Goal: Information Seeking & Learning: Learn about a topic

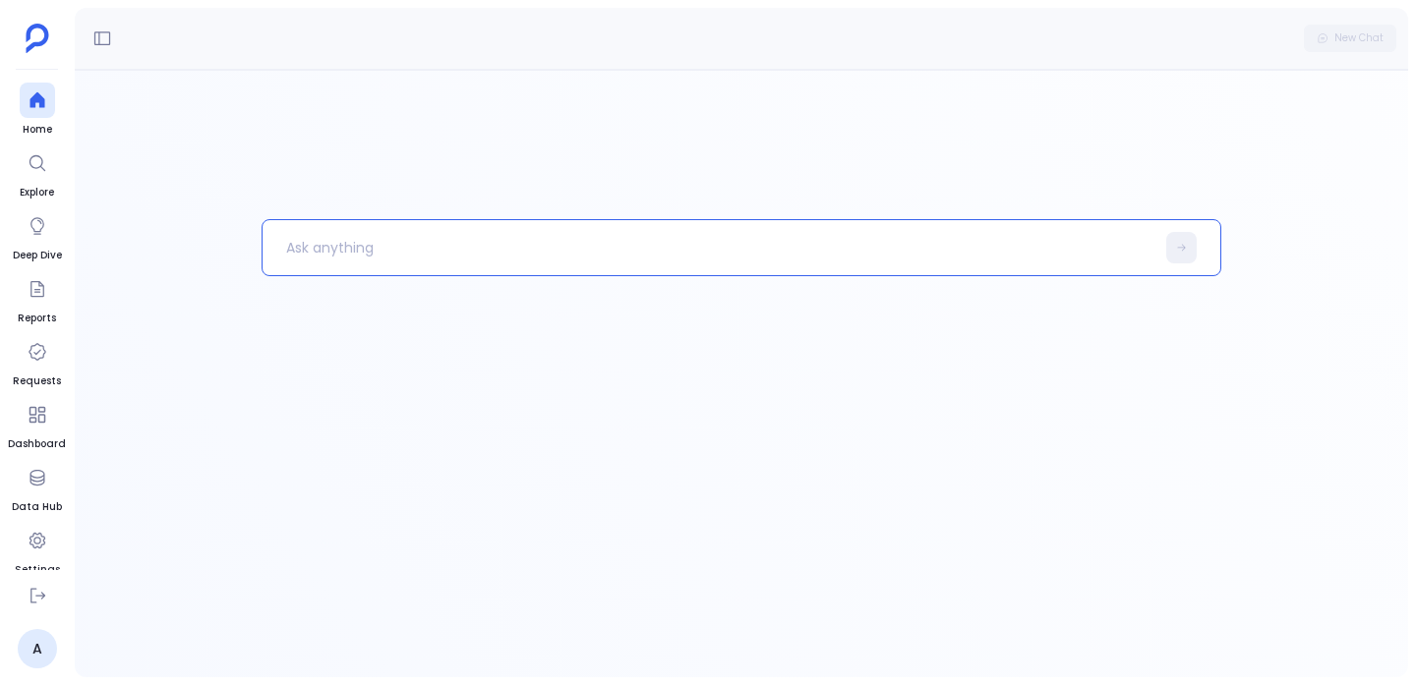
click at [388, 292] on div at bounding box center [742, 448] width 960 height 458
click at [359, 223] on p at bounding box center [709, 247] width 892 height 51
click at [359, 229] on p at bounding box center [709, 247] width 892 height 51
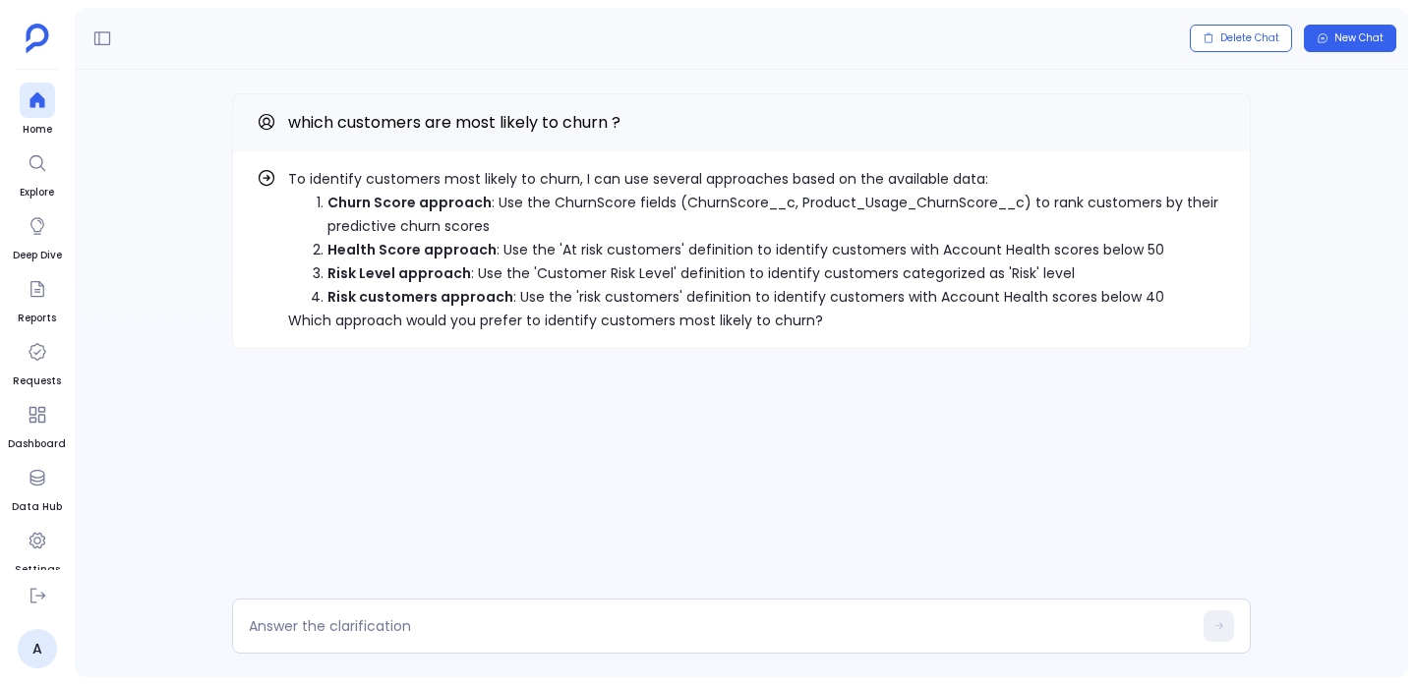
click at [470, 181] on p "To identify customers most likely to churn, I can use several approaches based …" at bounding box center [757, 179] width 938 height 24
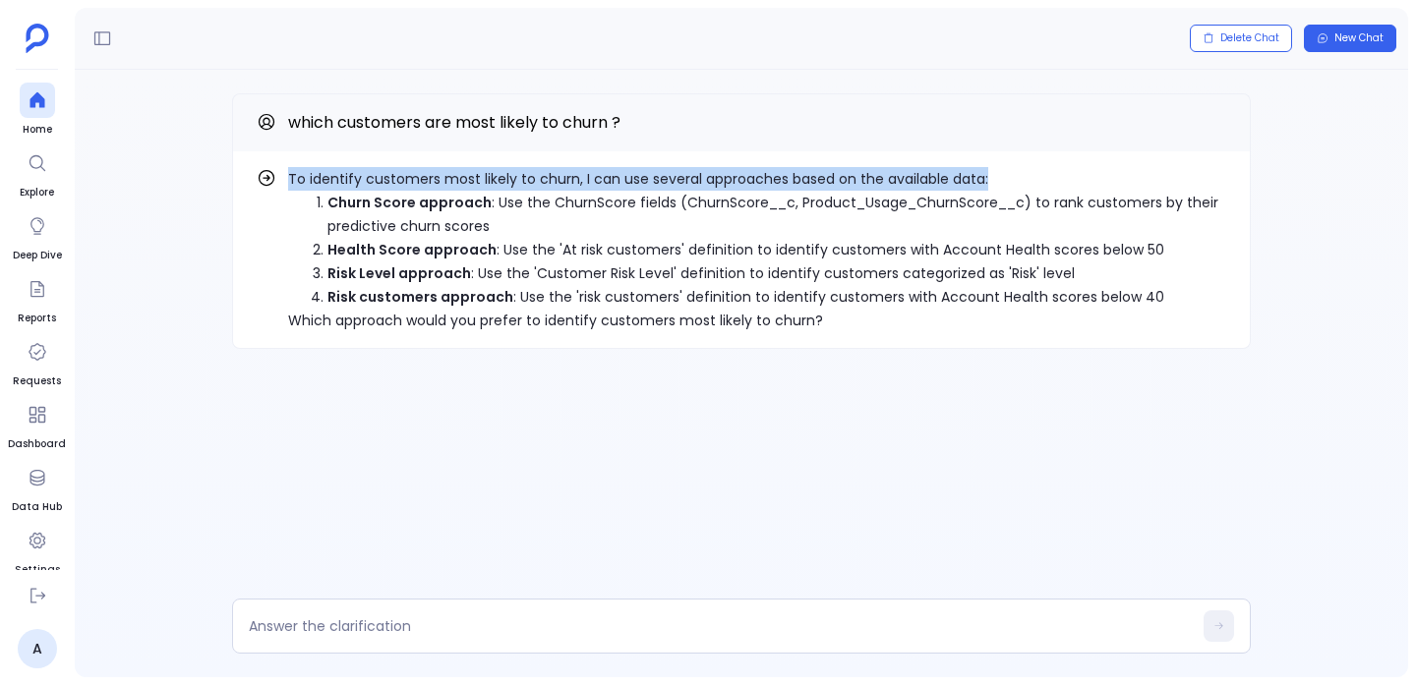
click at [470, 181] on p "To identify customers most likely to churn, I can use several approaches based …" at bounding box center [757, 179] width 938 height 24
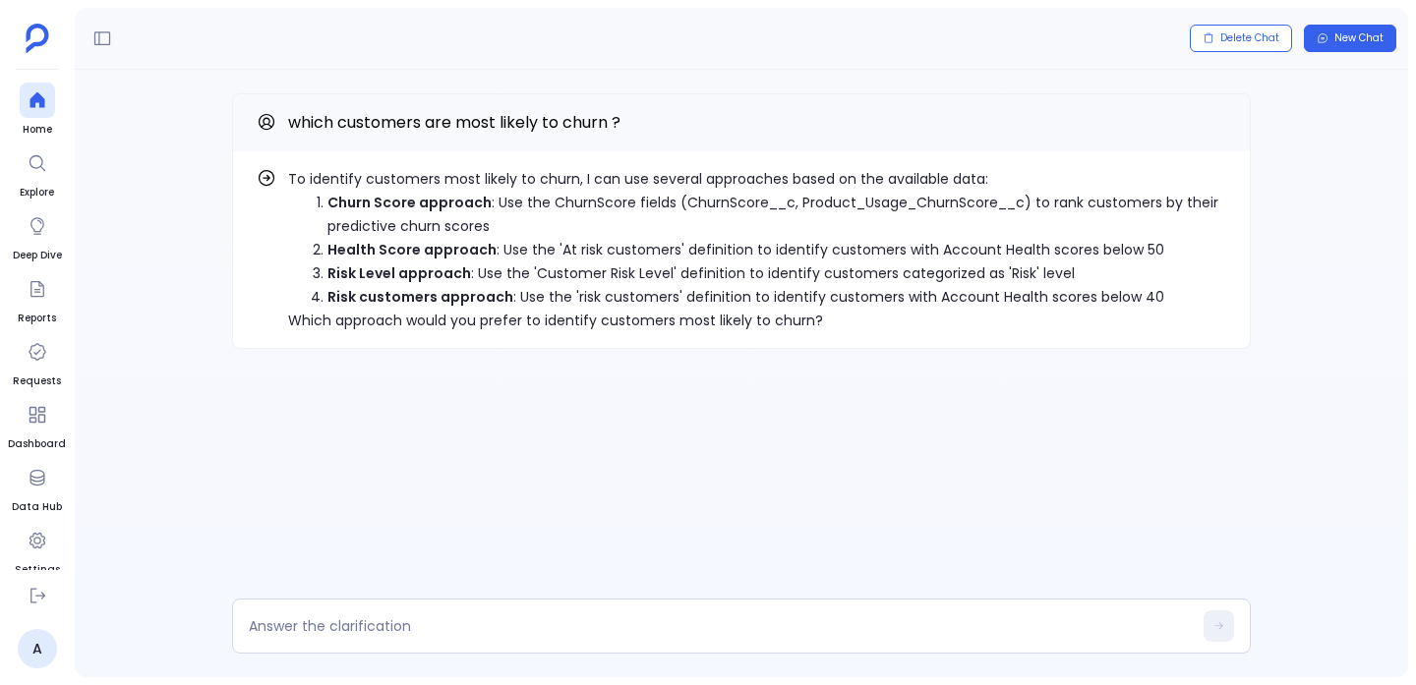
click at [477, 309] on p "Which approach would you prefer to identify customers most likely to churn?" at bounding box center [757, 321] width 938 height 24
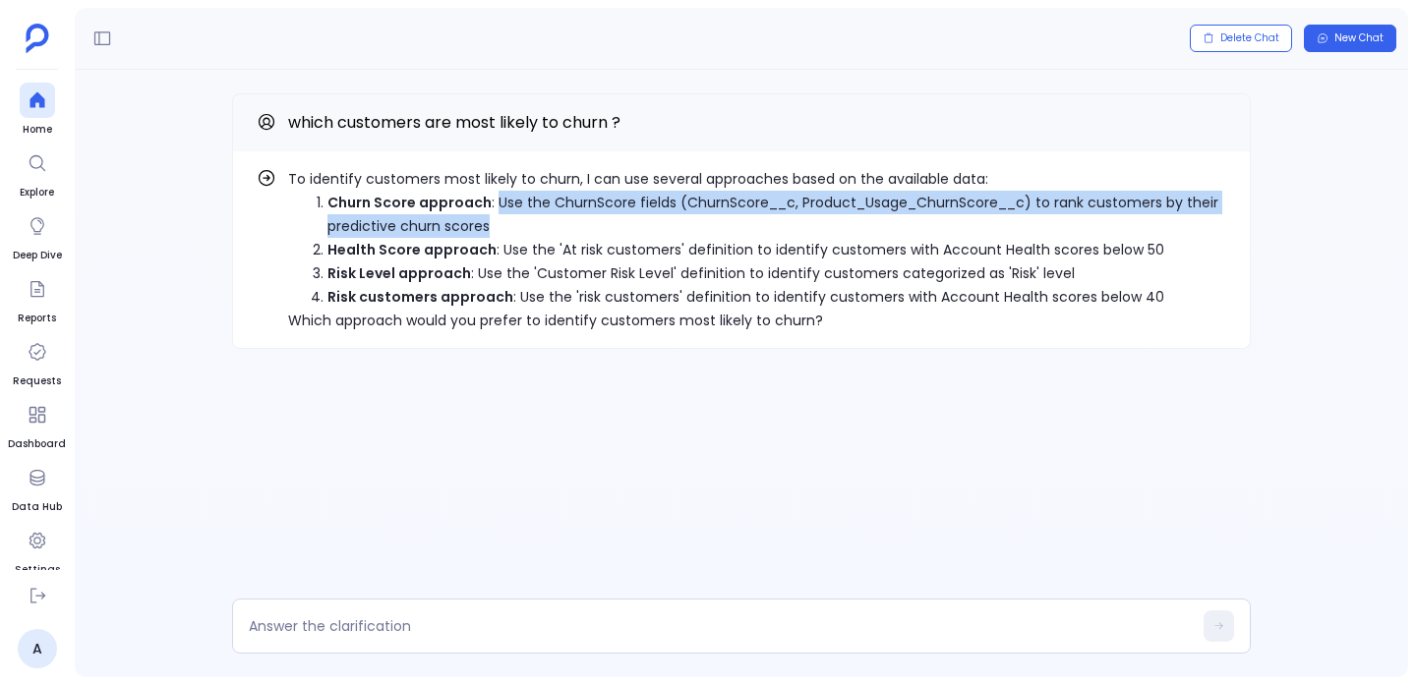
drag, startPoint x: 488, startPoint y: 227, endPoint x: 497, endPoint y: 198, distance: 30.8
click at [497, 198] on p "Churn Score approach : Use the ChurnScore fields (ChurnScore__c, Product_Usage_…" at bounding box center [776, 214] width 899 height 47
copy p "Use the ChurnScore fields (ChurnScore__c, Product_Usage_ChurnScore__c) to rank …"
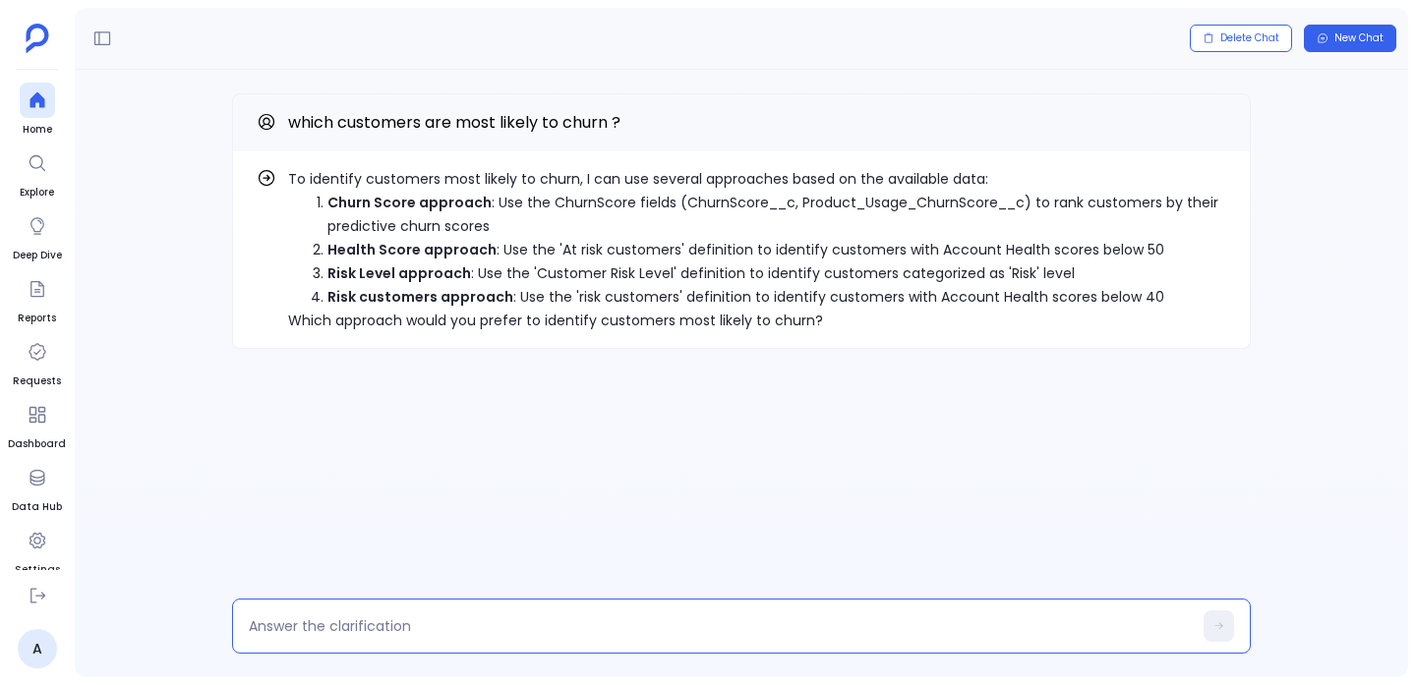
click at [425, 624] on textarea at bounding box center [720, 626] width 943 height 20
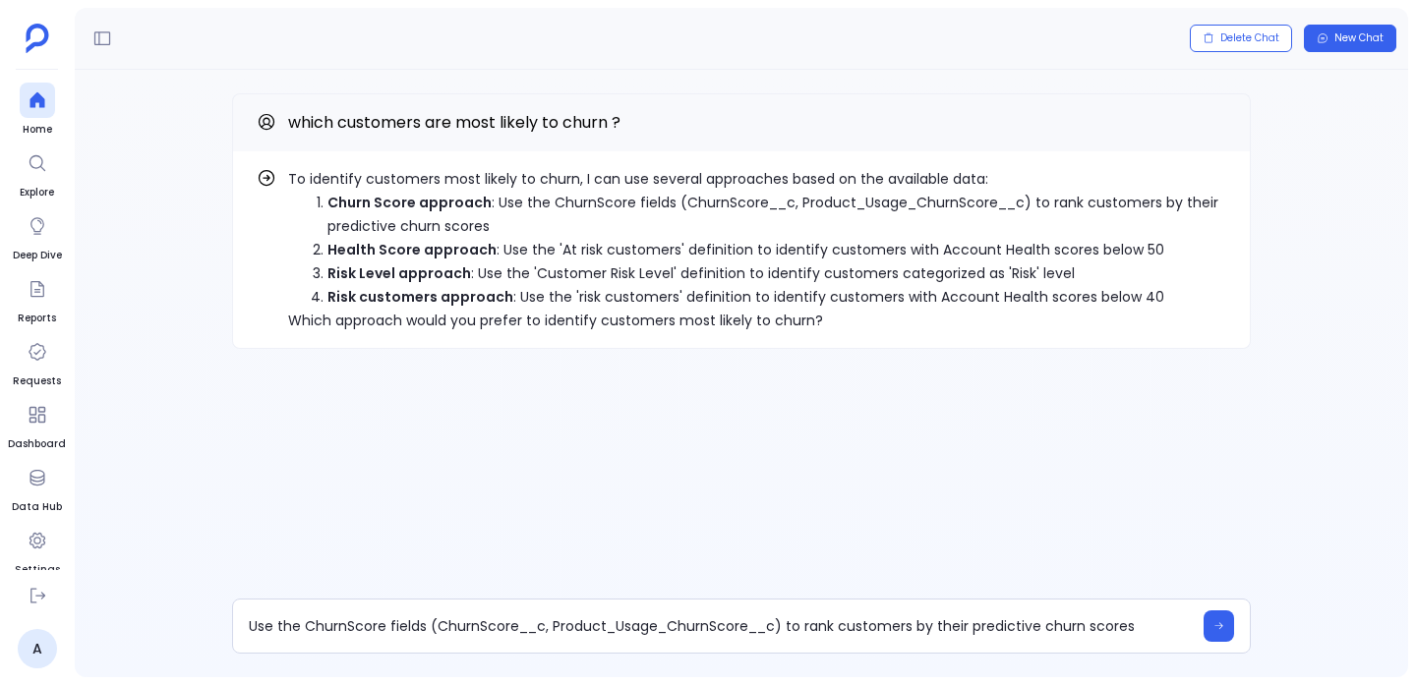
click at [591, 249] on p "Health Score approach : Use the 'At risk customers' definition to identify cust…" at bounding box center [776, 250] width 899 height 24
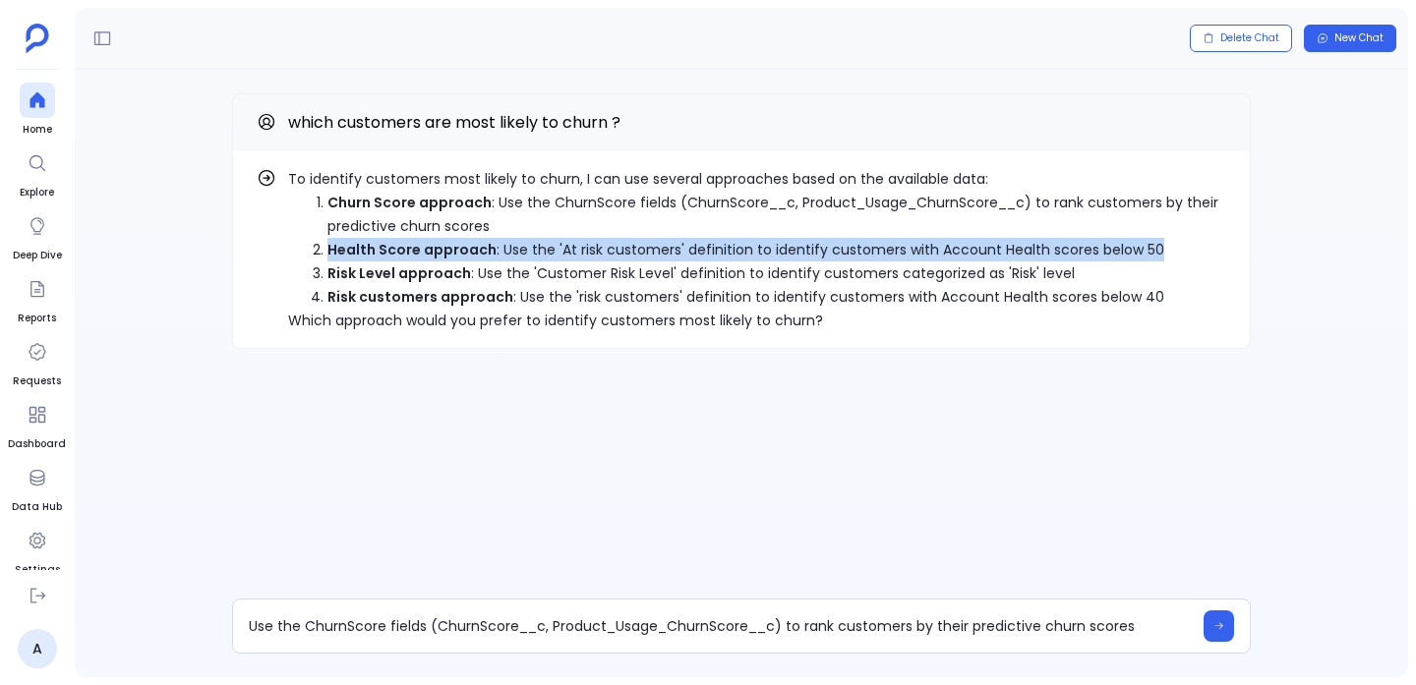
click at [591, 249] on p "Health Score approach : Use the 'At risk customers' definition to identify cust…" at bounding box center [776, 250] width 899 height 24
copy ol "Health Score approach : Use the 'At risk customers' definition to identify cust…"
click at [1150, 628] on textarea "Use the ChurnScore fields (ChurnScore__c, Product_Usage_ChurnScore__c) to rank …" at bounding box center [720, 626] width 943 height 20
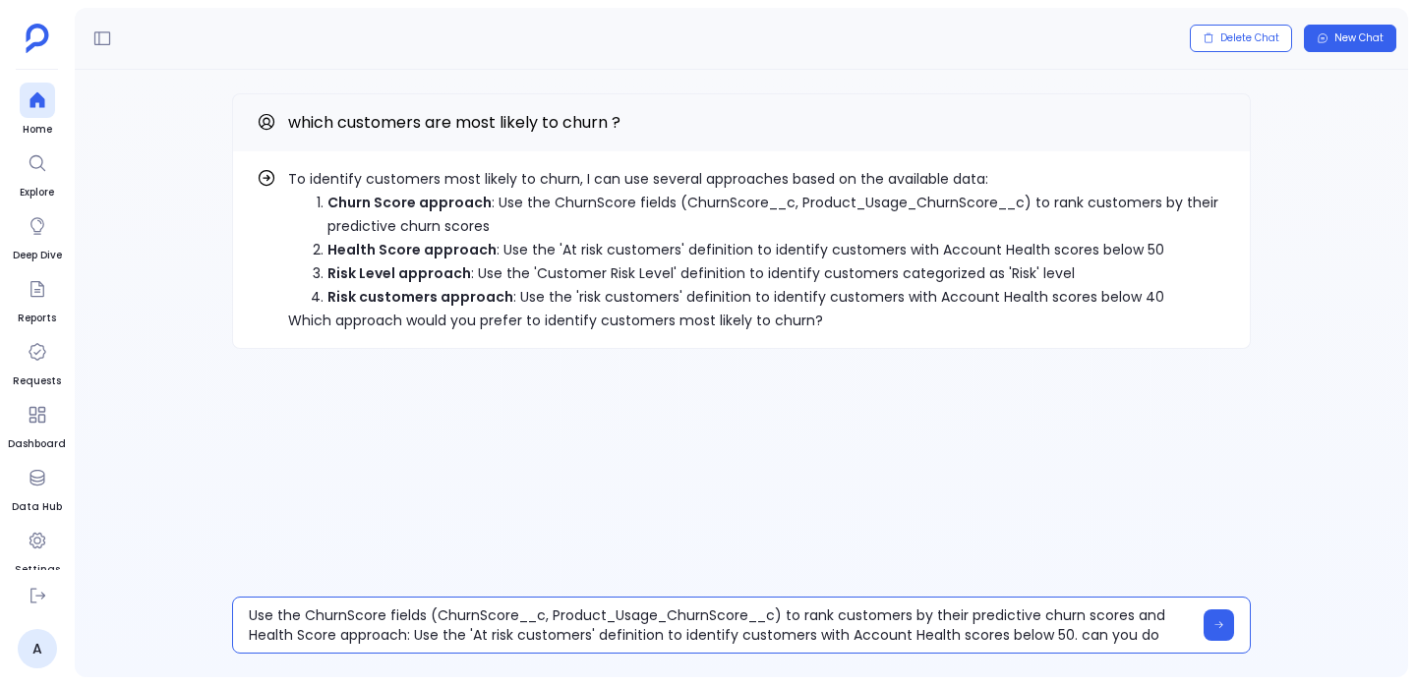
type textarea "Use the ChurnScore fields (ChurnScore__c, Product_Usage_ChurnScore__c) to rank …"
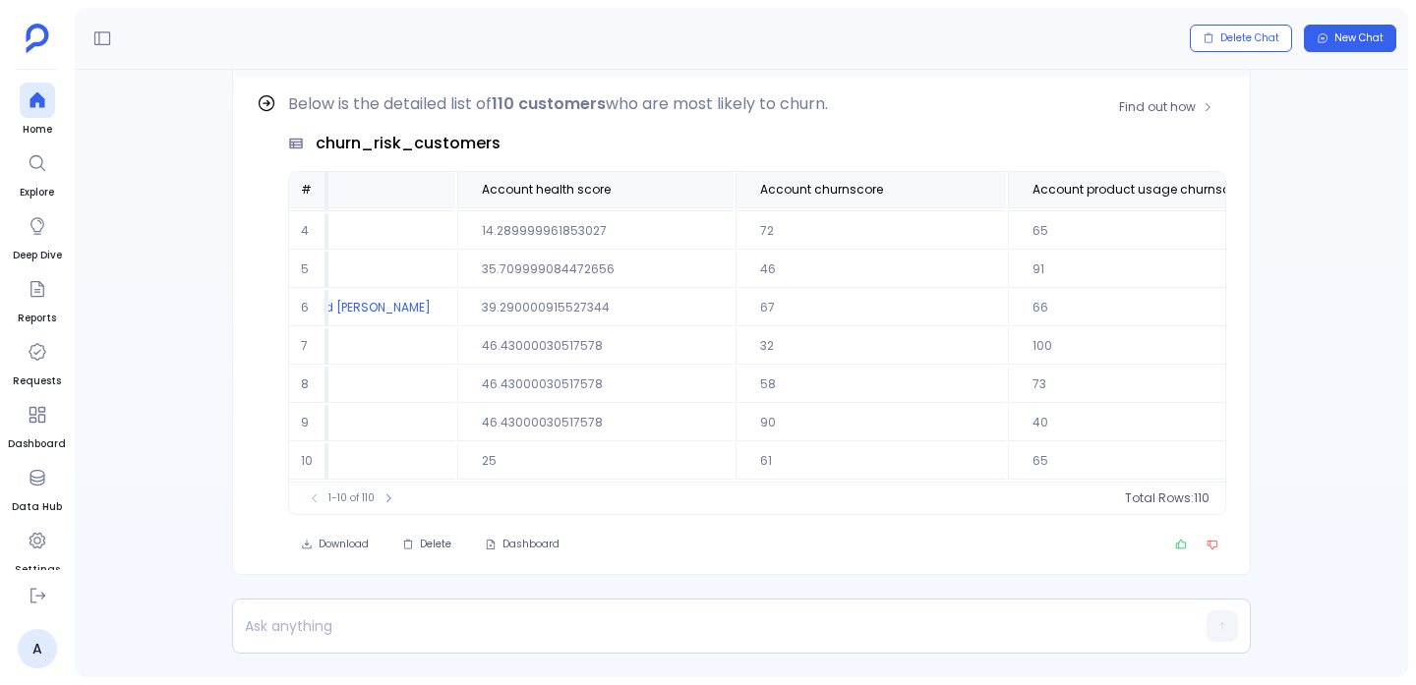
scroll to position [0, 196]
click at [975, 190] on icon at bounding box center [981, 192] width 12 height 12
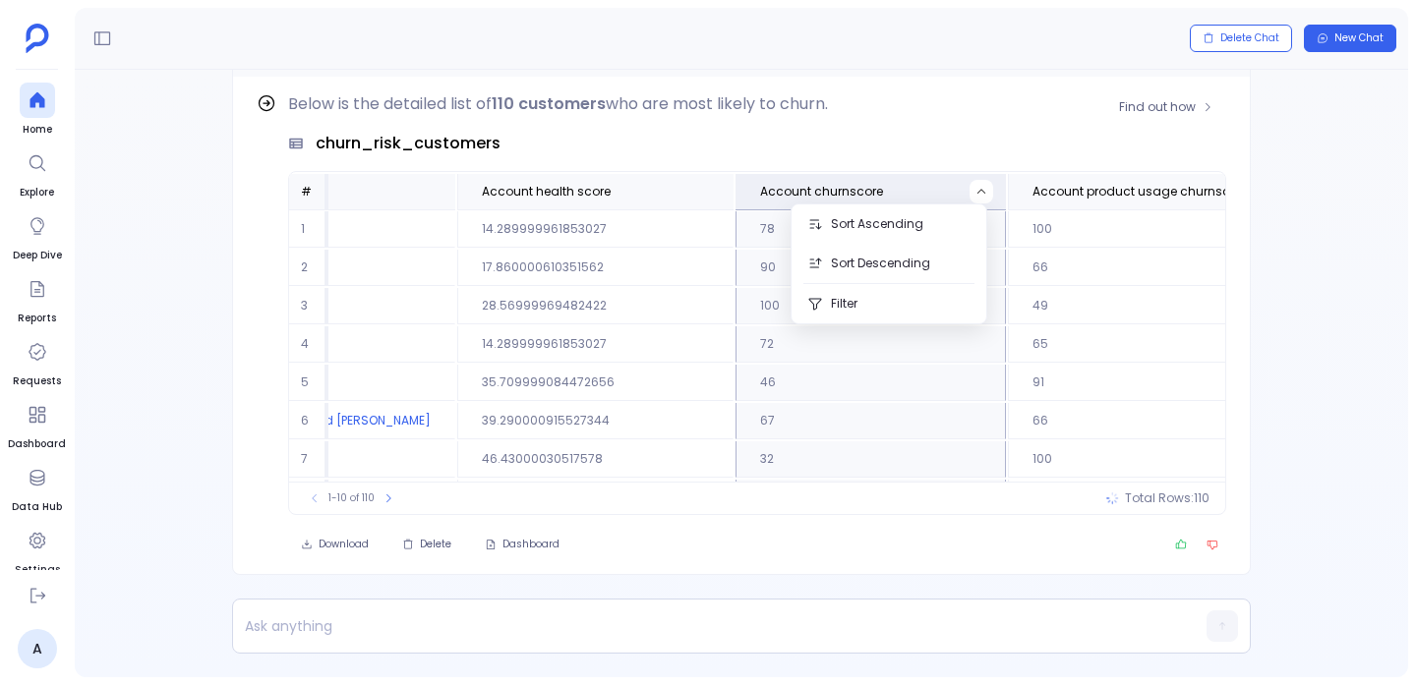
click at [882, 154] on div "churn_risk_customers" at bounding box center [757, 144] width 938 height 24
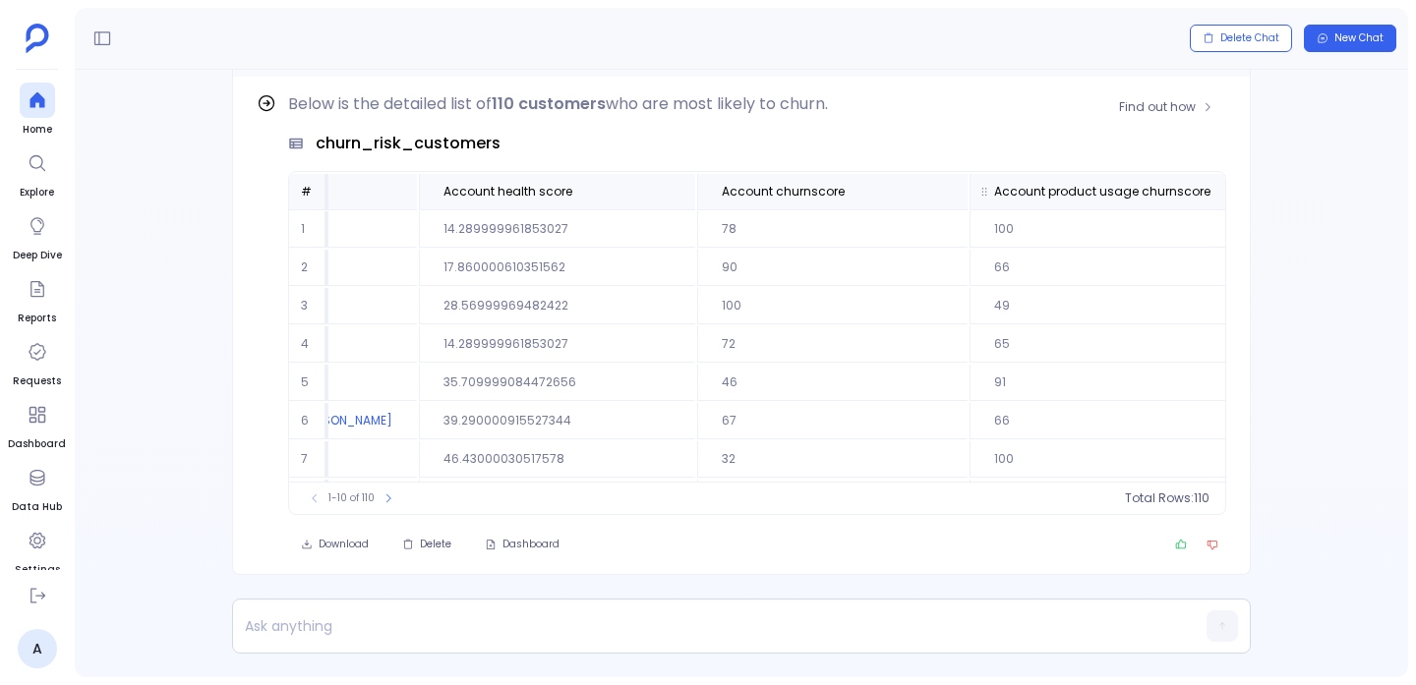
scroll to position [0, 275]
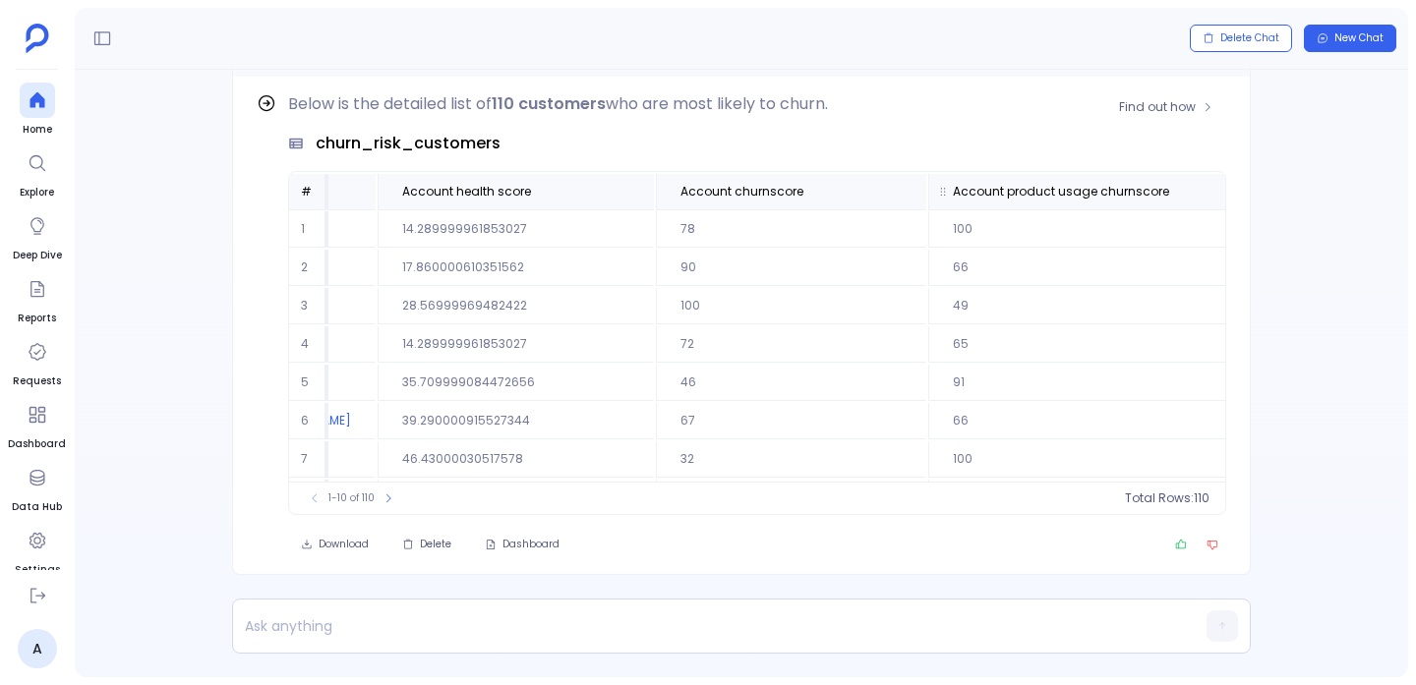
click at [1262, 190] on icon at bounding box center [1268, 192] width 12 height 12
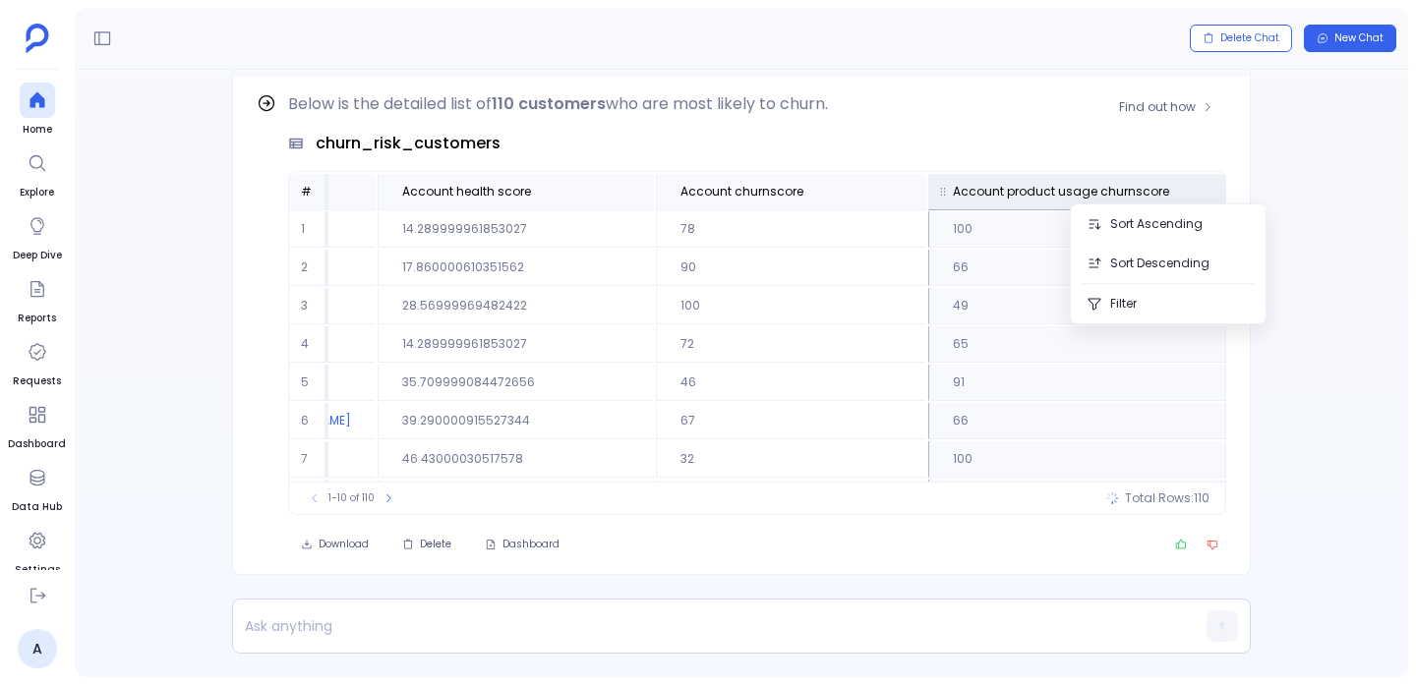
click at [1262, 190] on icon at bounding box center [1268, 192] width 12 height 12
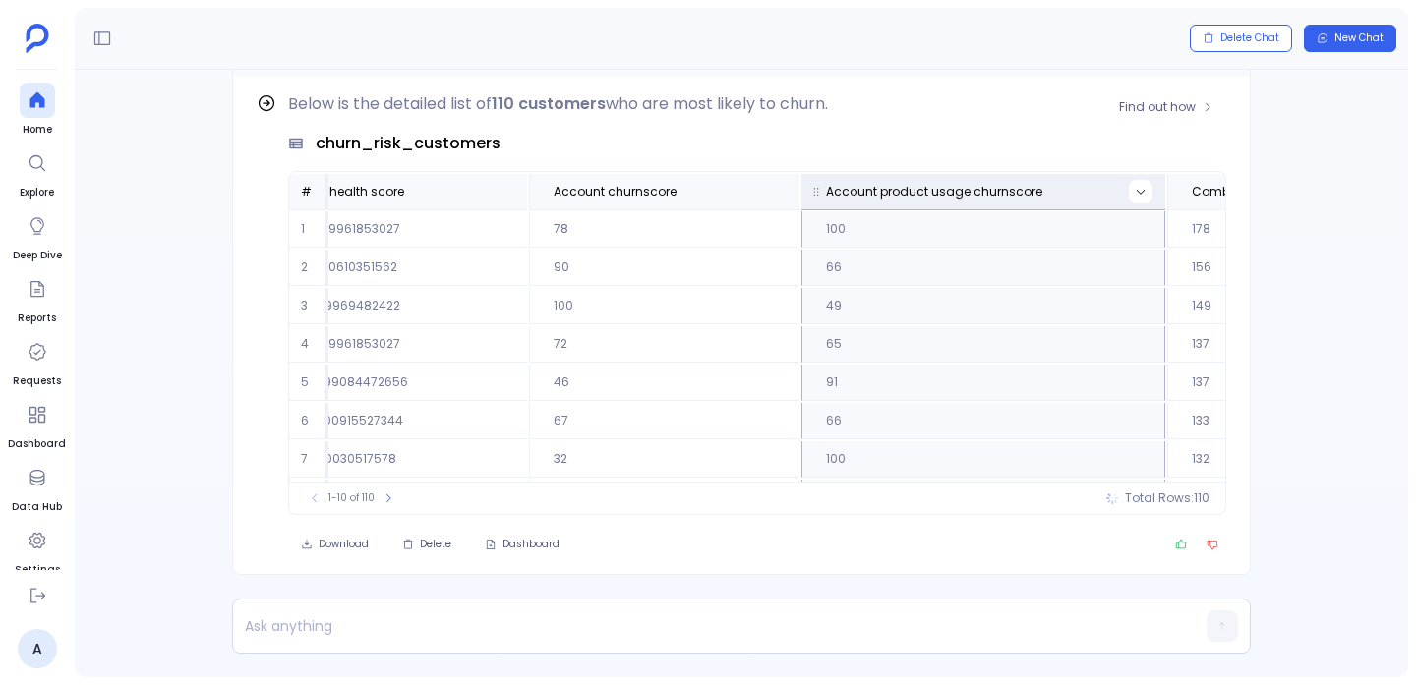
scroll to position [0, 562]
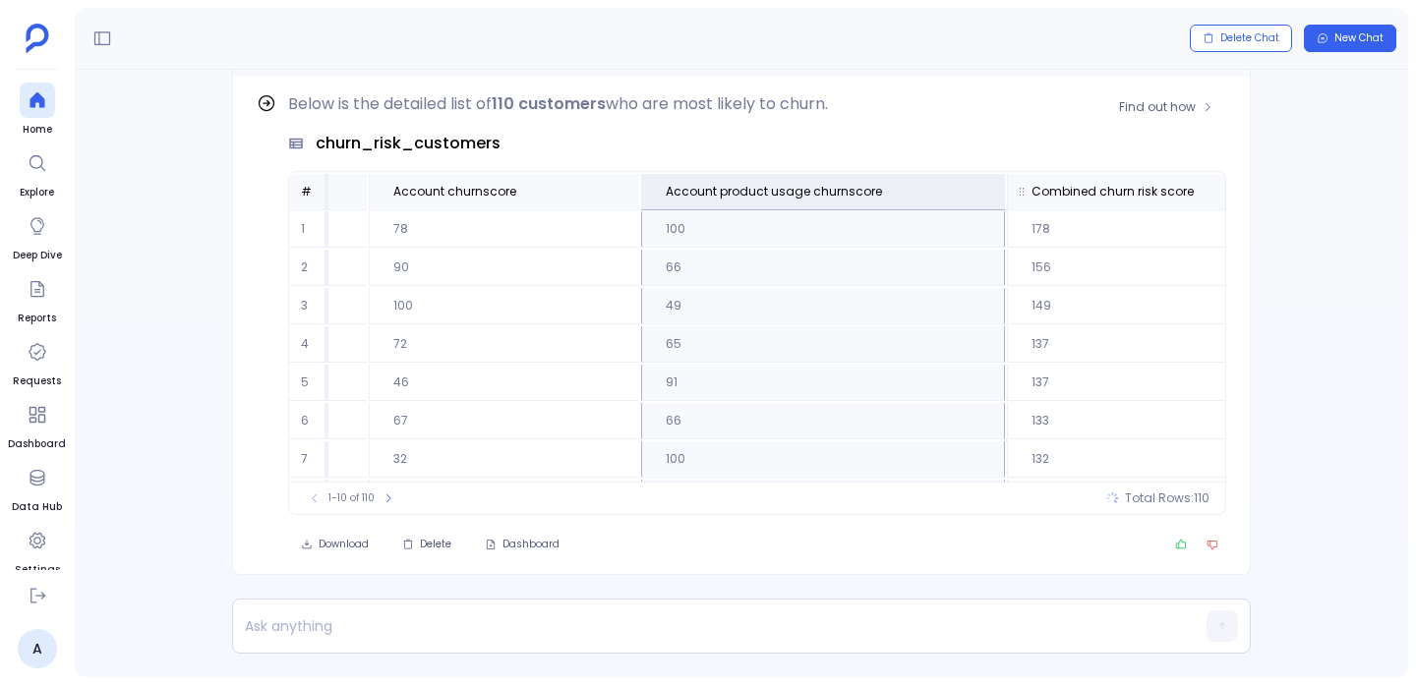
click at [1280, 190] on button at bounding box center [1292, 192] width 24 height 24
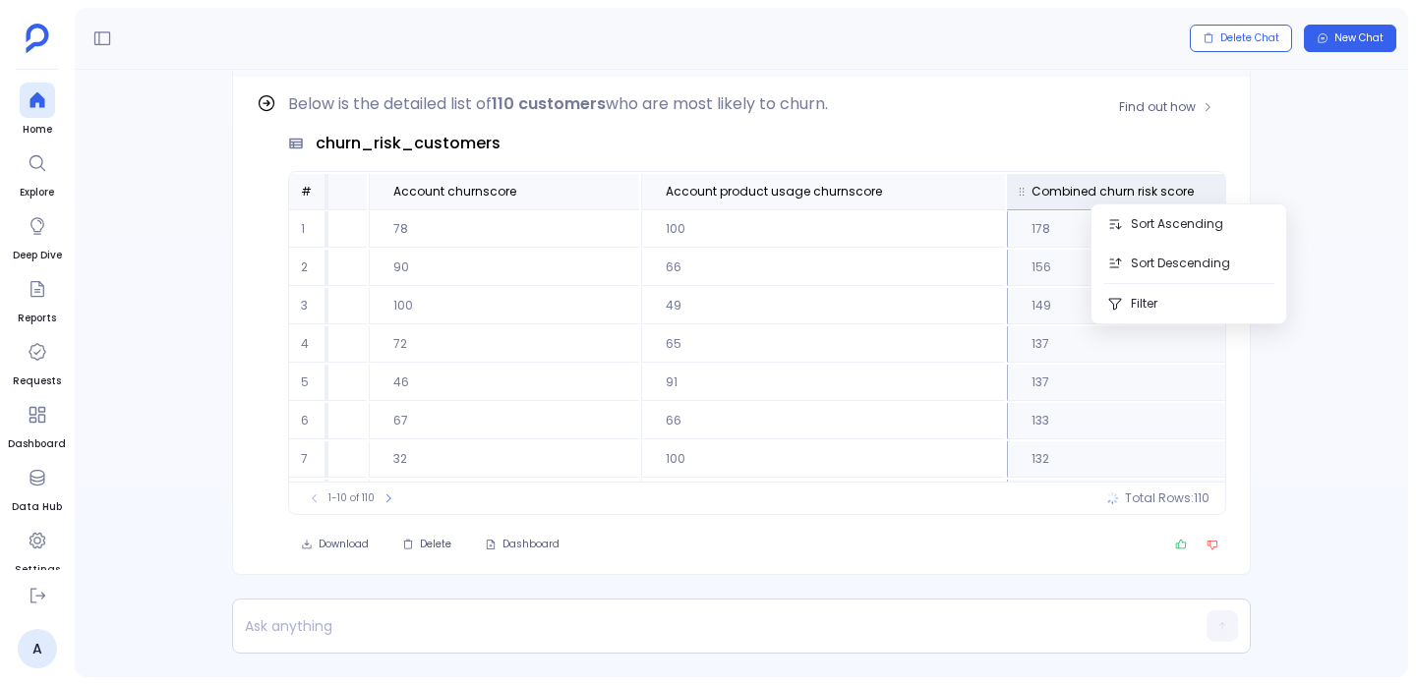
click at [1280, 190] on button at bounding box center [1292, 192] width 24 height 24
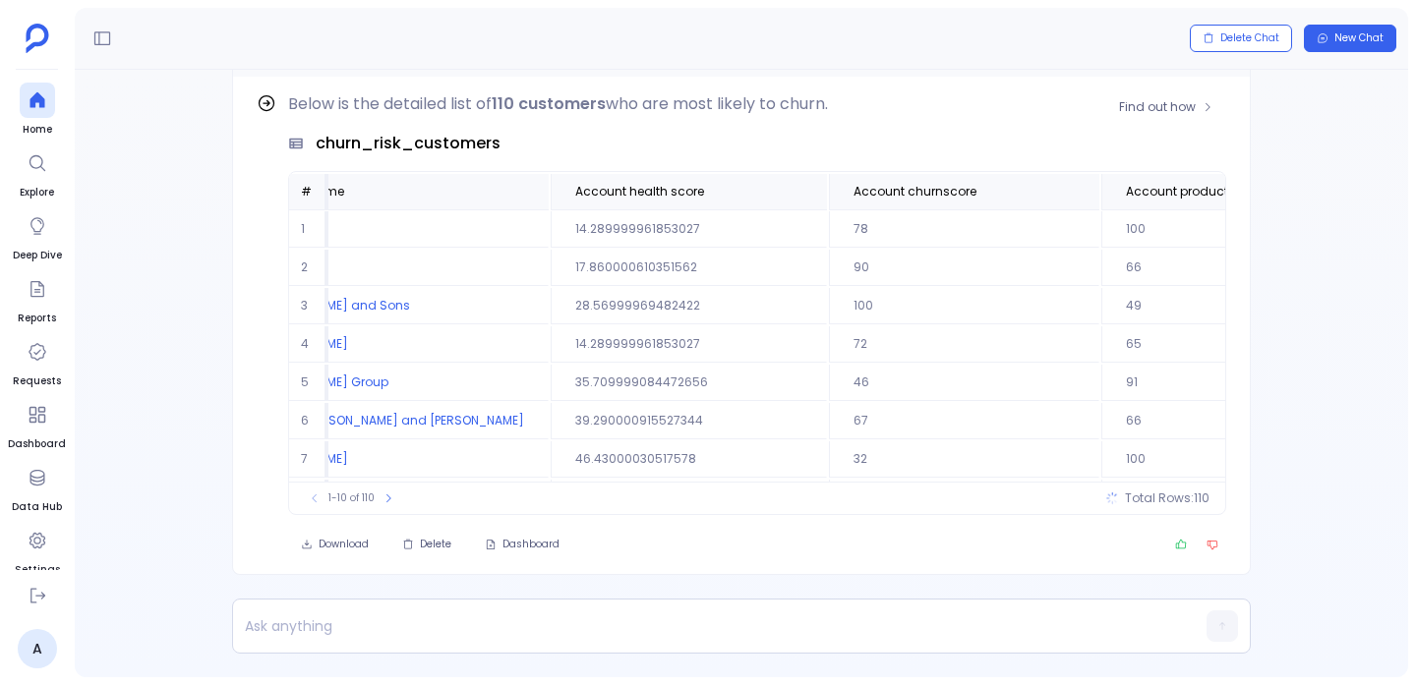
scroll to position [0, 0]
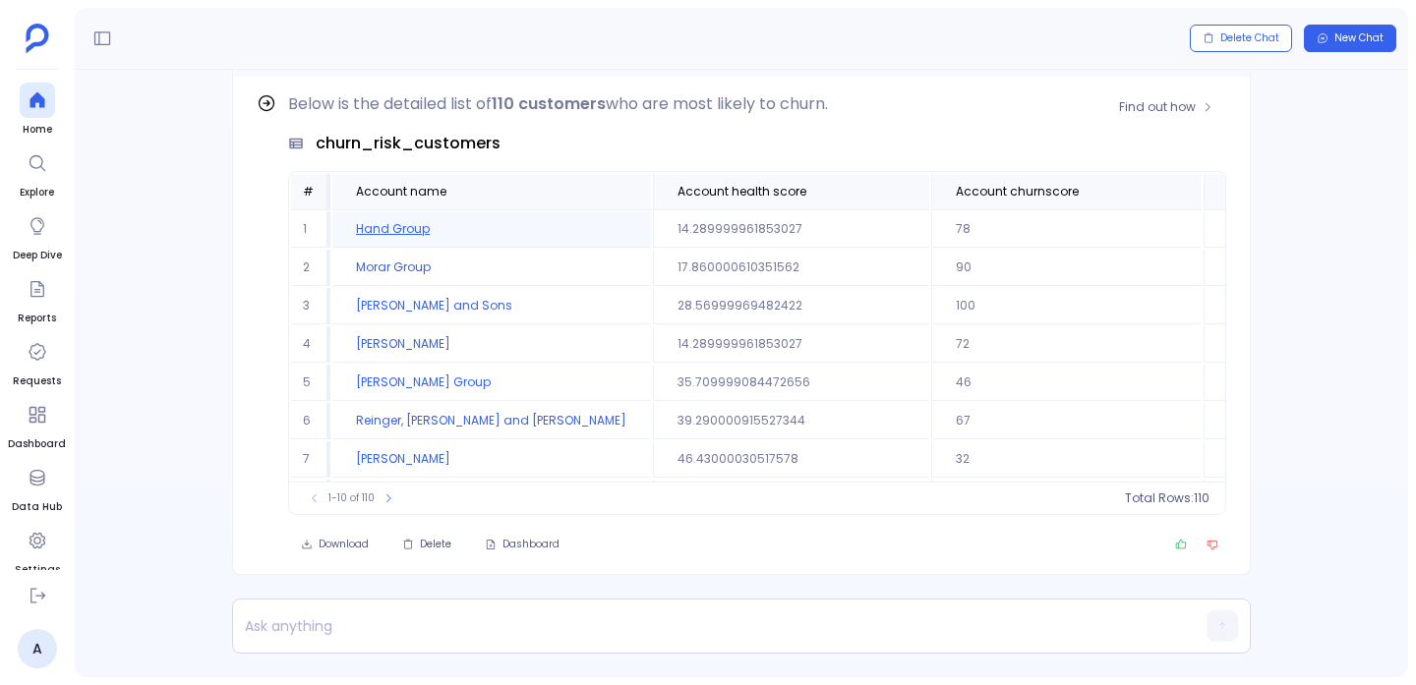
click at [396, 221] on td "Hand Group" at bounding box center [491, 229] width 319 height 36
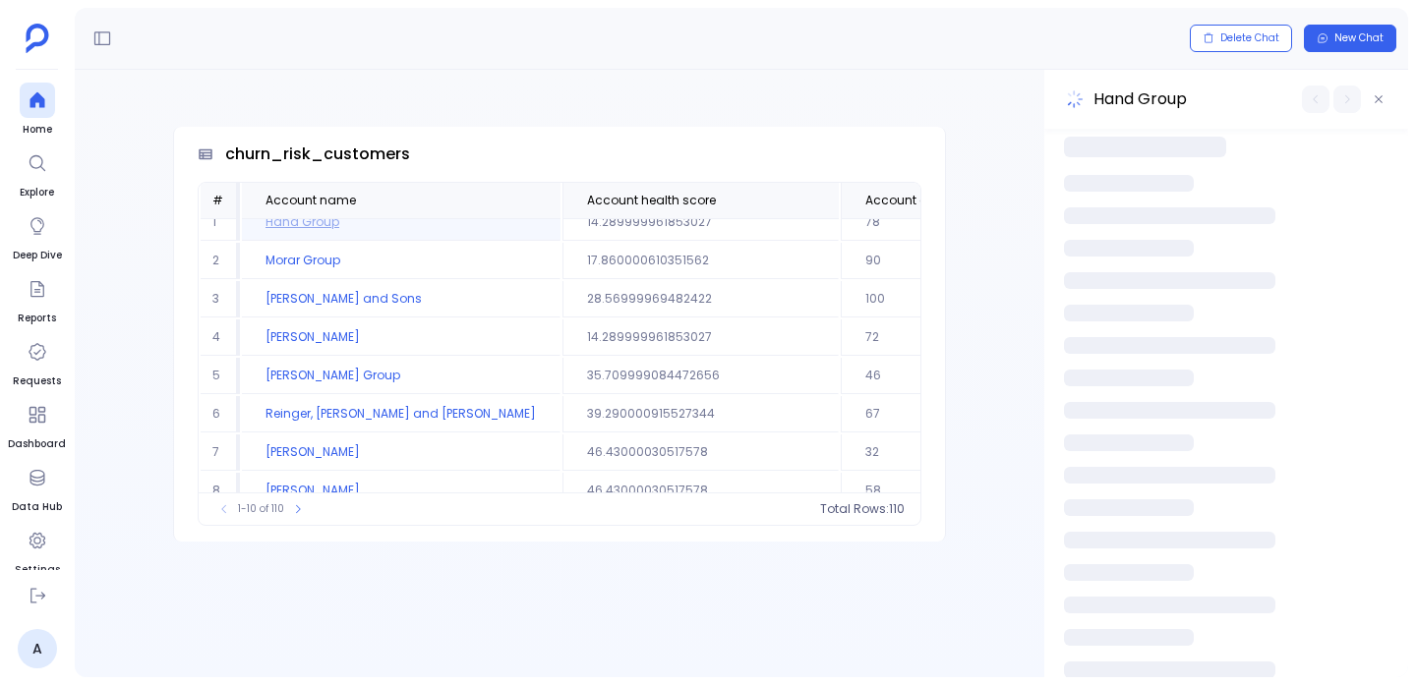
scroll to position [19, 0]
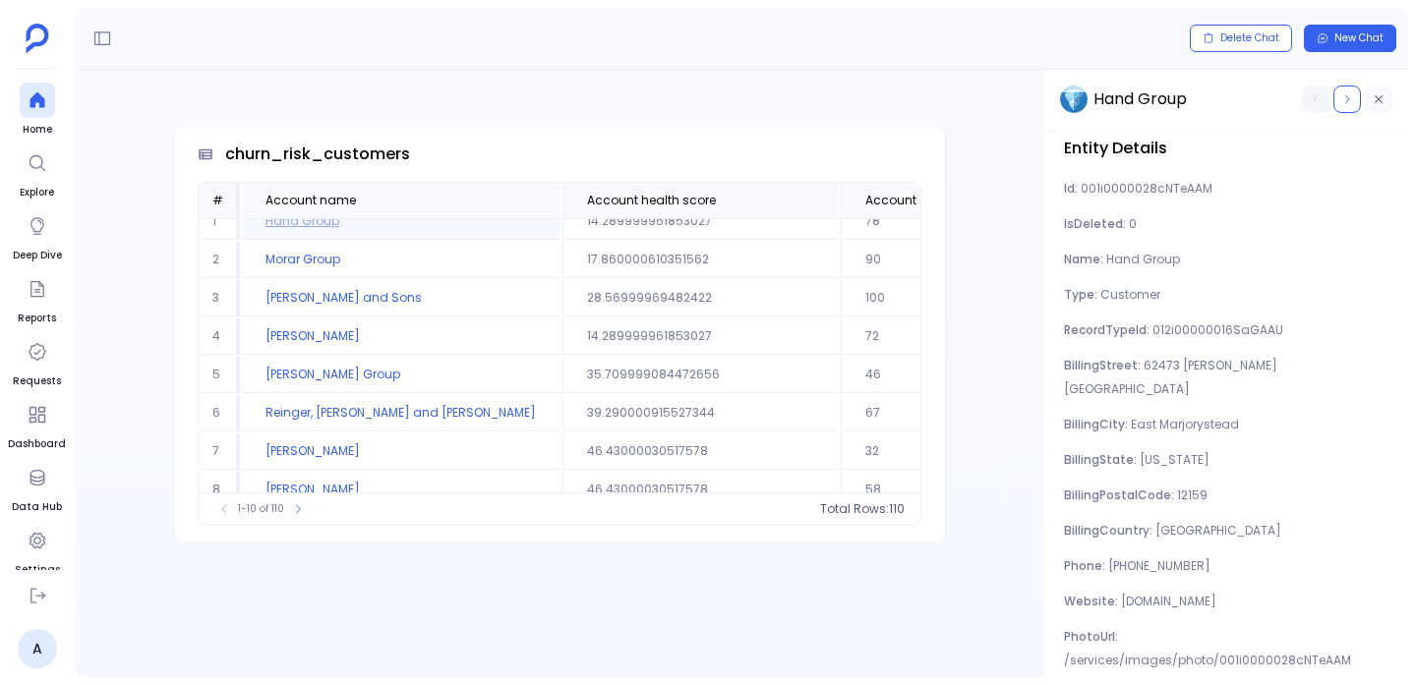
click at [1382, 97] on icon "button" at bounding box center [1379, 99] width 12 height 12
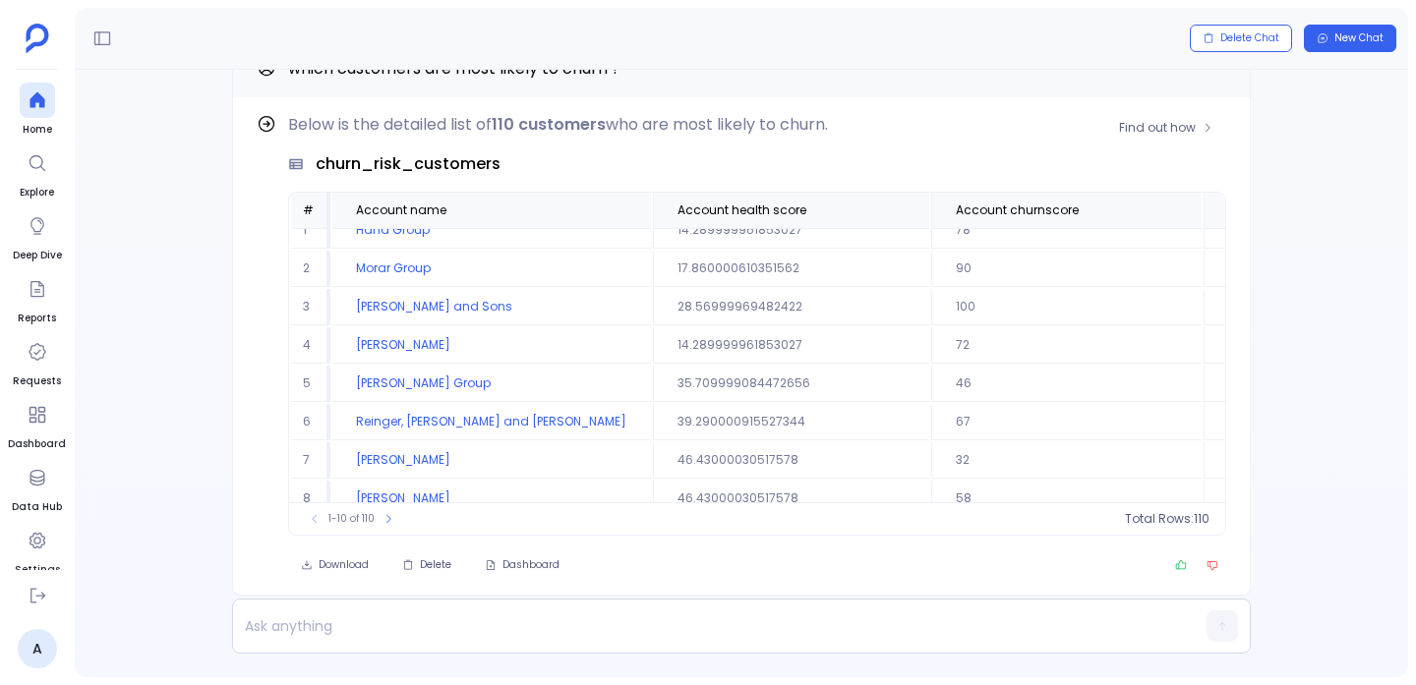
scroll to position [0, 0]
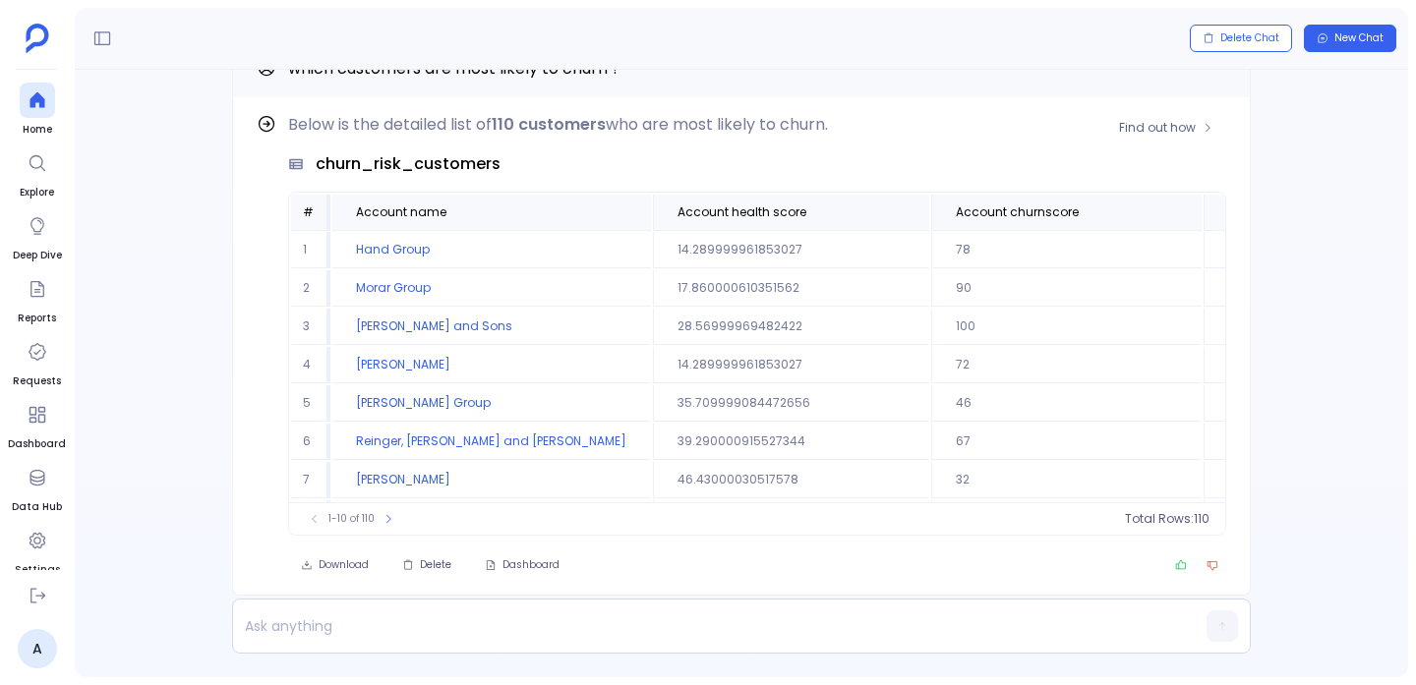
click at [659, 247] on td "14.289999961853027" at bounding box center [791, 250] width 276 height 36
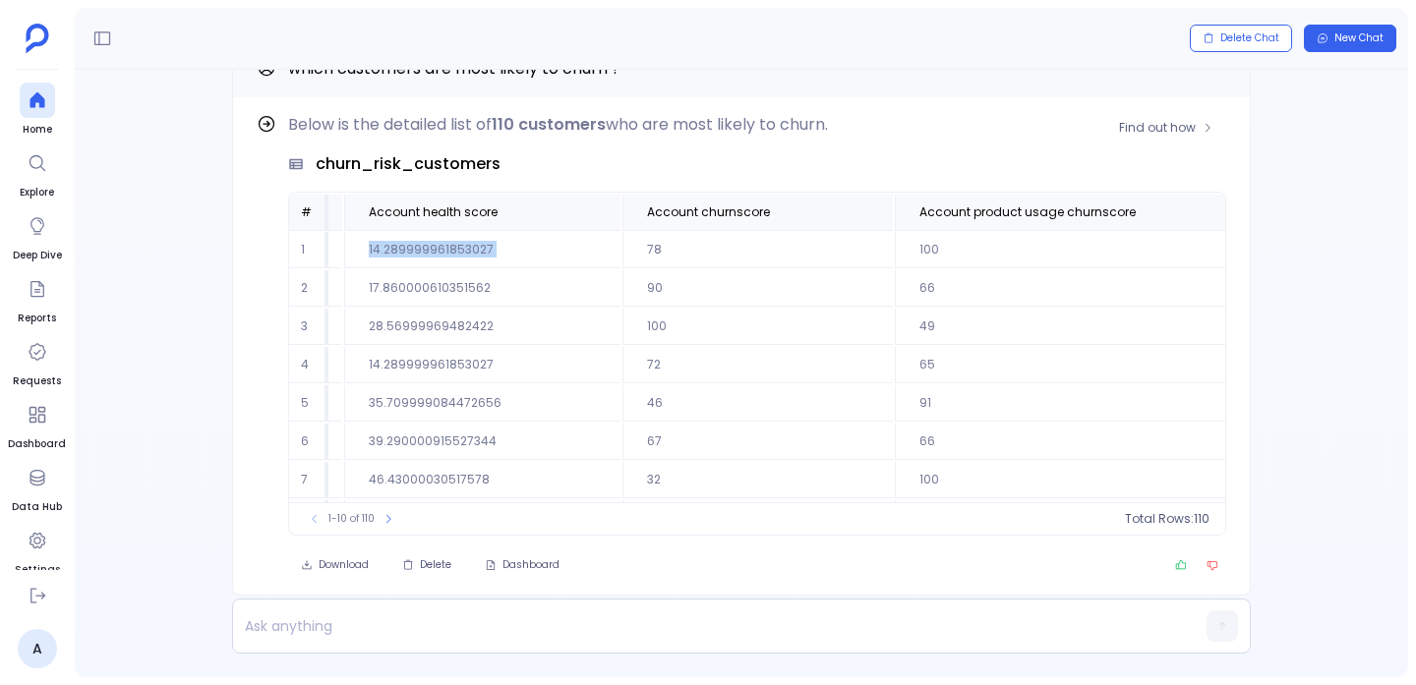
scroll to position [0, 315]
click at [616, 251] on td "78" at bounding box center [751, 250] width 270 height 36
click at [889, 244] on td "100" at bounding box center [1071, 250] width 364 height 36
click at [889, 250] on td "100" at bounding box center [1071, 250] width 364 height 36
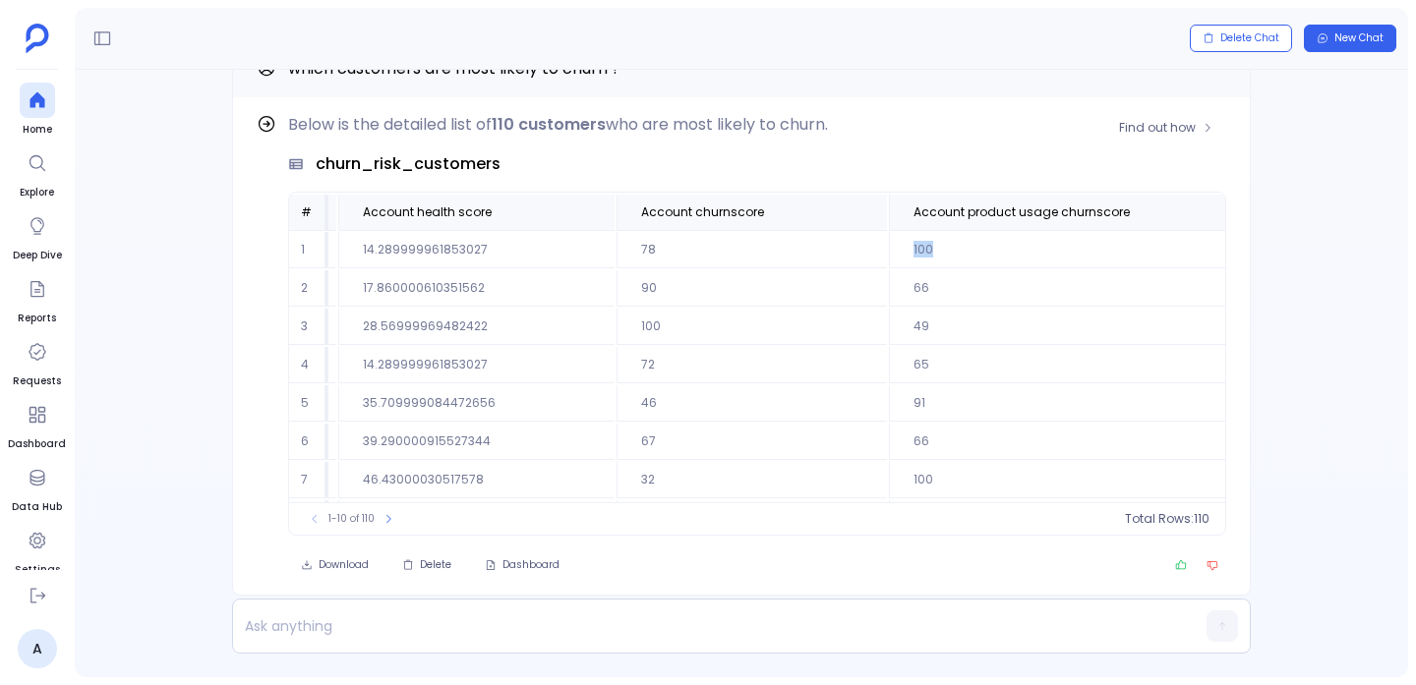
click at [889, 250] on td "100" at bounding box center [1071, 250] width 364 height 36
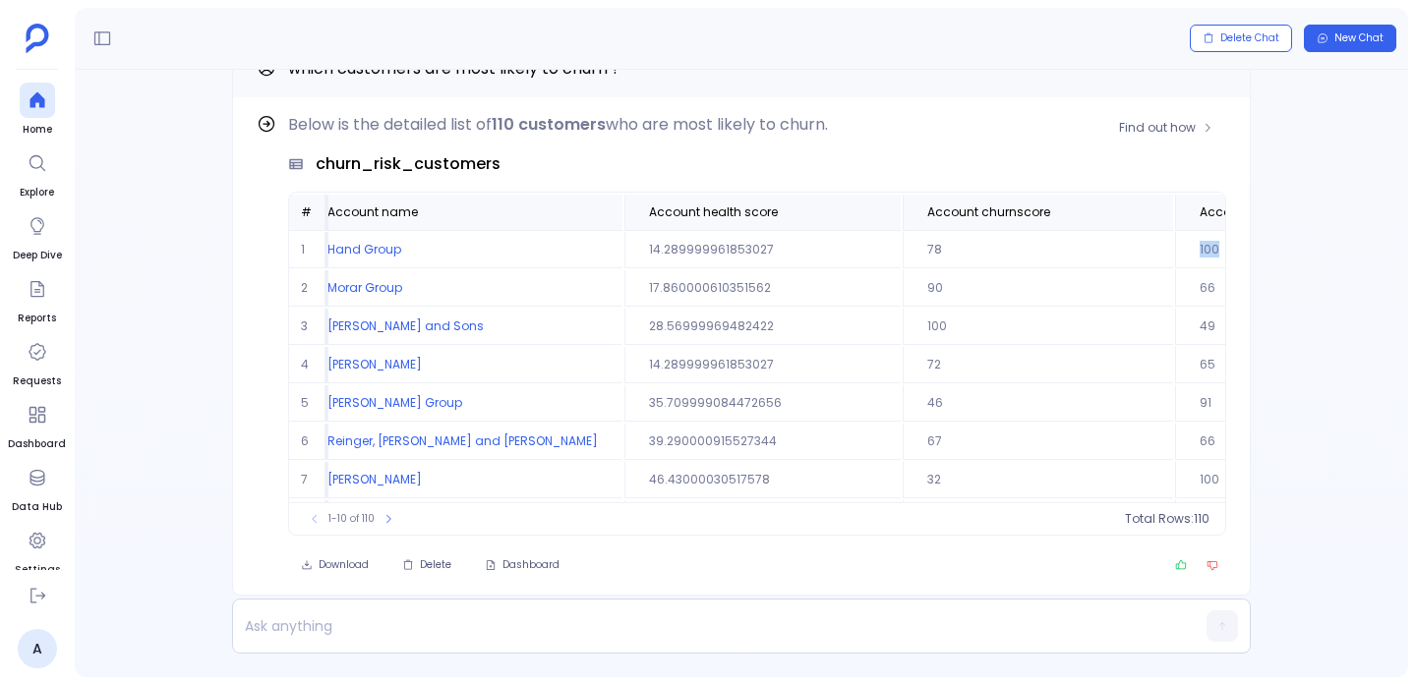
scroll to position [0, 0]
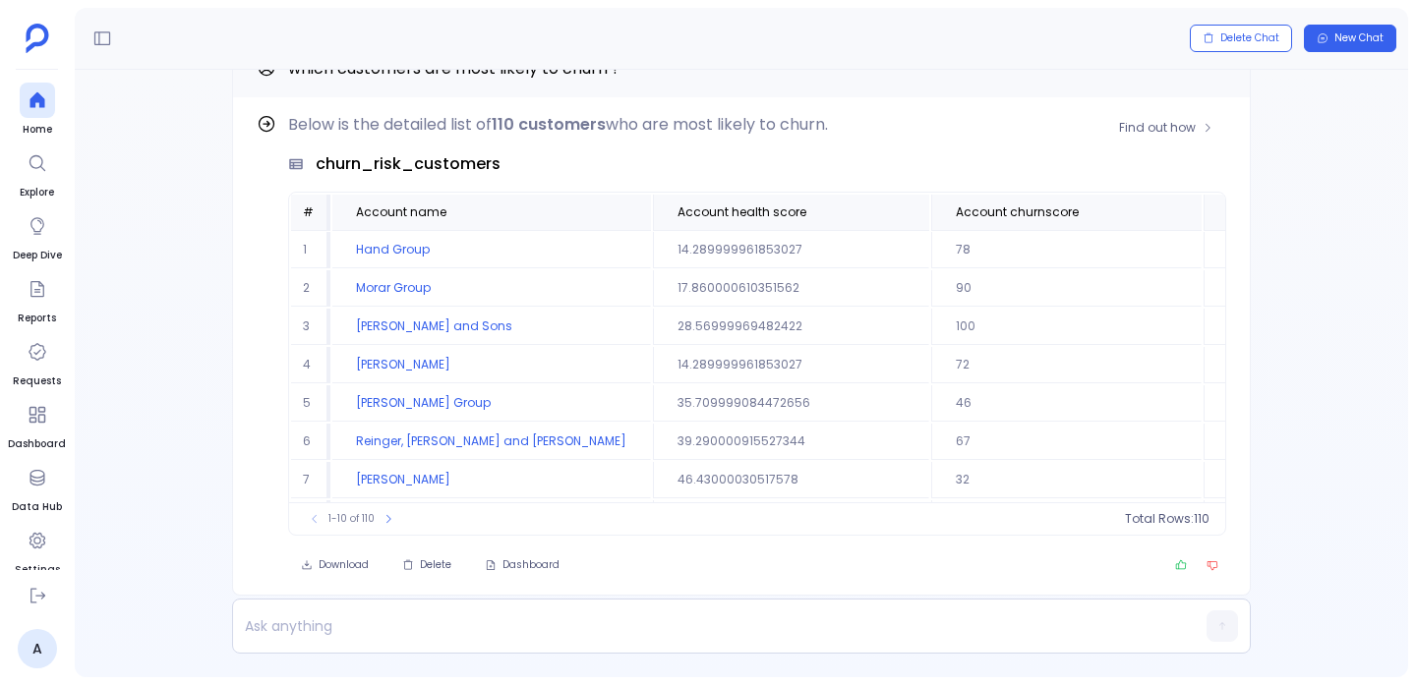
click at [688, 251] on td "14.289999961853027" at bounding box center [791, 250] width 276 height 36
click at [655, 166] on div "churn_risk_customers" at bounding box center [757, 164] width 938 height 24
click at [646, 616] on p at bounding box center [703, 627] width 941 height 28
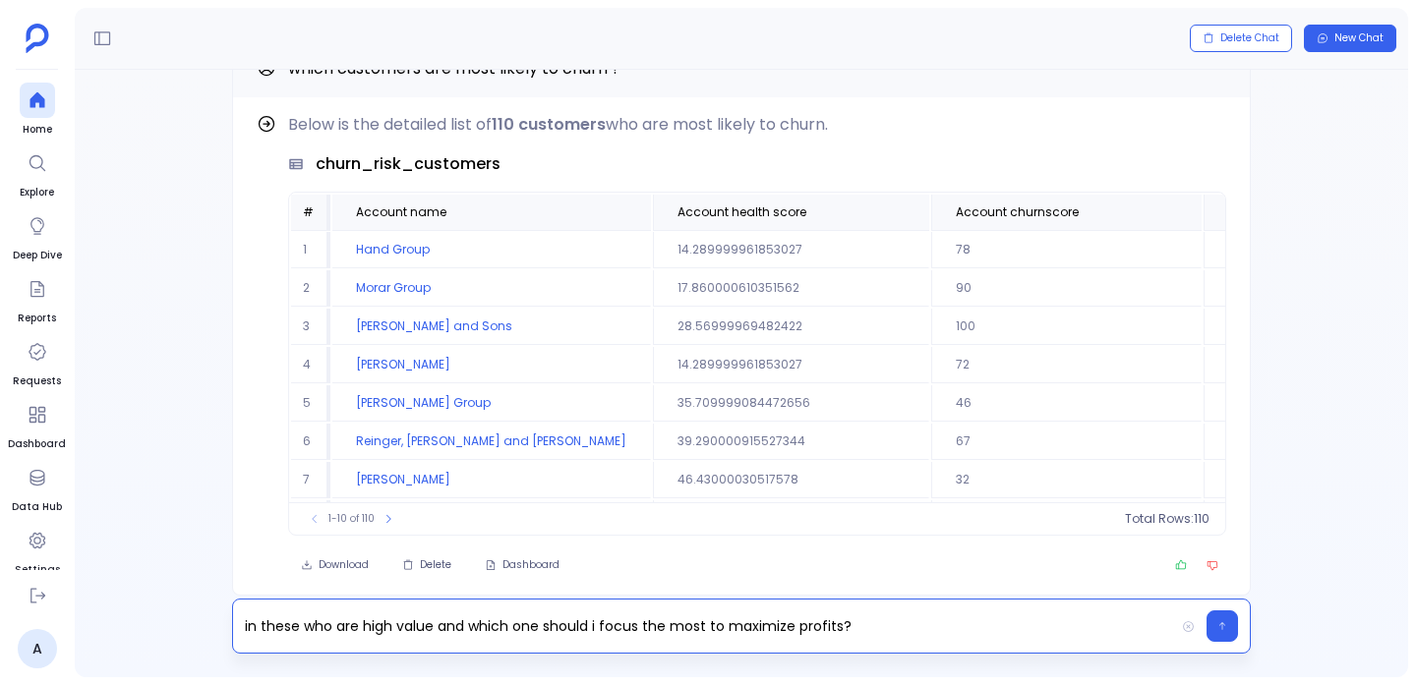
click at [437, 621] on p "in these who are high value and which one should i focus the most to maximize p…" at bounding box center [703, 627] width 941 height 28
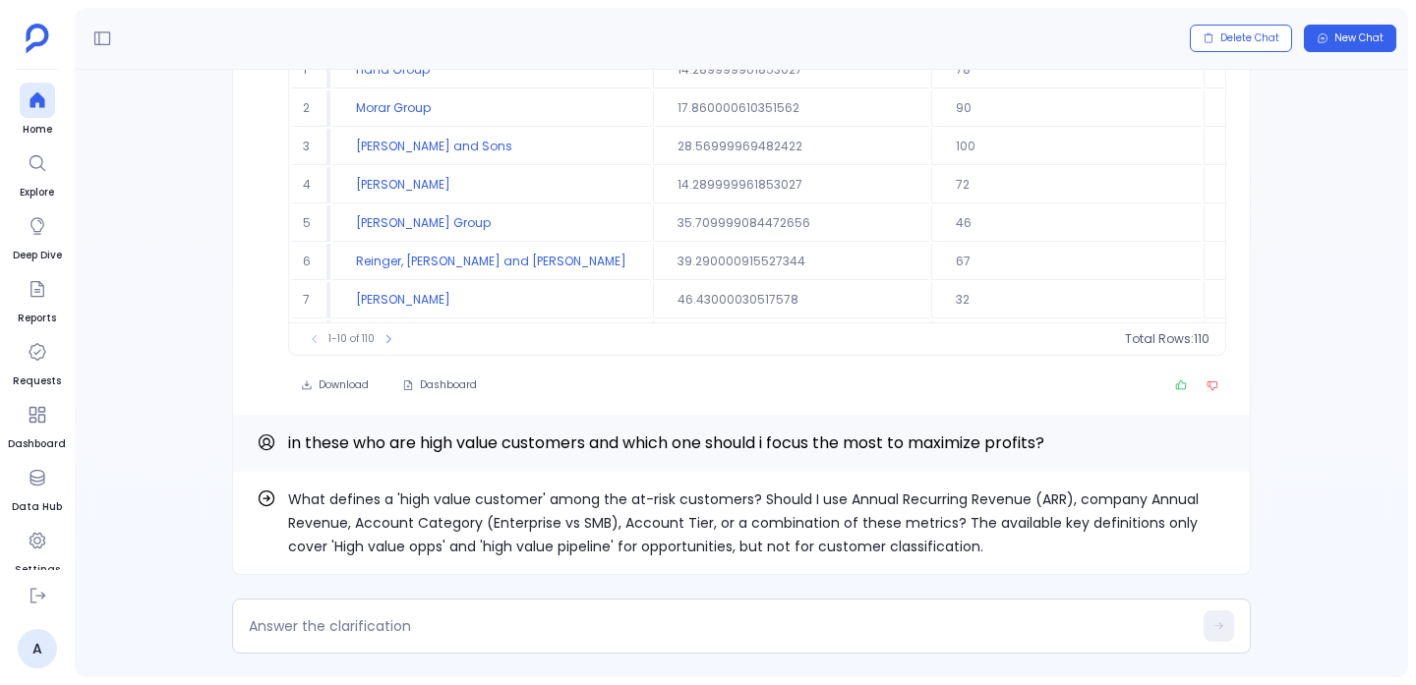
click at [323, 525] on p "What defines a 'high value customer' among the at-risk customers? Should I use …" at bounding box center [757, 523] width 938 height 71
click at [864, 507] on p "What defines a 'high value customer' among the at-risk customers? Should I use …" at bounding box center [757, 523] width 938 height 71
drag, startPoint x: 864, startPoint y: 507, endPoint x: 870, endPoint y: 483, distance: 25.3
click at [911, 484] on div "What defines a 'high value customer' among the at-risk customers? Should I use …" at bounding box center [741, 523] width 1019 height 103
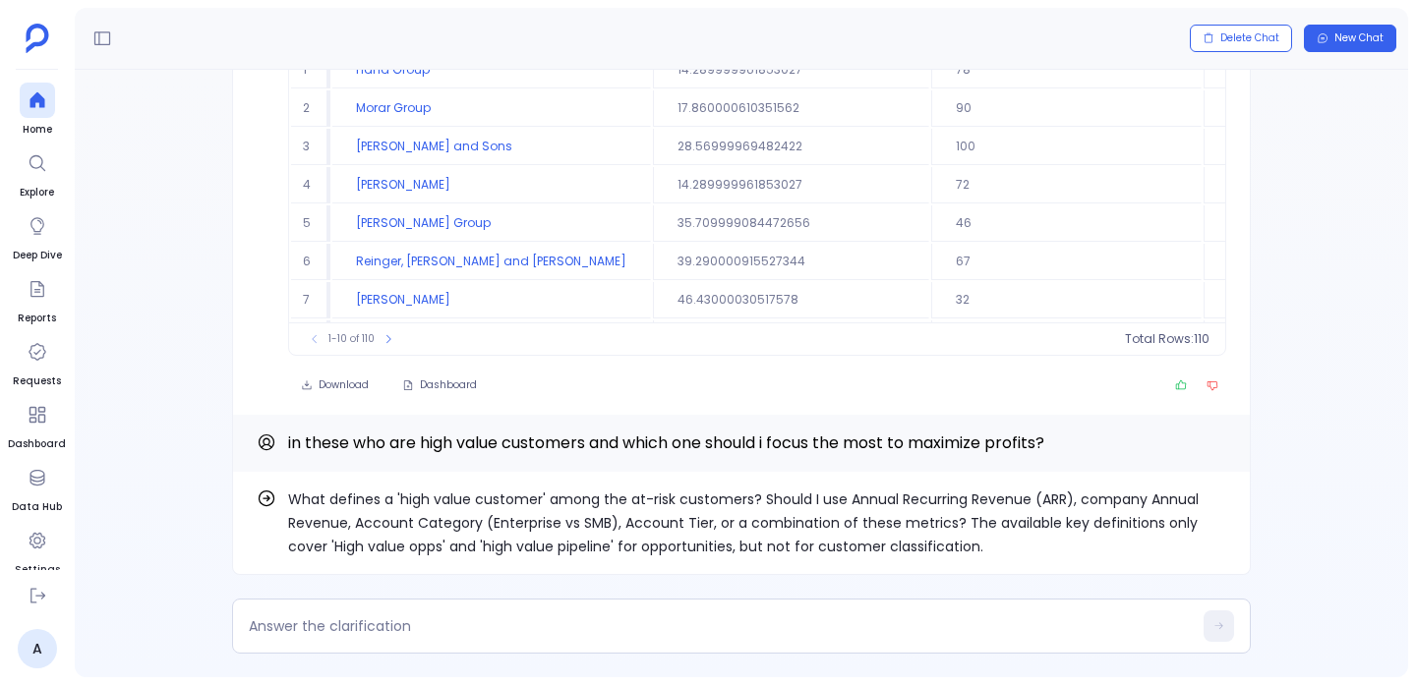
click at [424, 523] on p "What defines a 'high value customer' among the at-risk customers? Should I use …" at bounding box center [757, 523] width 938 height 71
click at [503, 550] on p "What defines a 'high value customer' among the at-risk customers? Should I use …" at bounding box center [757, 523] width 938 height 71
click at [499, 552] on p "What defines a 'high value customer' among the at-risk customers? Should I use …" at bounding box center [757, 523] width 938 height 71
click at [492, 547] on p "What defines a 'high value customer' among the at-risk customers? Should I use …" at bounding box center [757, 523] width 938 height 71
drag, startPoint x: 492, startPoint y: 547, endPoint x: 566, endPoint y: 550, distance: 74.8
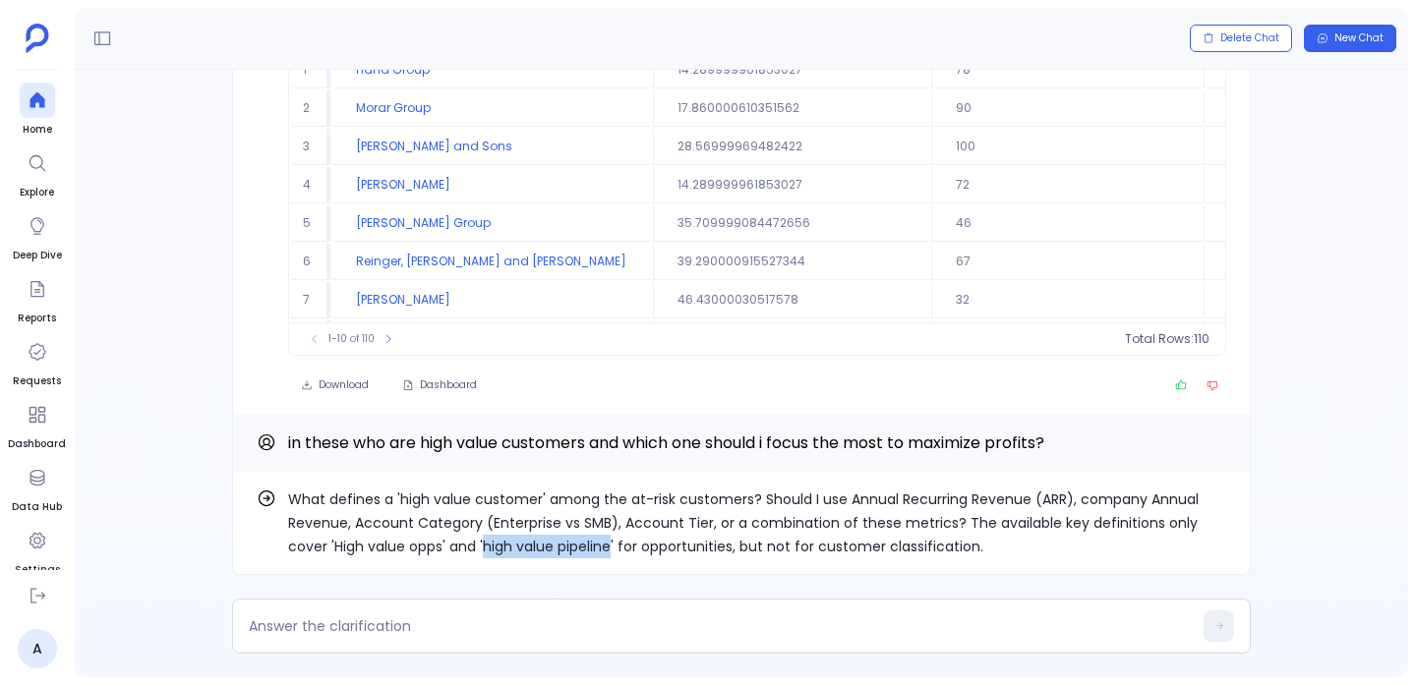
click at [566, 550] on p "What defines a 'high value customer' among the at-risk customers? Should I use …" at bounding box center [757, 523] width 938 height 71
click at [503, 541] on p "What defines a 'high value customer' among the at-risk customers? Should I use …" at bounding box center [757, 523] width 938 height 71
drag, startPoint x: 503, startPoint y: 541, endPoint x: 567, endPoint y: 535, distance: 64.2
click at [567, 535] on p "What defines a 'high value customer' among the at-risk customers? Should I use …" at bounding box center [757, 523] width 938 height 71
click at [496, 605] on div at bounding box center [741, 626] width 1019 height 55
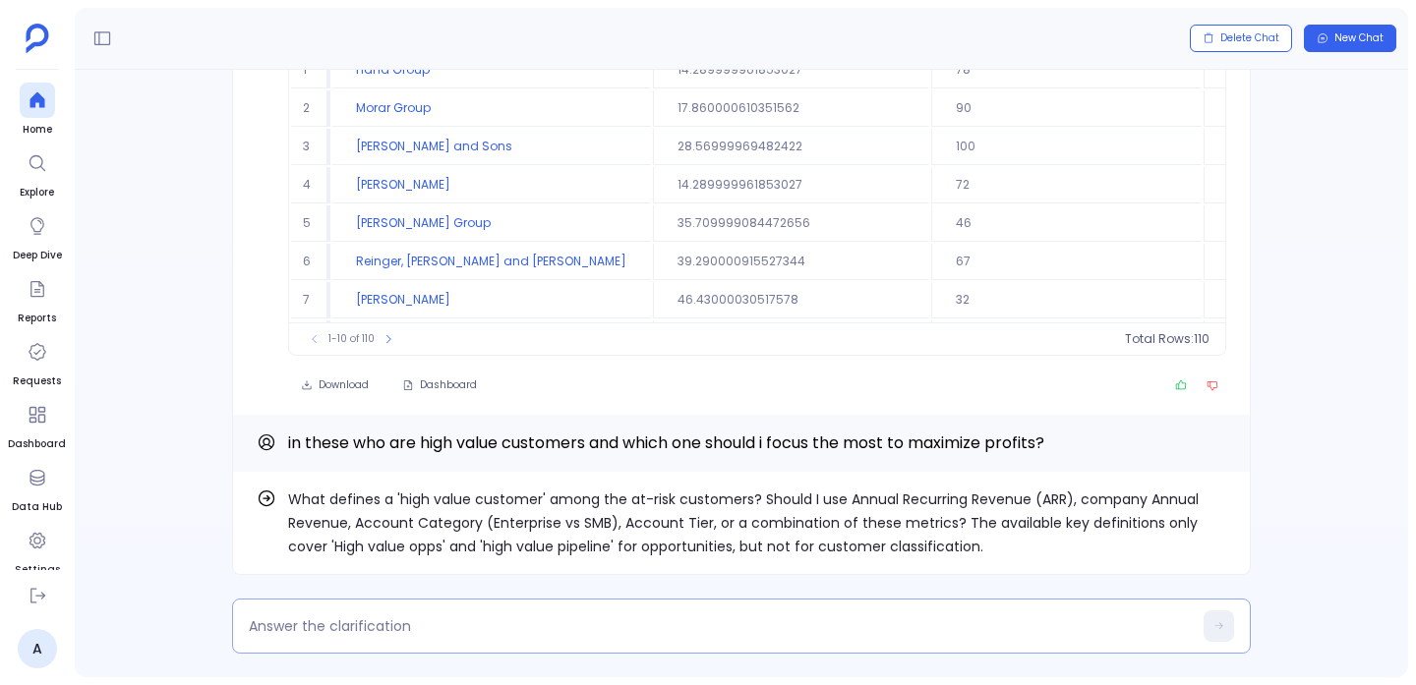
click at [498, 619] on textarea at bounding box center [720, 626] width 943 height 20
type textarea "h"
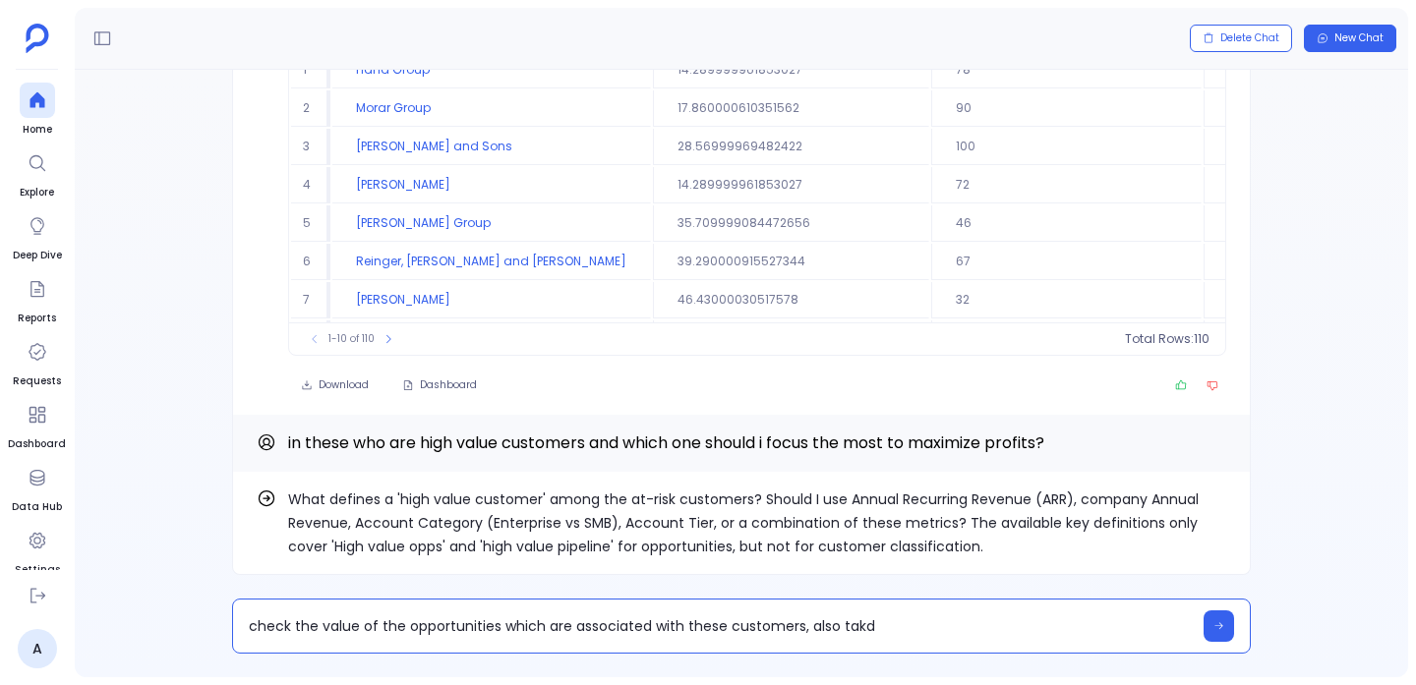
click at [381, 516] on p "What defines a 'high value customer' among the at-risk customers? Should I use …" at bounding box center [757, 523] width 938 height 71
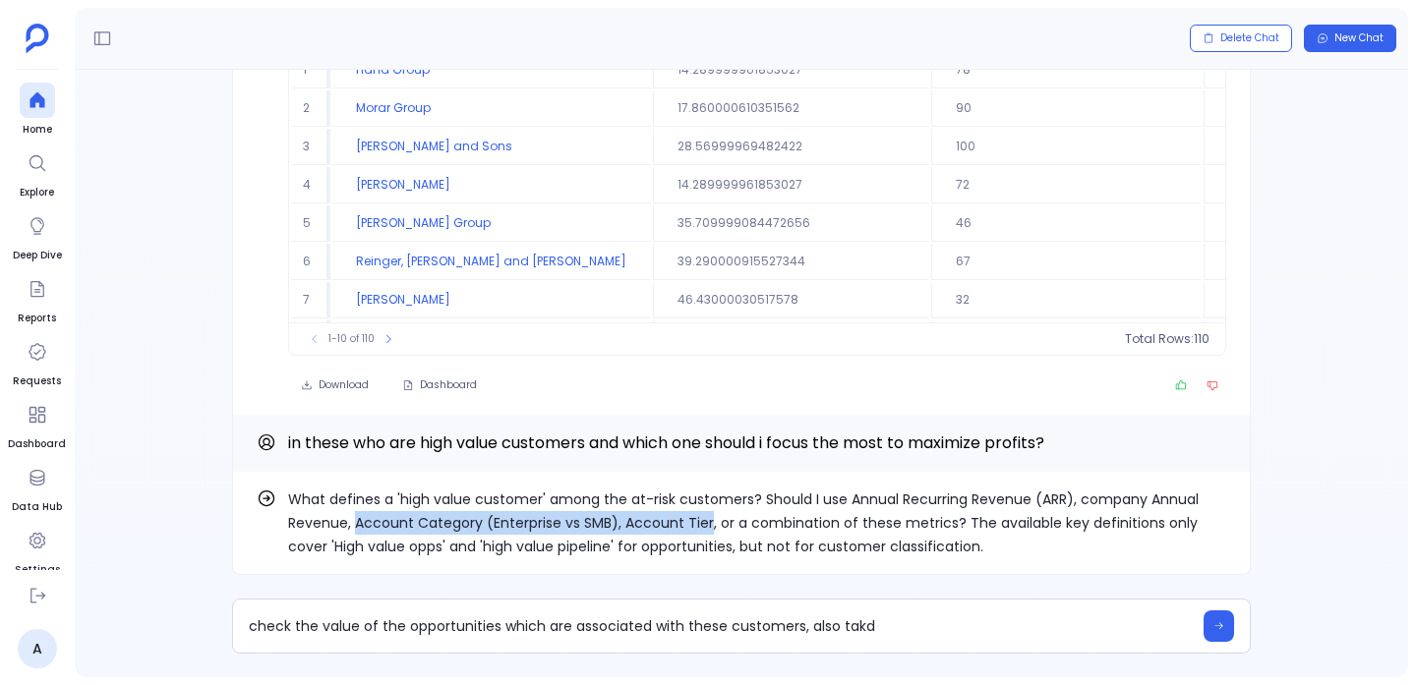
drag, startPoint x: 381, startPoint y: 516, endPoint x: 702, endPoint y: 521, distance: 321.6
click at [702, 521] on p "What defines a 'high value customer' among the at-risk customers? Should I use …" at bounding box center [757, 523] width 938 height 71
copy p "Account Category (Enterprise vs SMB), Account Tier"
click at [928, 623] on textarea "check the value of the opportunities which are associated with these customers,…" at bounding box center [720, 626] width 943 height 20
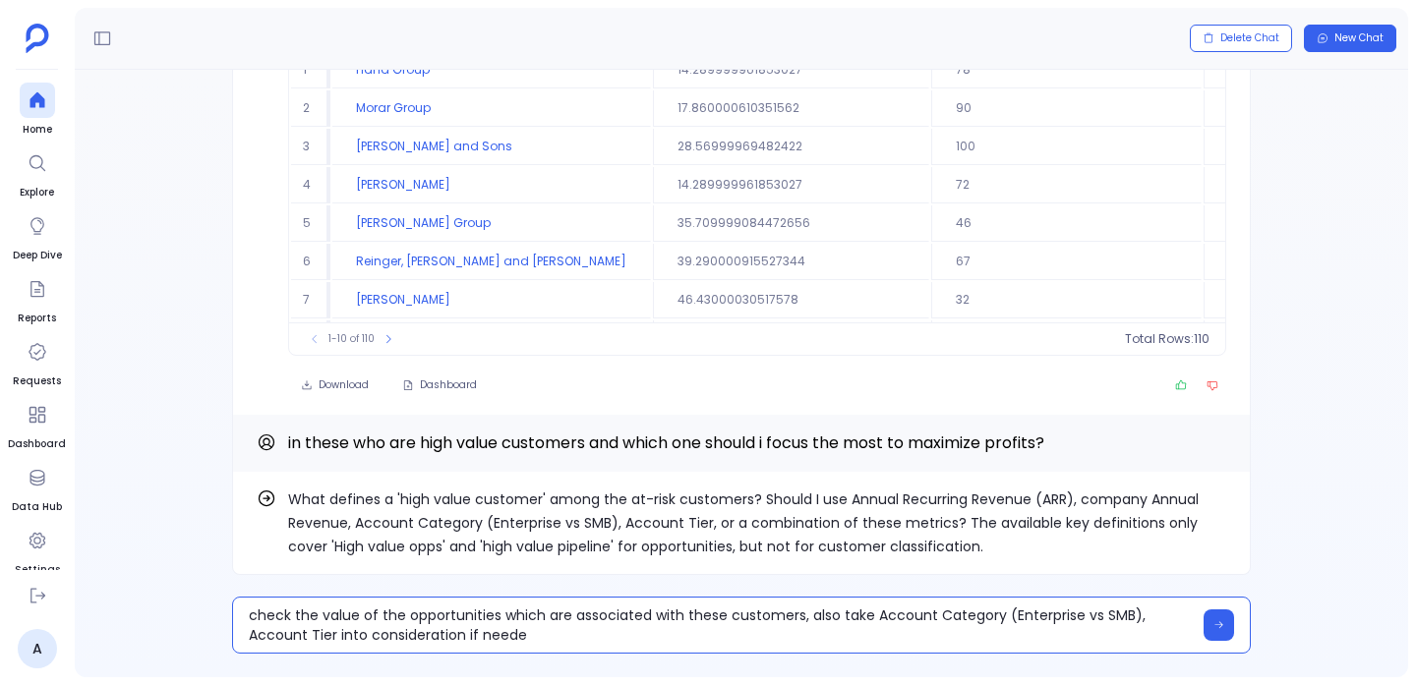
type textarea "check the value of the opportunities which are associated with these customers,…"
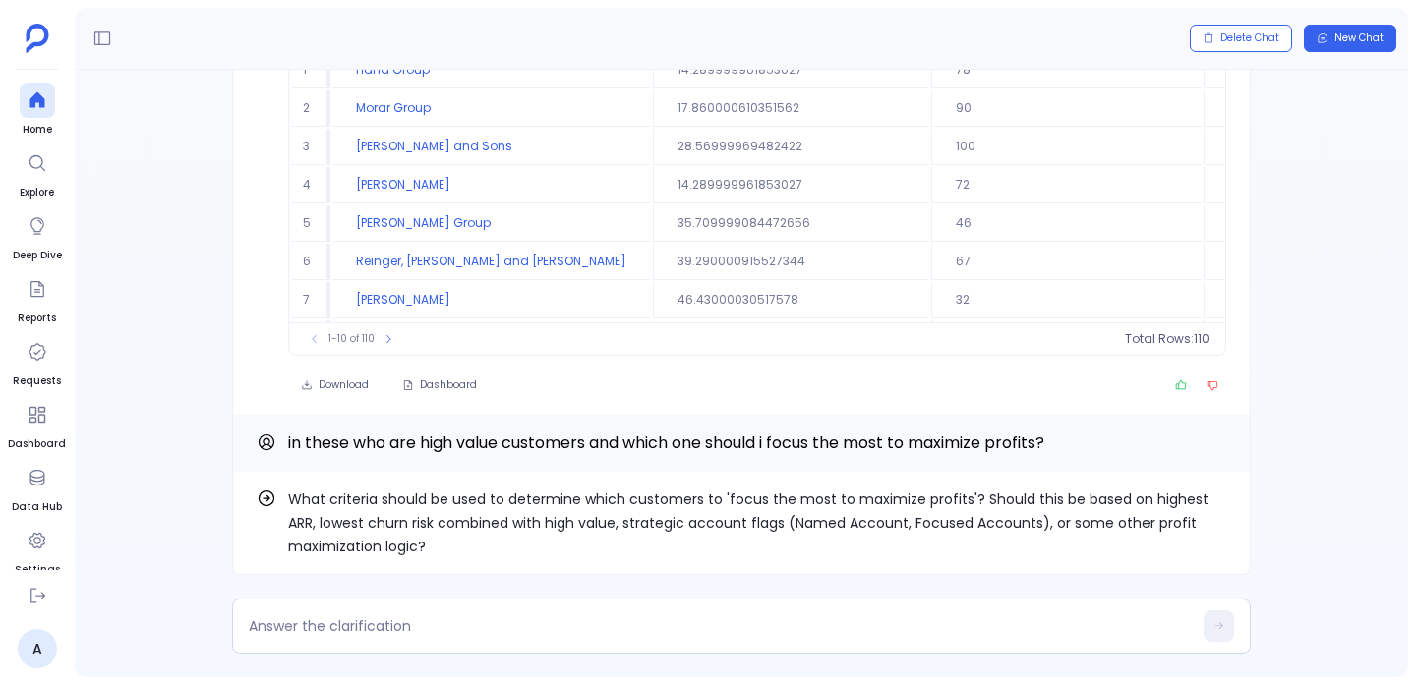
click at [562, 499] on p "What criteria should be used to determine which customers to 'focus the most to…" at bounding box center [757, 523] width 938 height 71
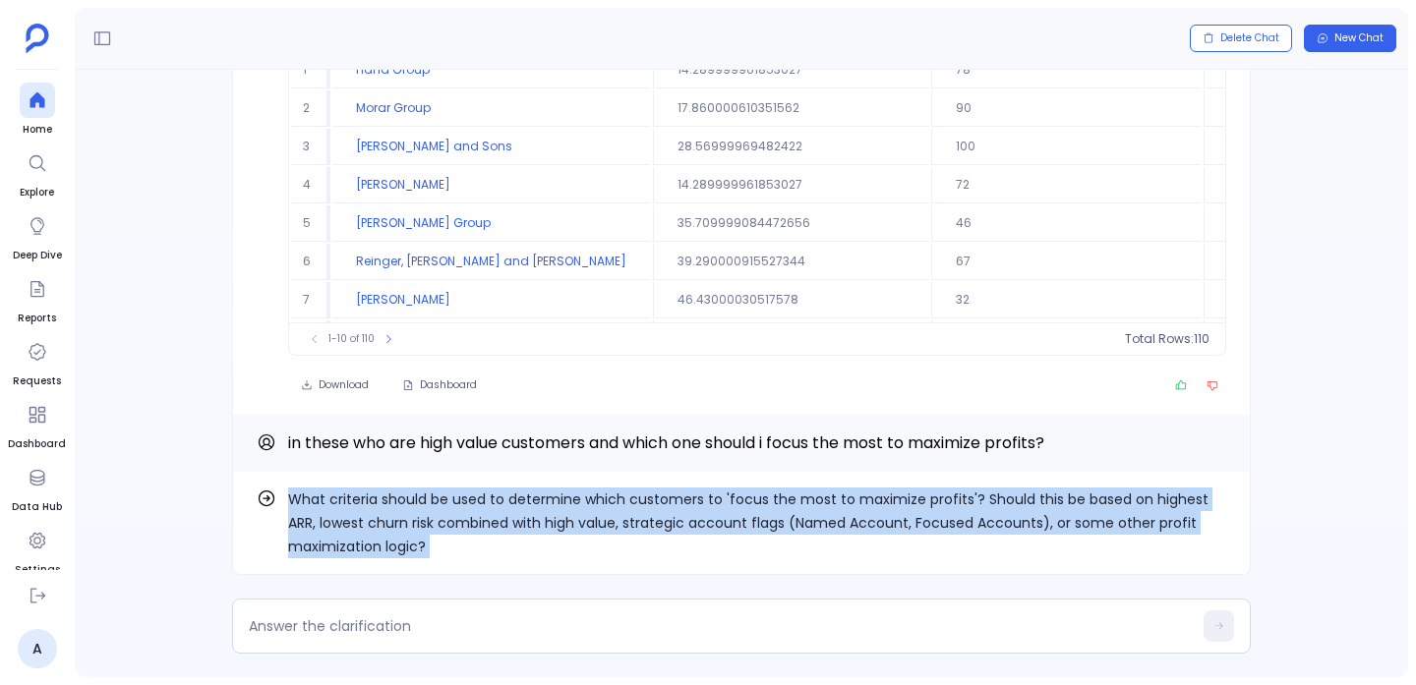
click at [562, 499] on p "What criteria should be used to determine which customers to 'focus the most to…" at bounding box center [757, 523] width 938 height 71
click at [358, 517] on p "What criteria should be used to determine which customers to 'focus the most to…" at bounding box center [757, 523] width 938 height 71
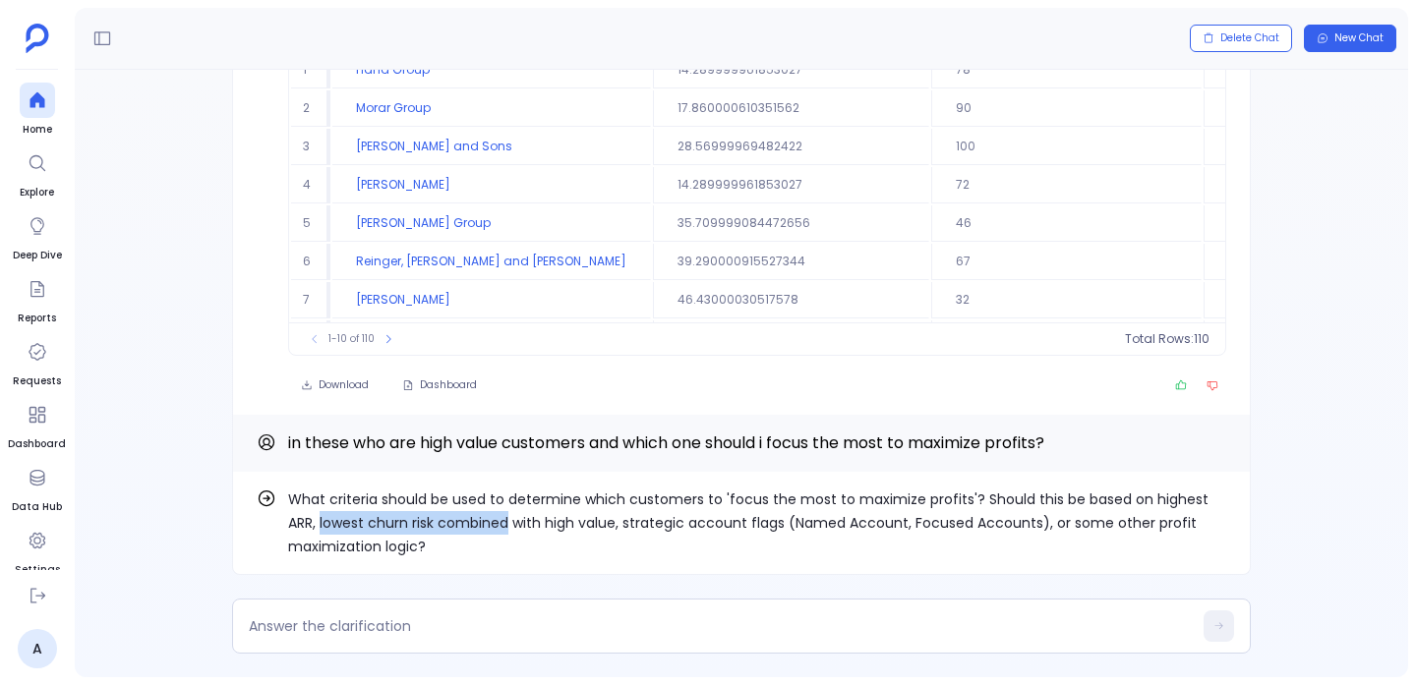
drag, startPoint x: 358, startPoint y: 517, endPoint x: 465, endPoint y: 530, distance: 107.9
click at [465, 530] on p "What criteria should be used to determine which customers to 'focus the most to…" at bounding box center [757, 523] width 938 height 71
click at [1081, 524] on p "What criteria should be used to determine which customers to 'focus the most to…" at bounding box center [757, 523] width 938 height 71
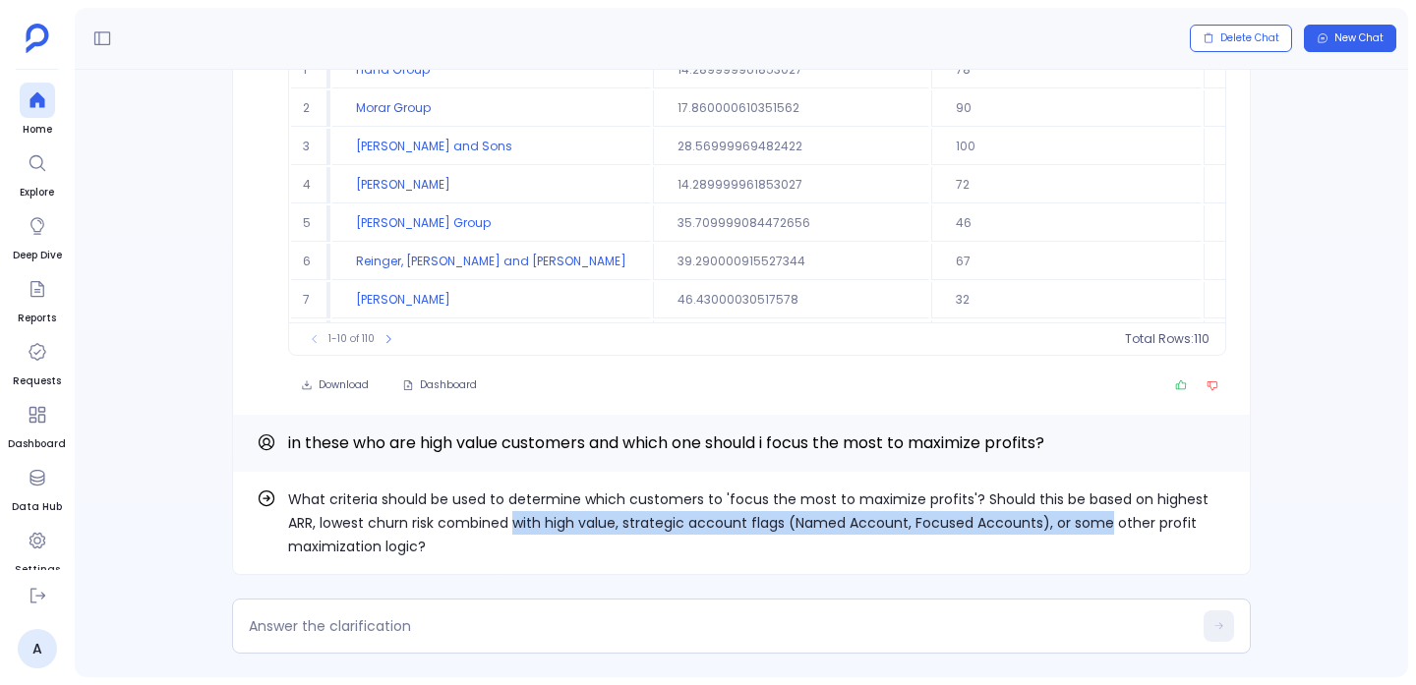
drag, startPoint x: 1081, startPoint y: 524, endPoint x: 516, endPoint y: 527, distance: 564.4
click at [516, 527] on p "What criteria should be used to determine which customers to 'focus the most to…" at bounding box center [757, 523] width 938 height 71
click at [519, 527] on p "What criteria should be used to determine which customers to 'focus the most to…" at bounding box center [757, 523] width 938 height 71
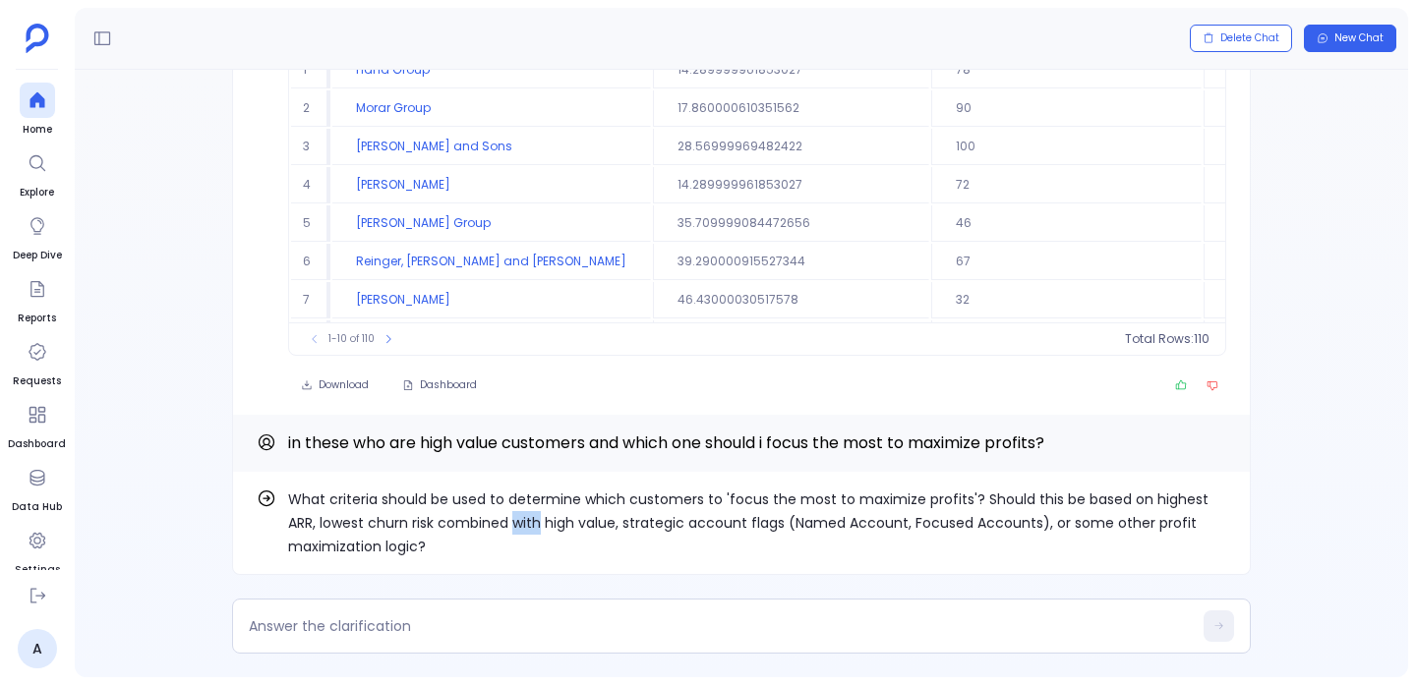
click at [519, 527] on p "What criteria should be used to determine which customers to 'focus the most to…" at bounding box center [757, 523] width 938 height 71
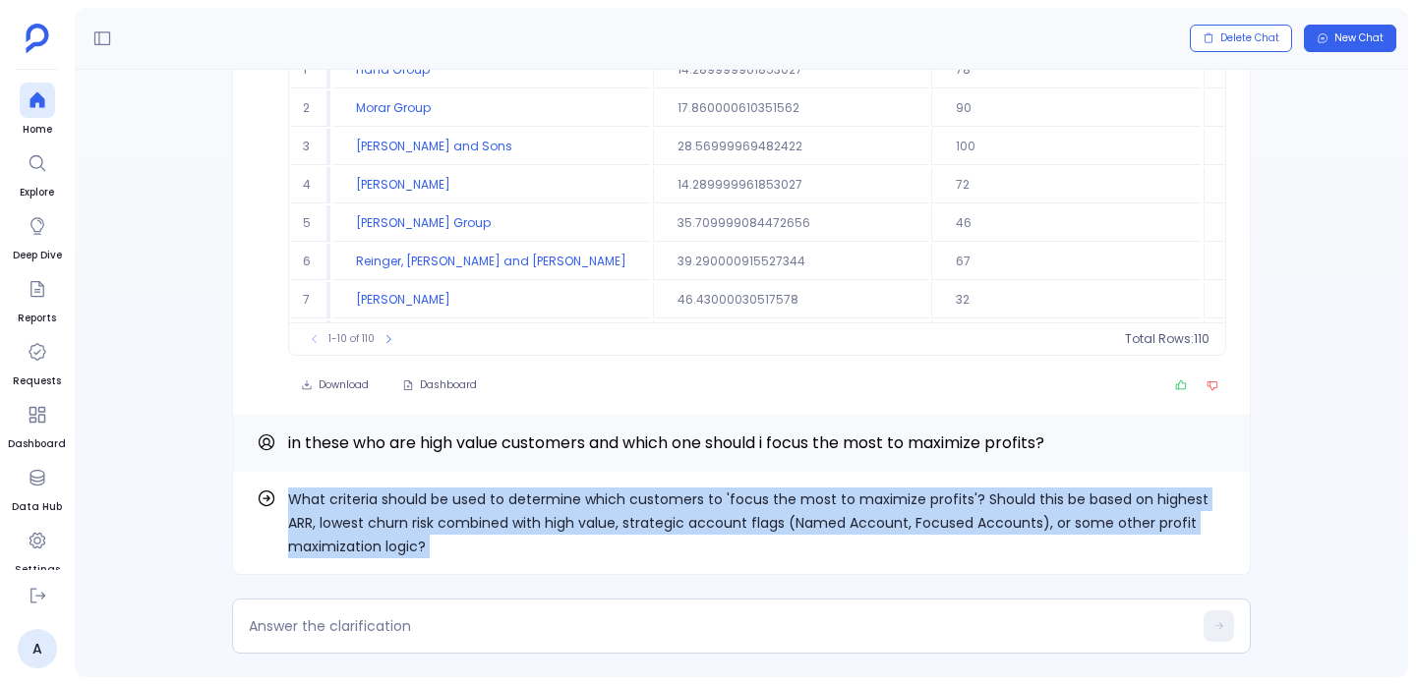
click at [519, 527] on p "What criteria should be used to determine which customers to 'focus the most to…" at bounding box center [757, 523] width 938 height 71
click at [474, 664] on div "What criteria should be used to determine which customers to 'focus the most to…" at bounding box center [741, 374] width 1333 height 608
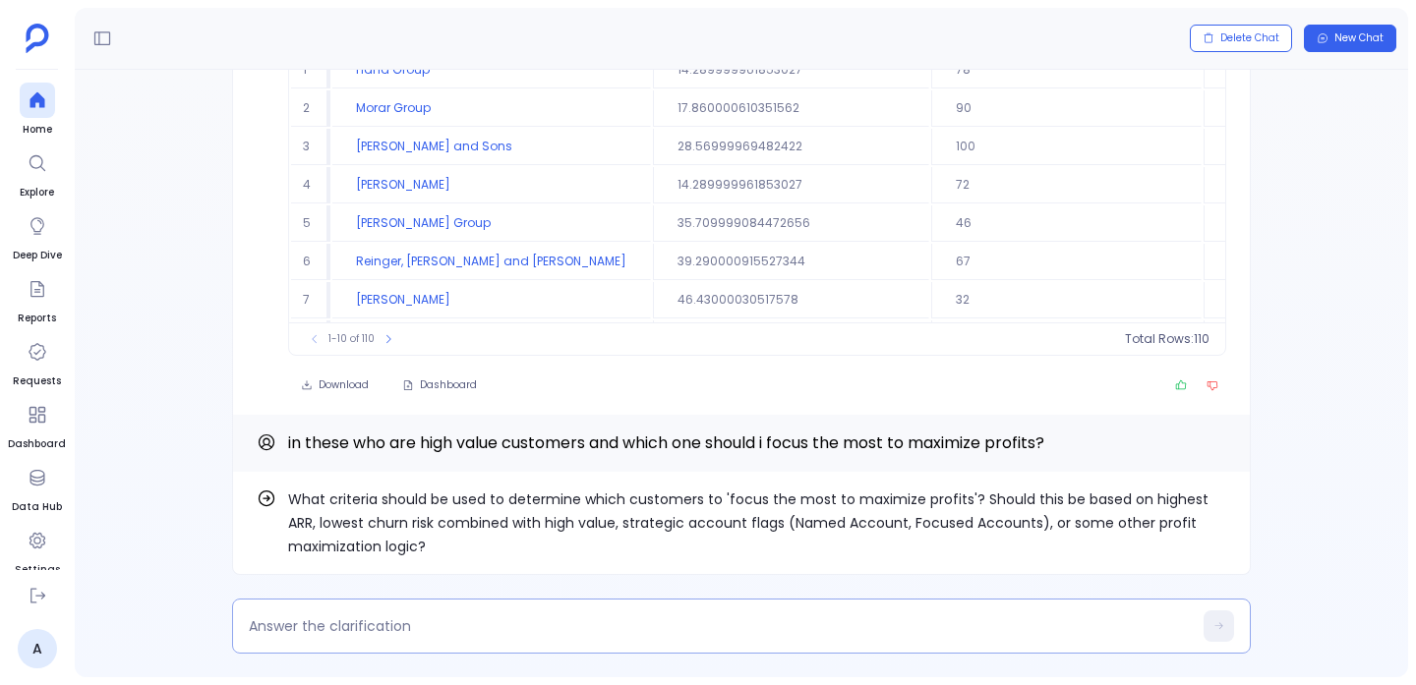
click at [474, 626] on textarea at bounding box center [720, 626] width 943 height 20
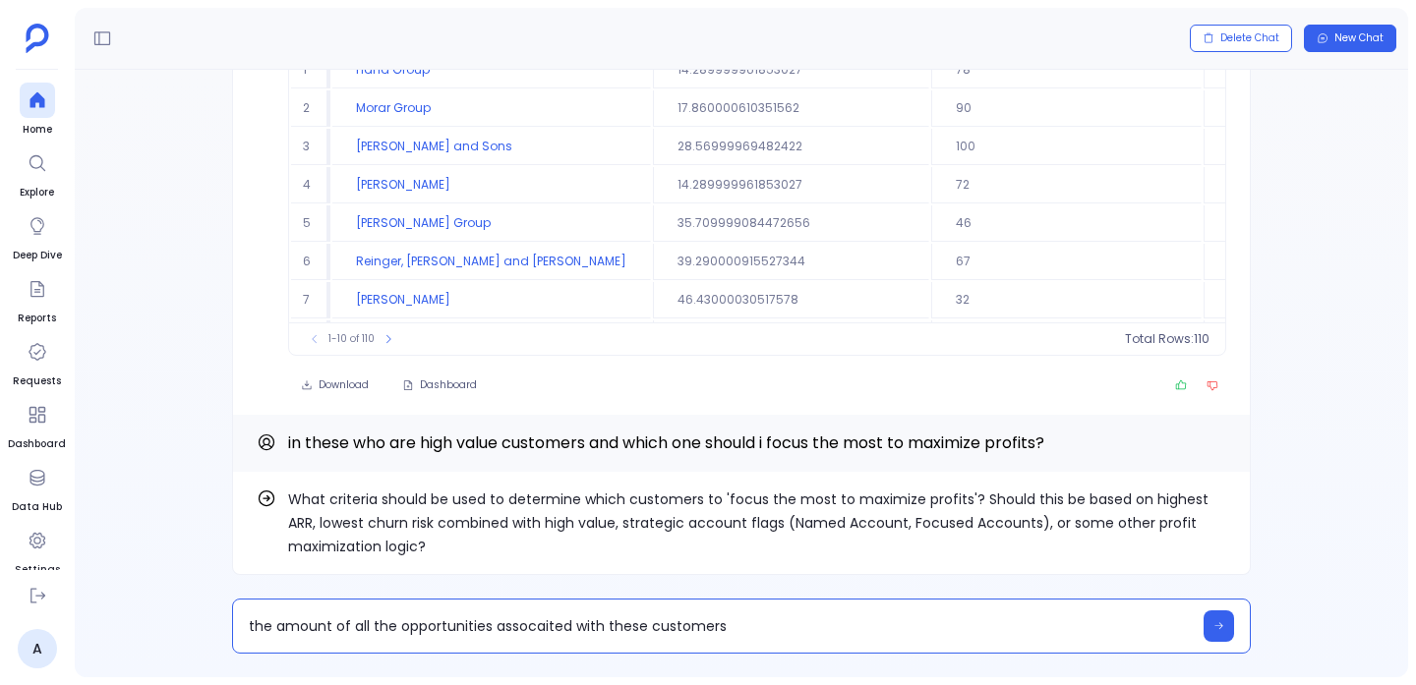
type textarea "the amount of all the opportunities associated with these customers"
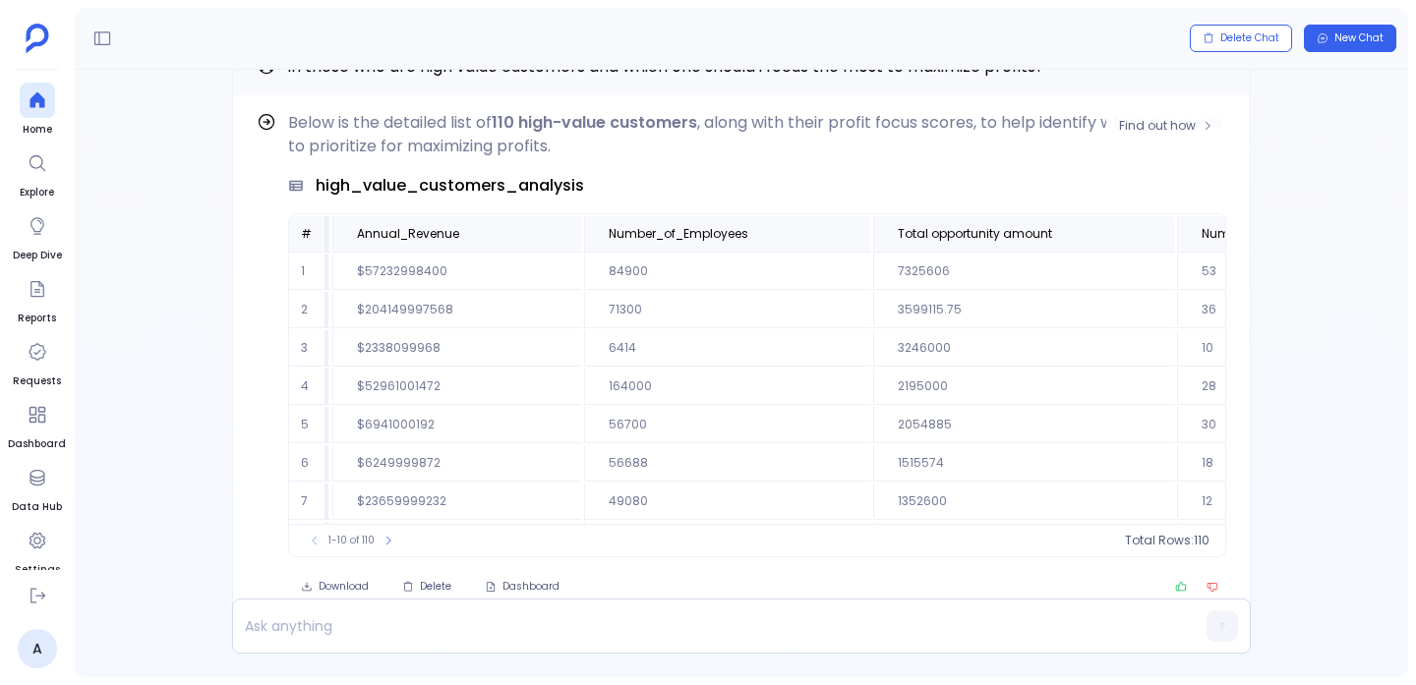
scroll to position [0, 1257]
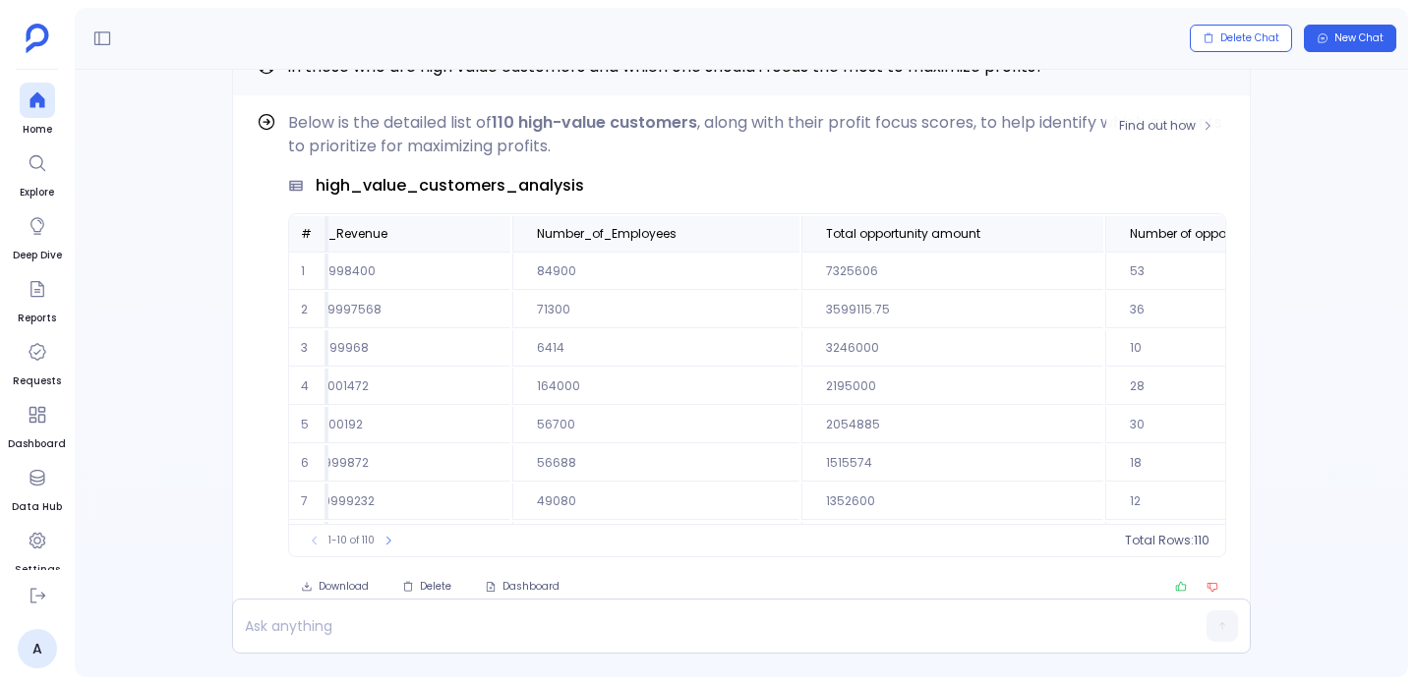
click at [801, 260] on td "7325606" at bounding box center [952, 272] width 302 height 36
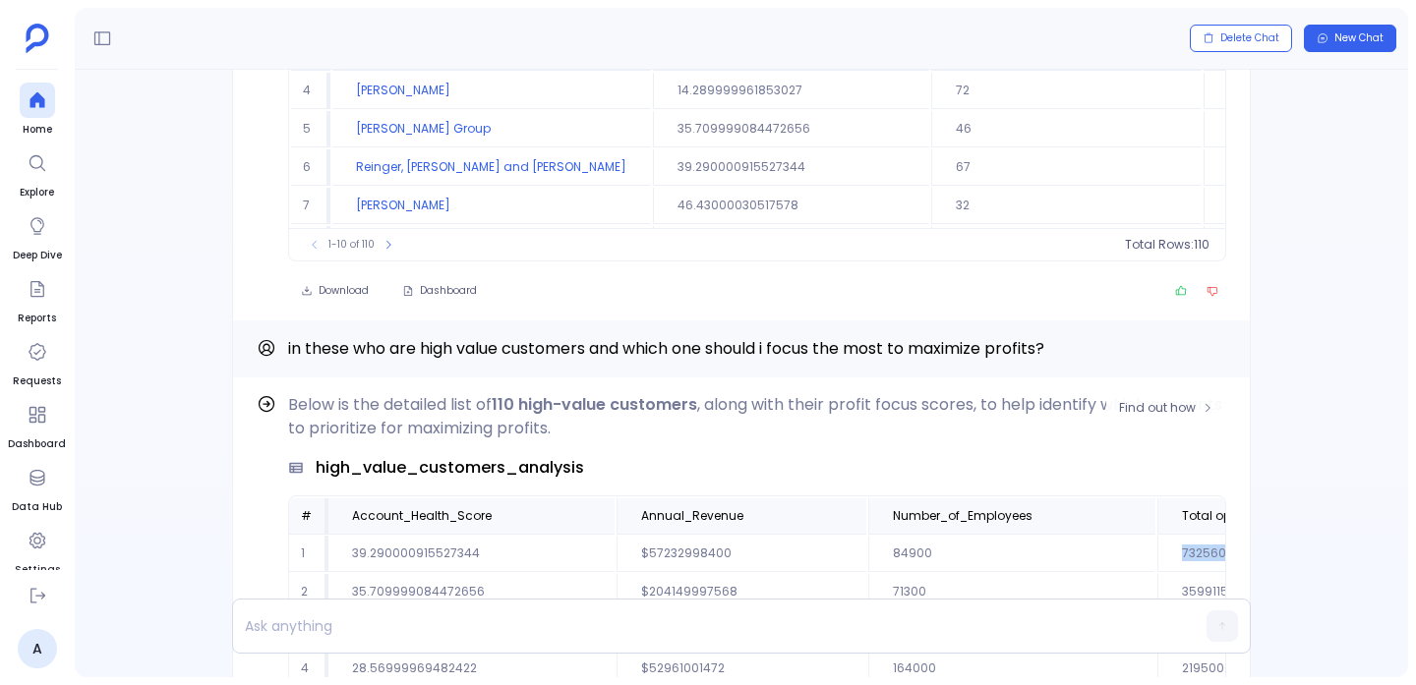
scroll to position [-334, 0]
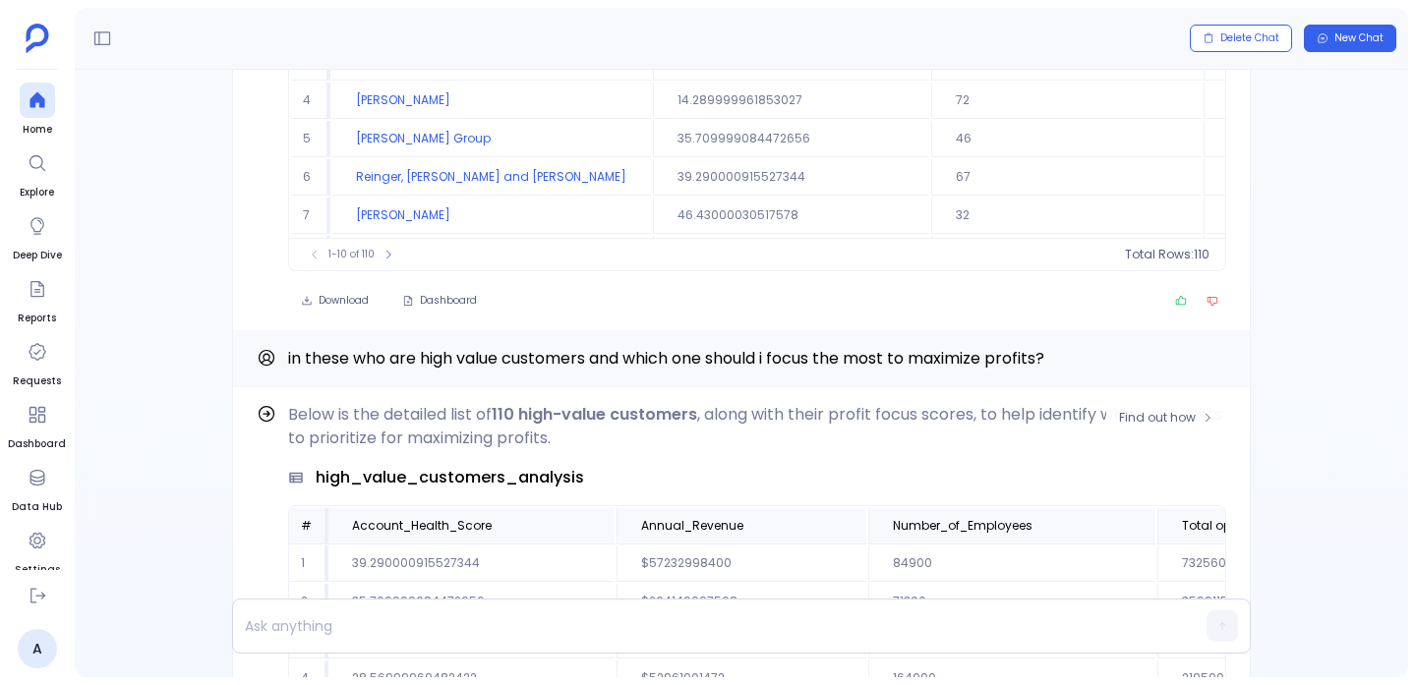
click at [783, 422] on p "Below is the detailed list of 110 high-value customers , along with their profi…" at bounding box center [757, 426] width 938 height 47
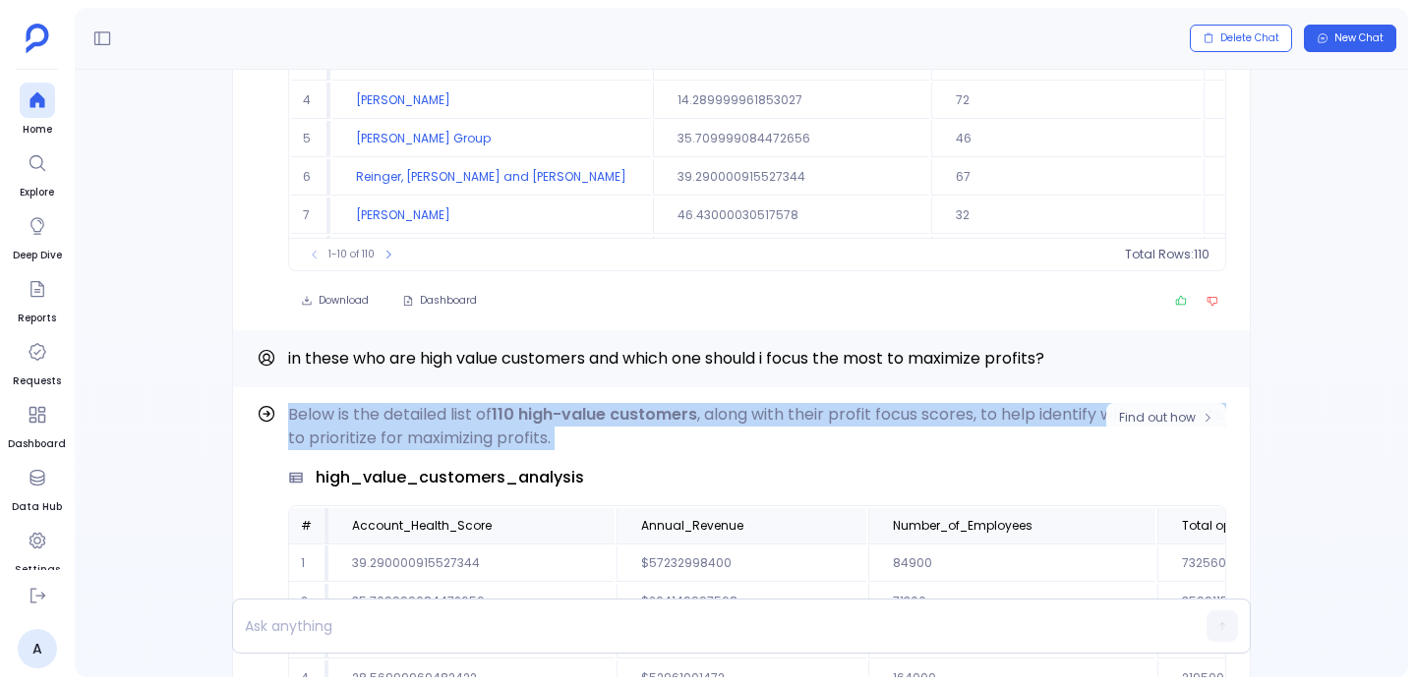
click at [783, 422] on p "Below is the detailed list of 110 high-value customers , along with their profi…" at bounding box center [757, 426] width 938 height 47
click at [784, 464] on div "Below is the detailed list of 110 high-value customers , along with their profi…" at bounding box center [757, 626] width 938 height 446
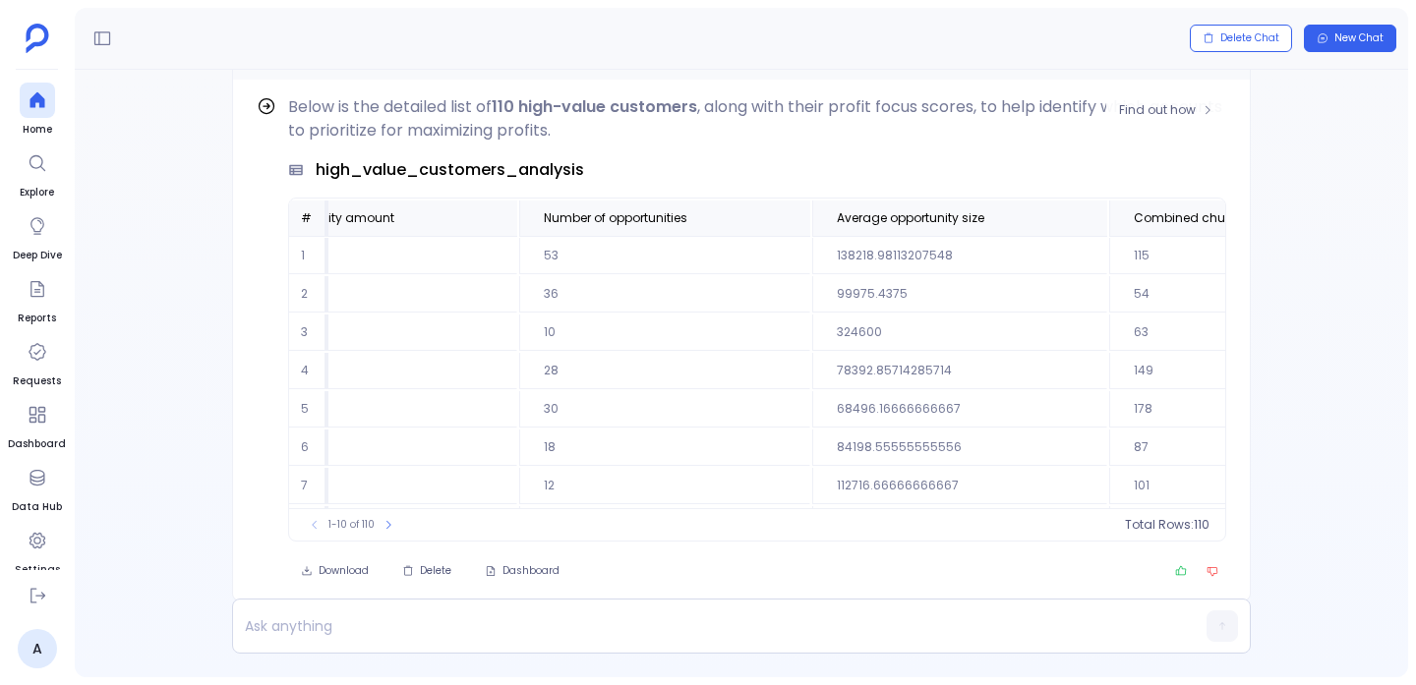
scroll to position [0, 2138]
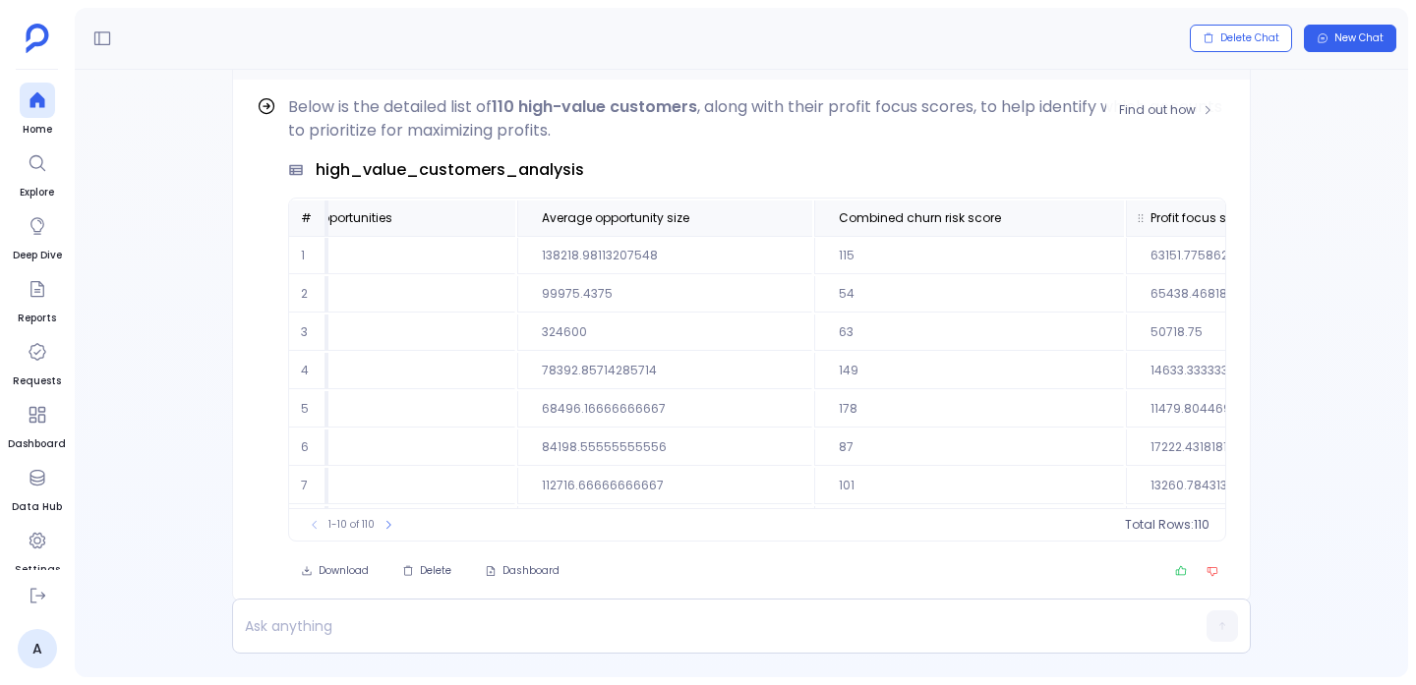
click at [1150, 220] on span "Profit focus score" at bounding box center [1201, 218] width 102 height 16
click at [1014, 153] on div "Below is the detailed list of 110 high-value customers , along with their profi…" at bounding box center [757, 318] width 938 height 446
click at [1170, 118] on button "Find out how" at bounding box center [1166, 109] width 120 height 29
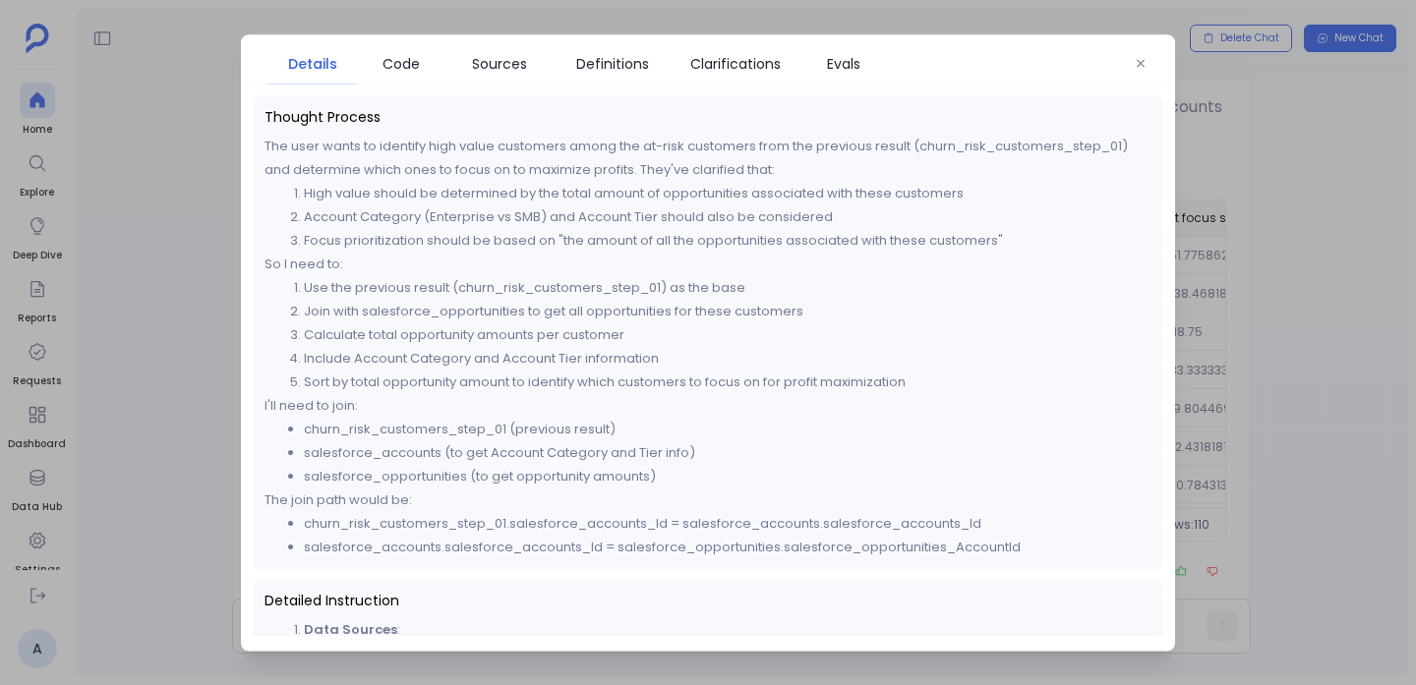
click at [483, 146] on p "The user wants to identify high value customers among the at-risk customers fro…" at bounding box center [707, 157] width 887 height 47
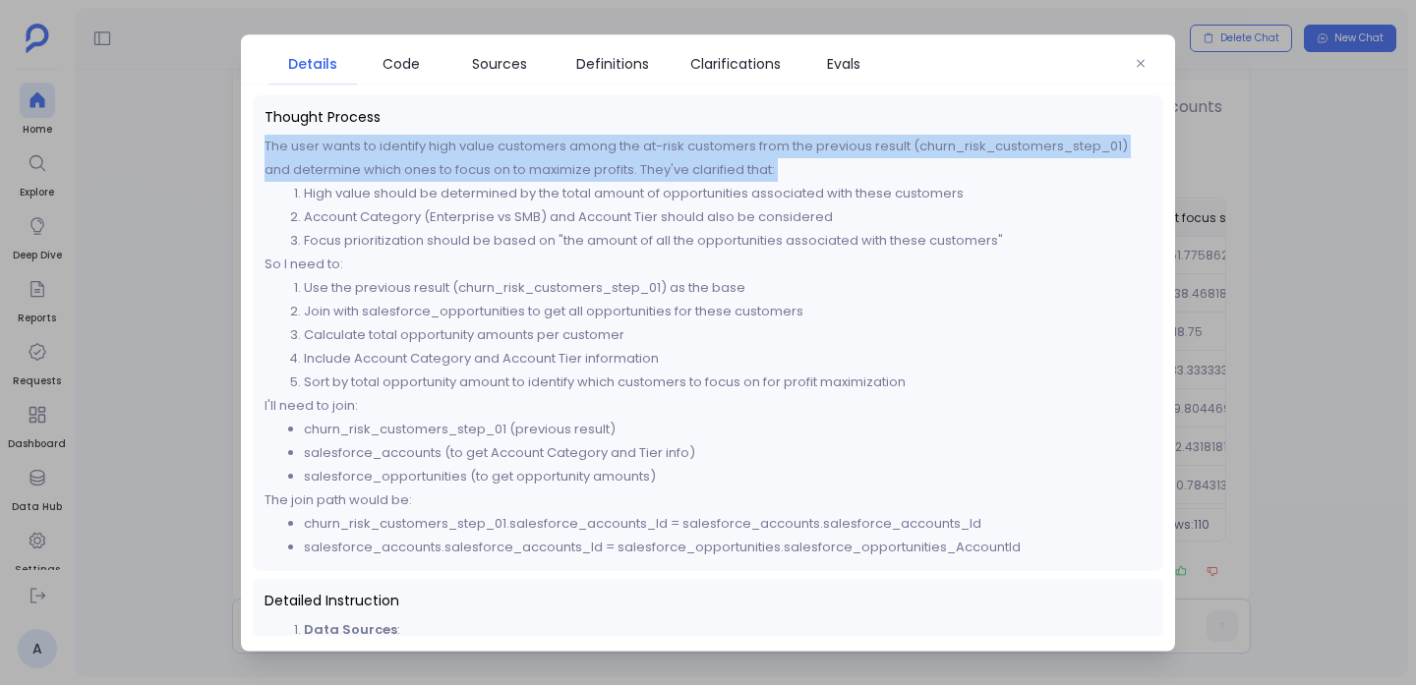
click at [483, 146] on p "The user wants to identify high value customers among the at-risk customers fro…" at bounding box center [707, 157] width 887 height 47
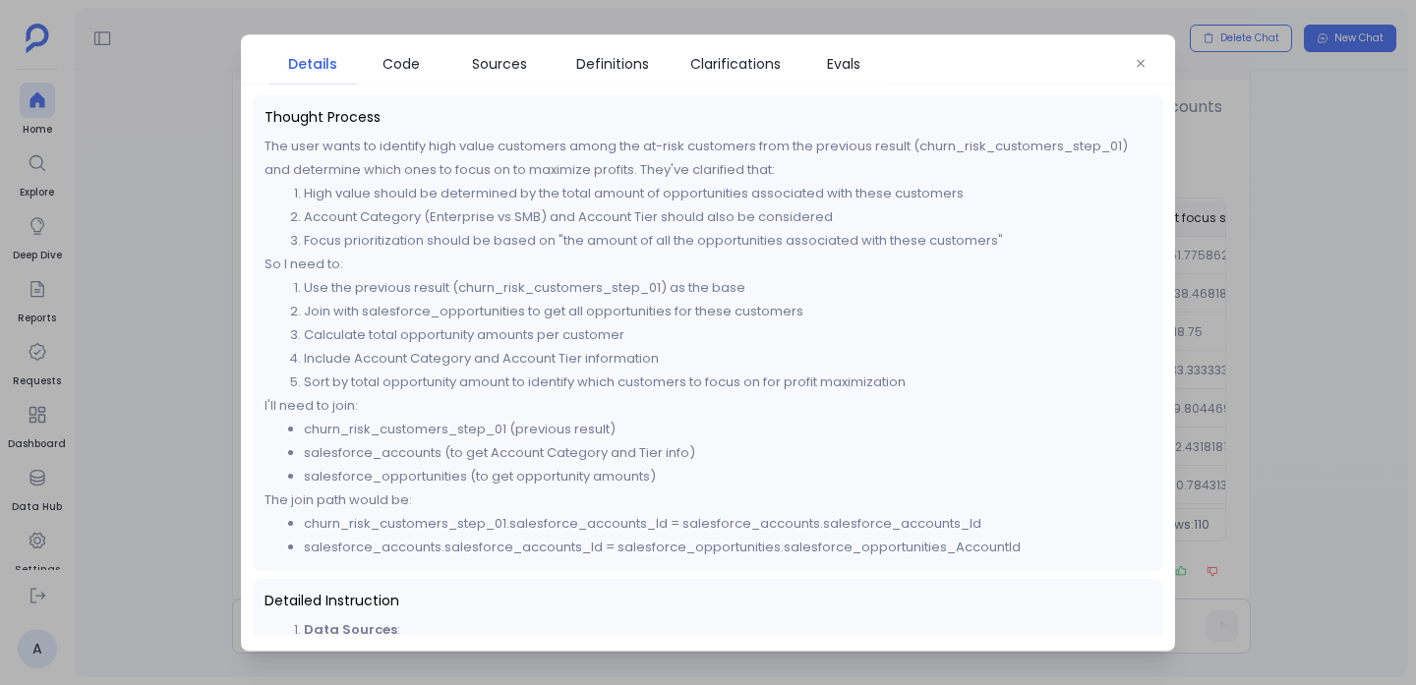
click at [468, 280] on li "Use the previous result (churn_risk_customers_step_01) as the base" at bounding box center [728, 287] width 848 height 24
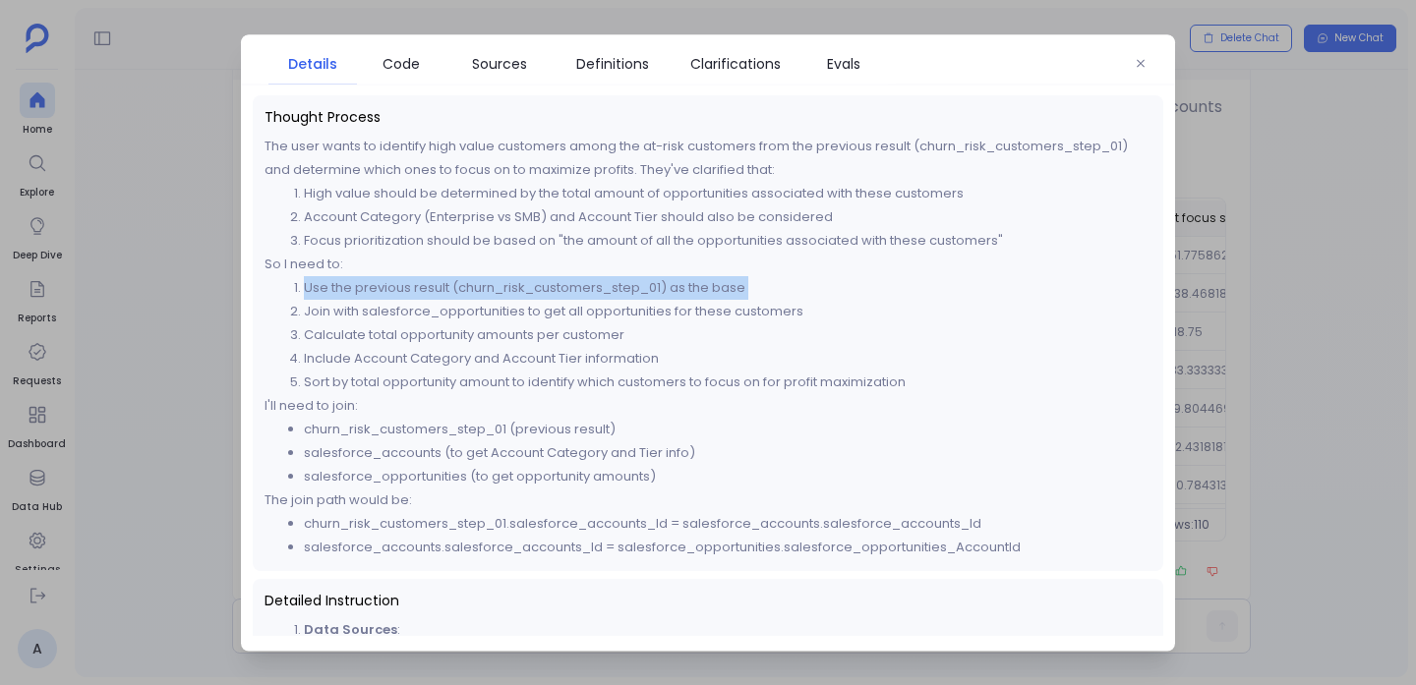
click at [468, 280] on li "Use the previous result (churn_risk_customers_step_01) as the base" at bounding box center [728, 287] width 848 height 24
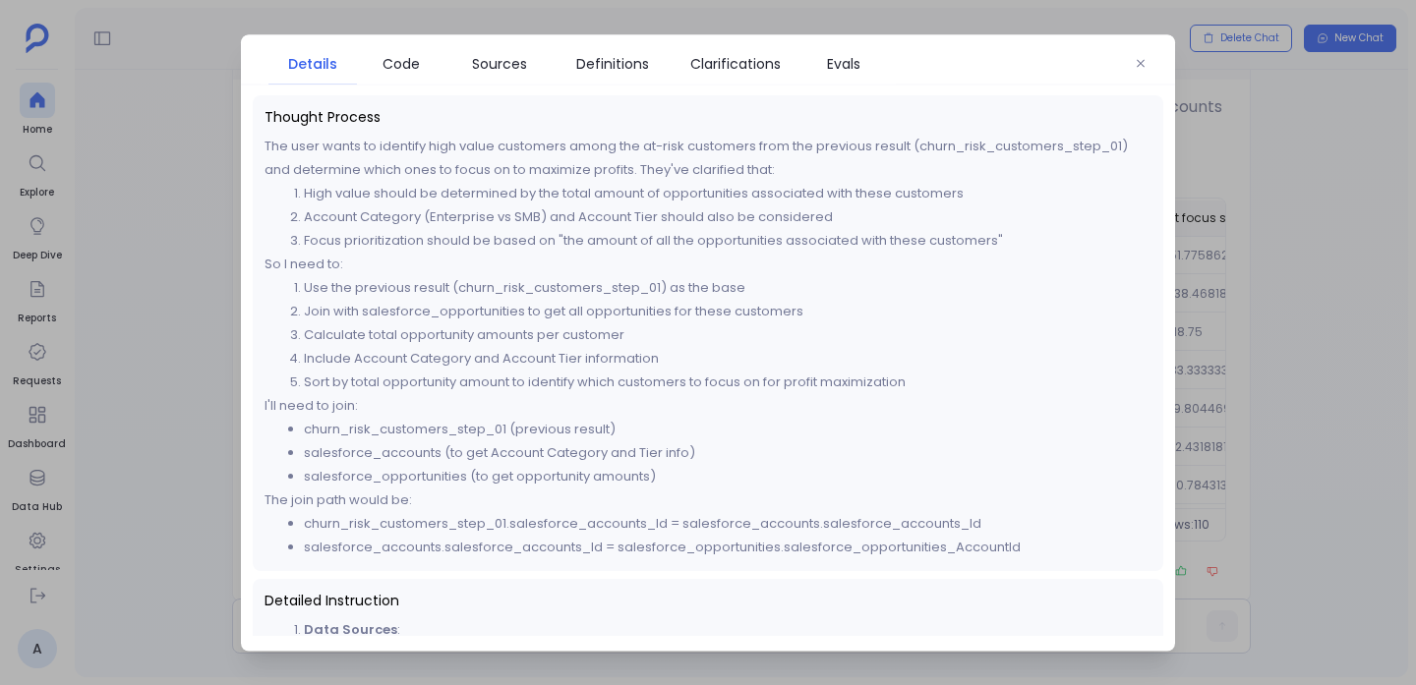
click at [467, 305] on li "Join with salesforce_opportunities to get all opportunities for these customers" at bounding box center [728, 311] width 848 height 24
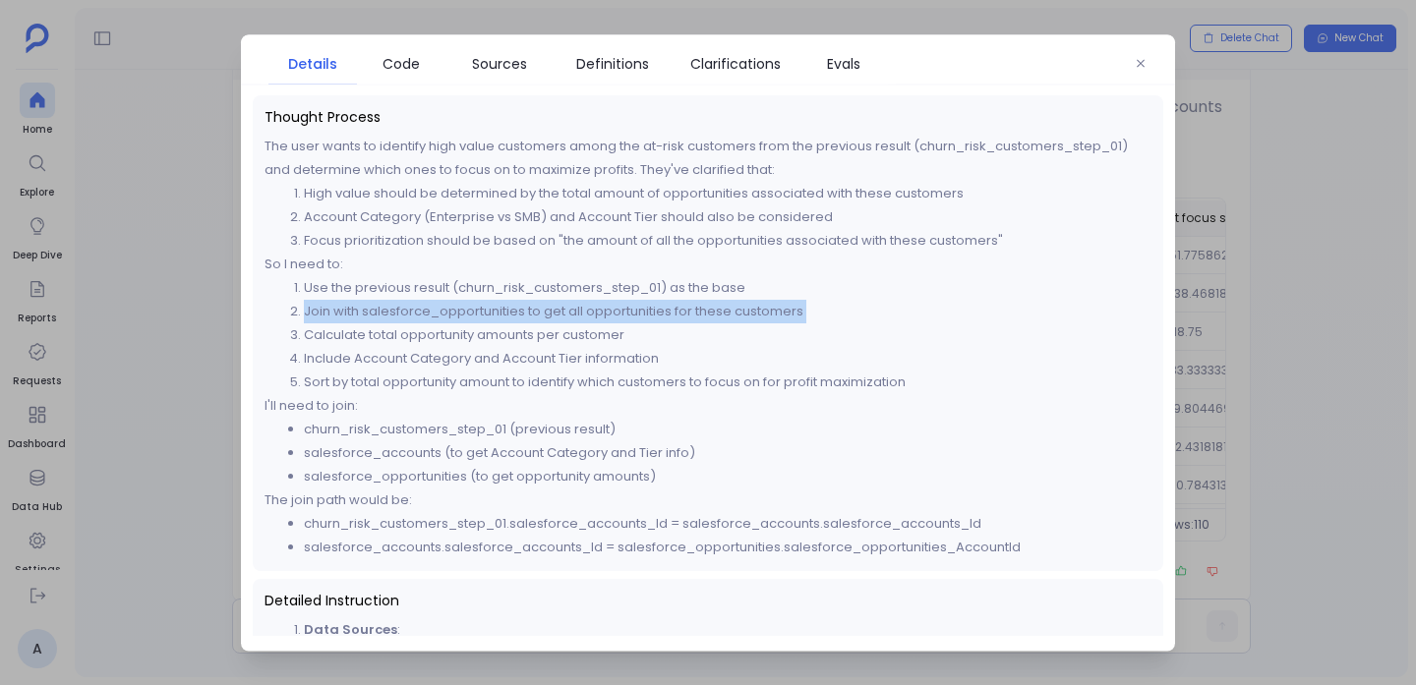
click at [467, 305] on li "Join with salesforce_opportunities to get all opportunities for these customers" at bounding box center [728, 311] width 848 height 24
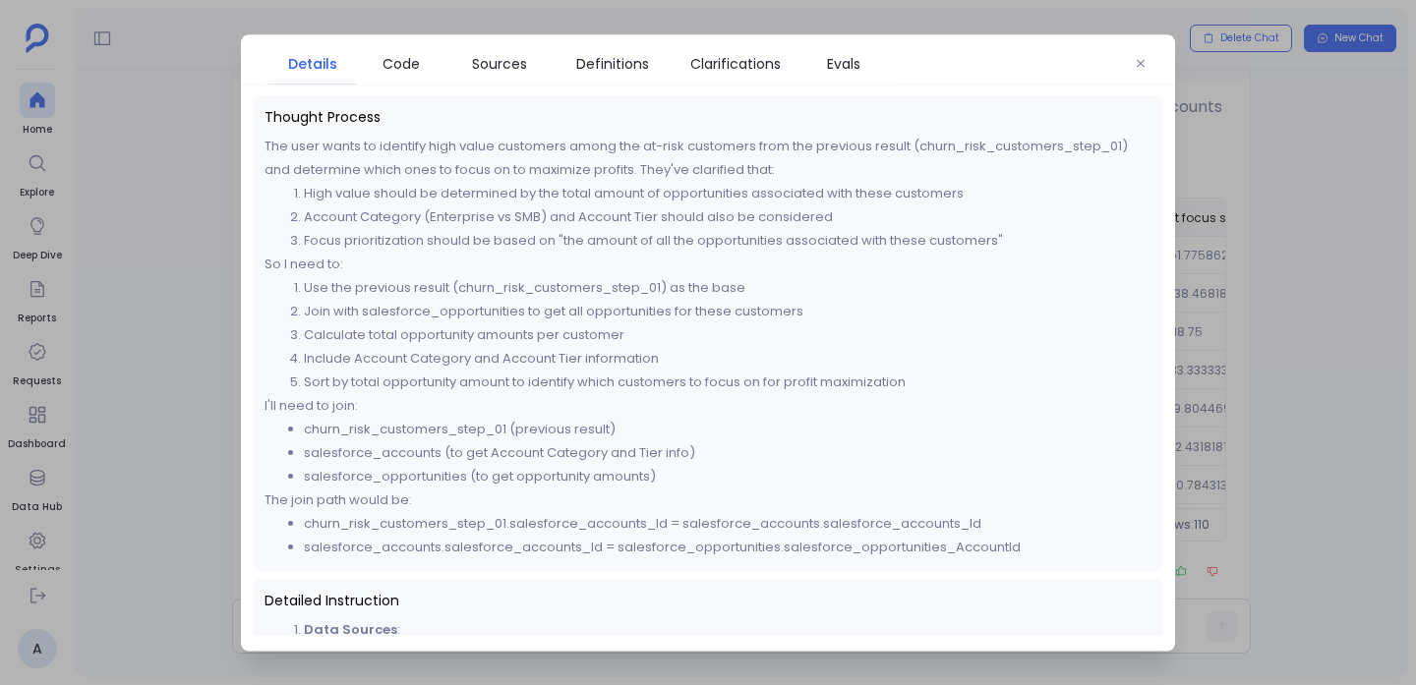
click at [456, 335] on li "Calculate total opportunity amounts per customer" at bounding box center [728, 335] width 848 height 24
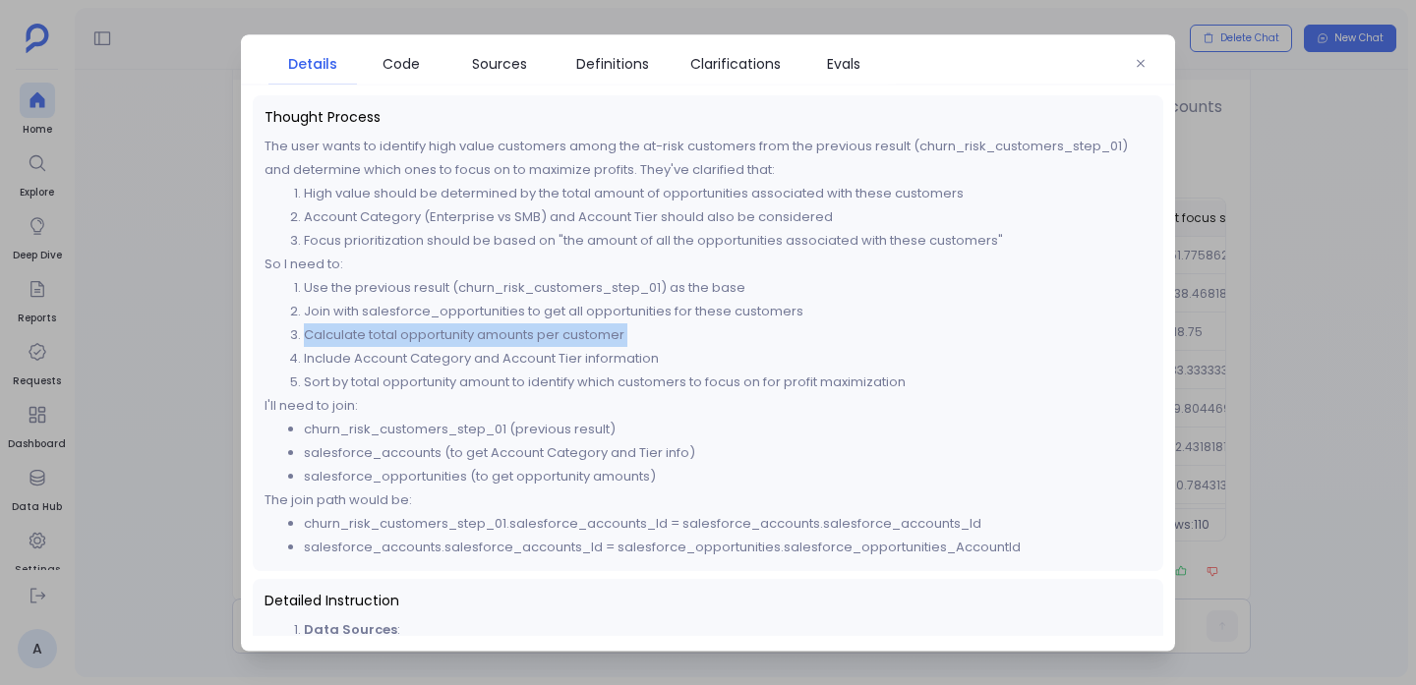
click at [456, 335] on li "Calculate total opportunity amounts per customer" at bounding box center [728, 335] width 848 height 24
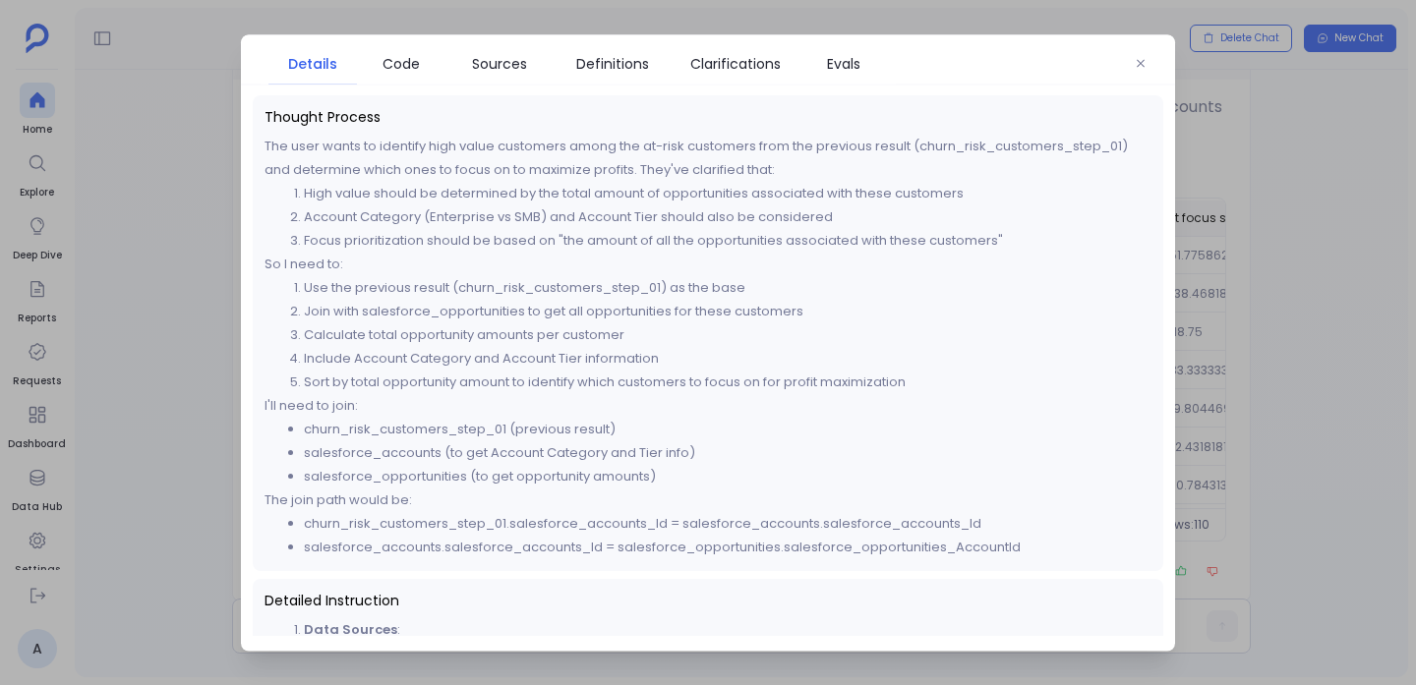
click at [456, 353] on li "Include Account Category and Account Tier information" at bounding box center [728, 358] width 848 height 24
click at [470, 381] on li "Sort by total opportunity amount to identify which customers to focus on for pr…" at bounding box center [728, 382] width 848 height 24
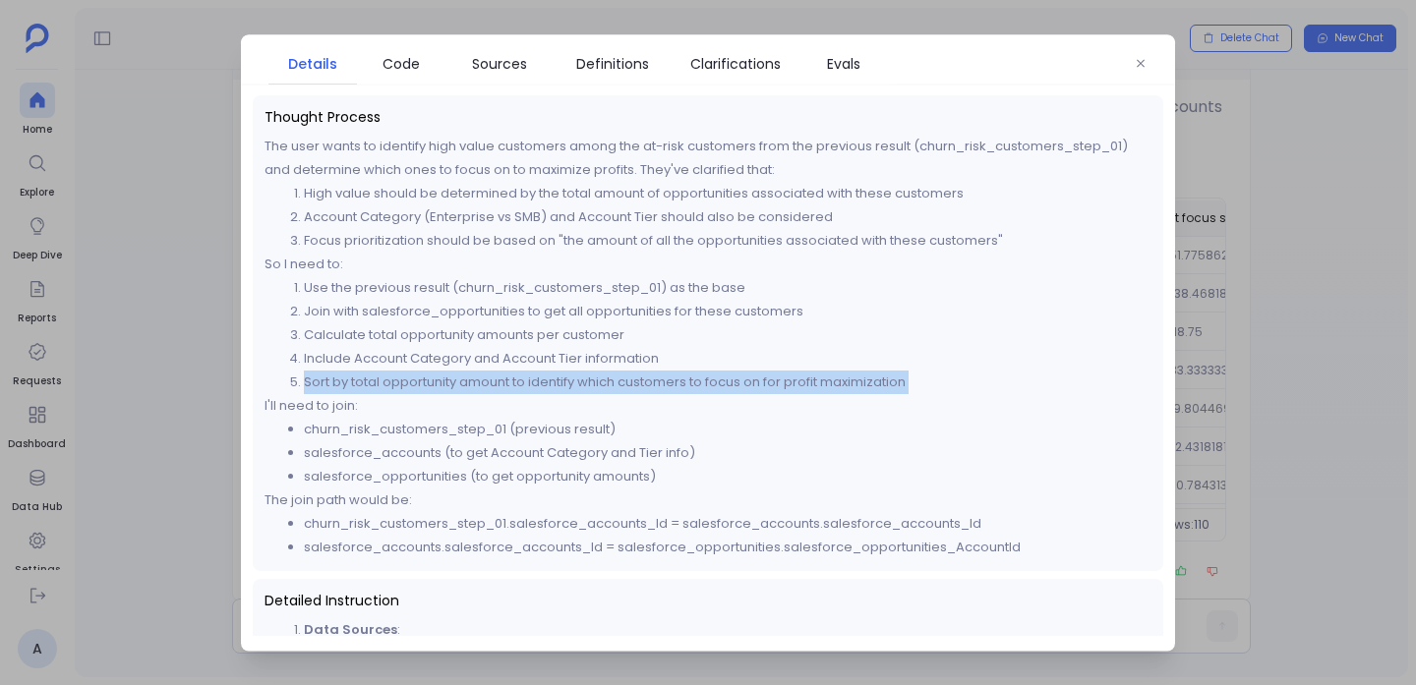
click at [470, 381] on li "Sort by total opportunity amount to identify which customers to focus on for pr…" at bounding box center [728, 382] width 848 height 24
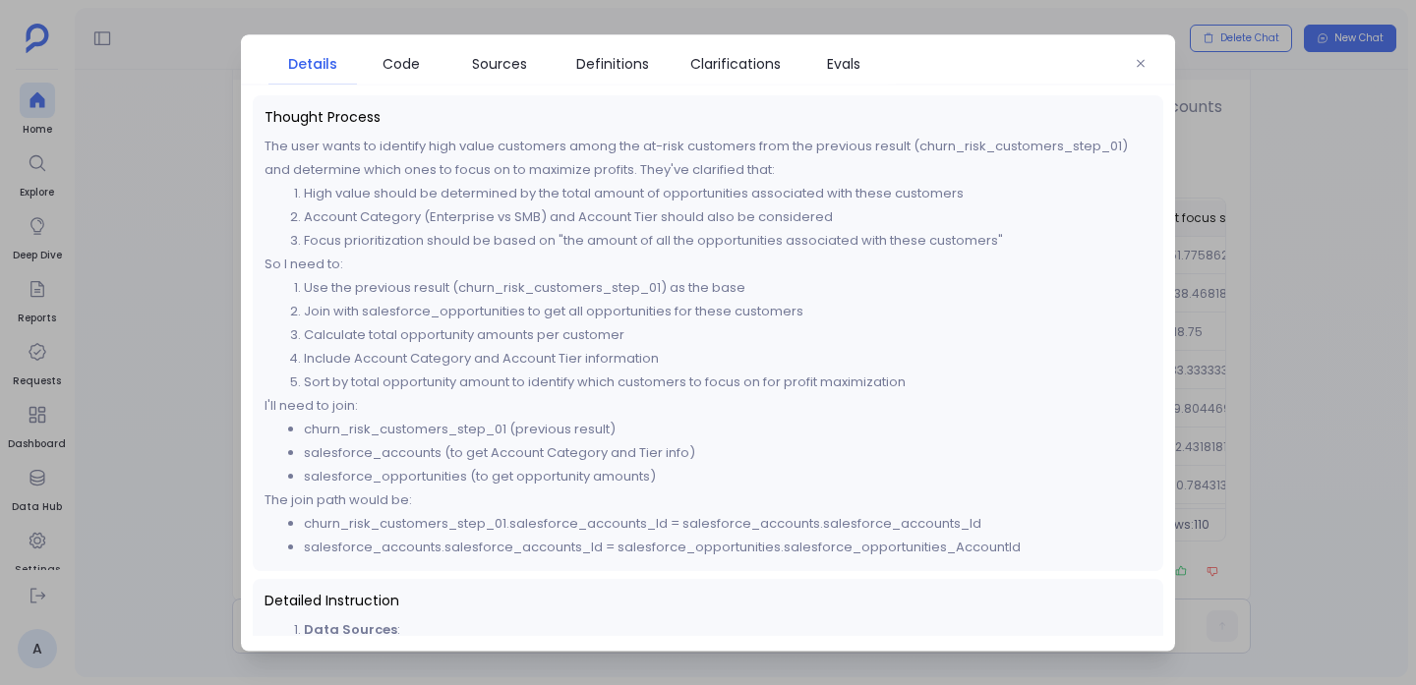
click at [513, 417] on li "churn_risk_customers_step_01 (previous result)" at bounding box center [728, 429] width 848 height 24
click at [513, 453] on li "salesforce_accounts (to get Account Category and Tier info)" at bounding box center [728, 452] width 848 height 24
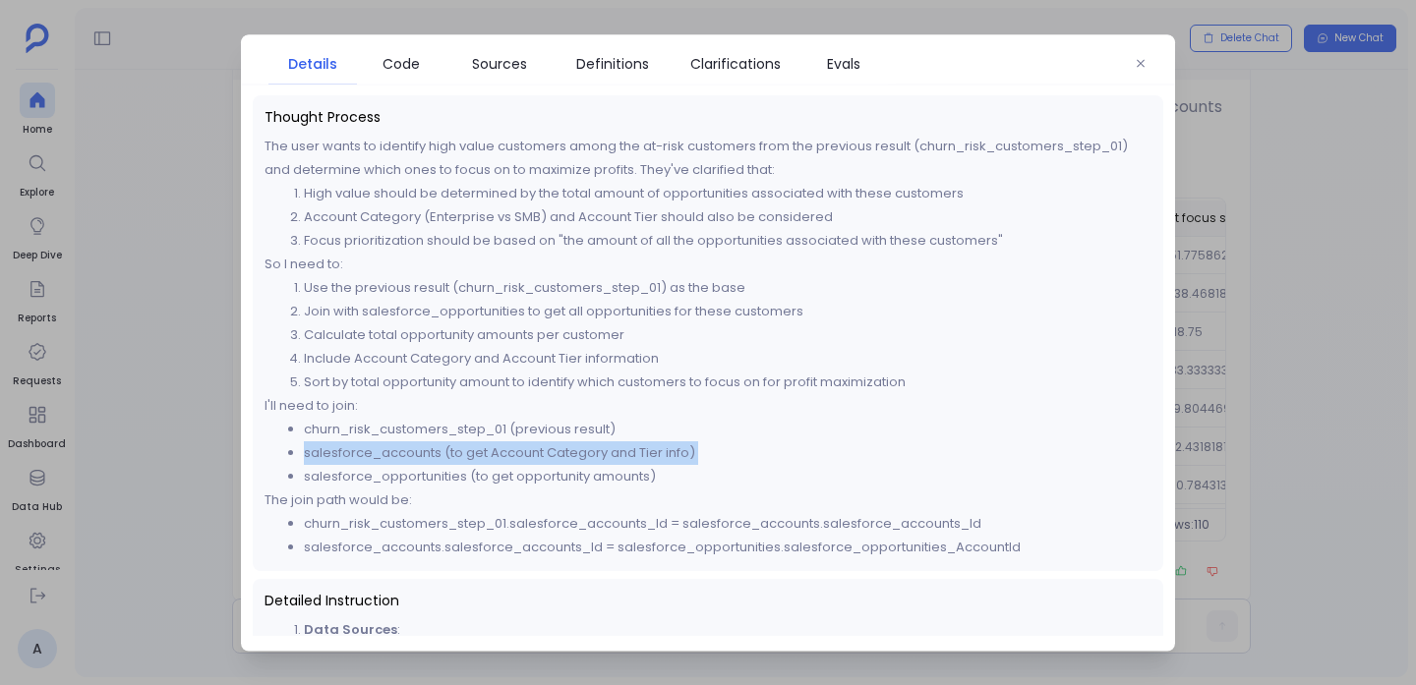
click at [513, 453] on li "salesforce_accounts (to get Account Category and Tier info)" at bounding box center [728, 452] width 848 height 24
click at [513, 461] on li "salesforce_accounts (to get Account Category and Tier info)" at bounding box center [728, 452] width 848 height 24
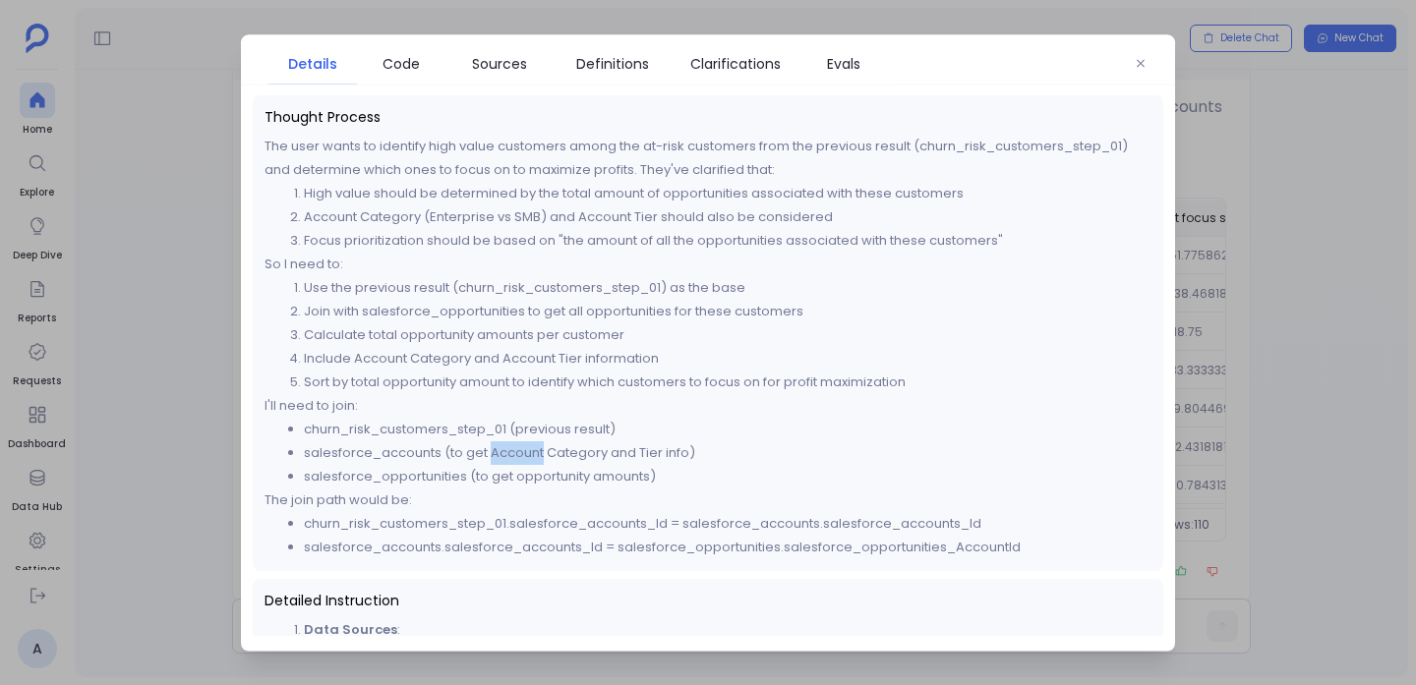
click at [513, 461] on li "salesforce_accounts (to get Account Category and Tier info)" at bounding box center [728, 452] width 848 height 24
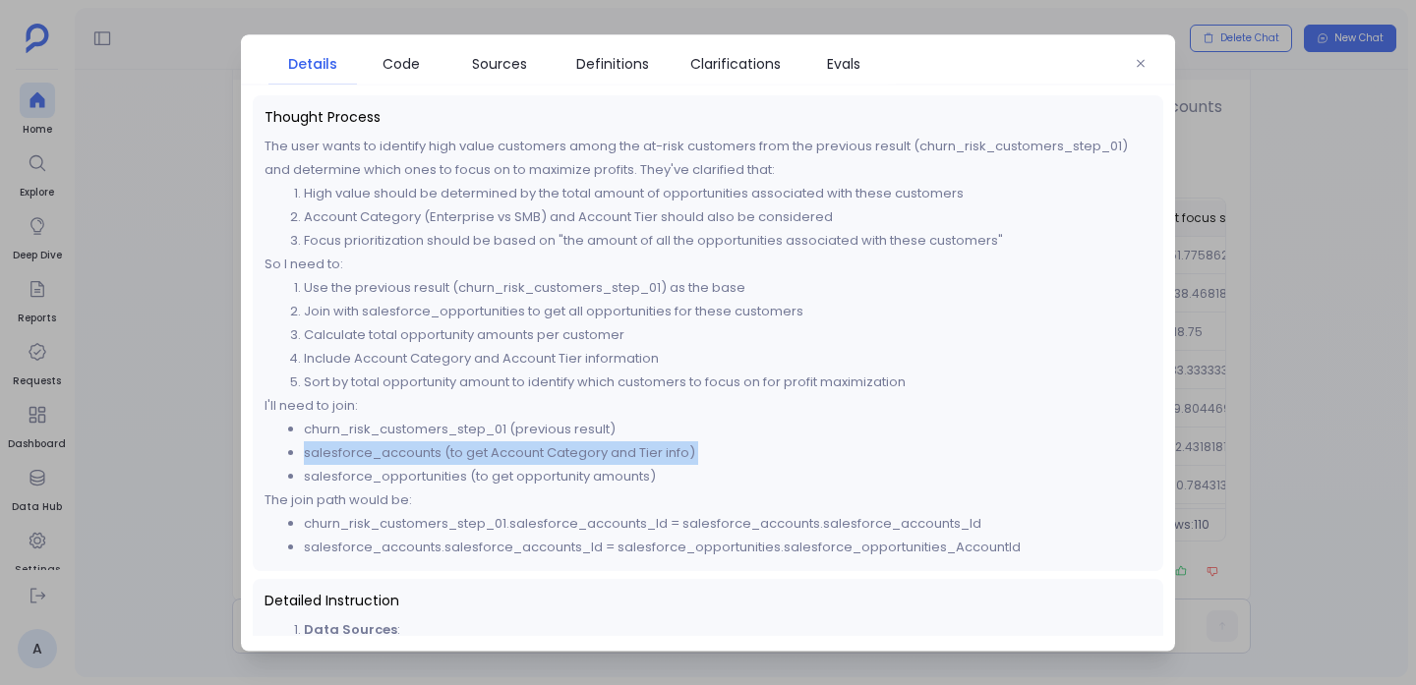
click at [513, 461] on li "salesforce_accounts (to get Account Category and Tier info)" at bounding box center [728, 452] width 848 height 24
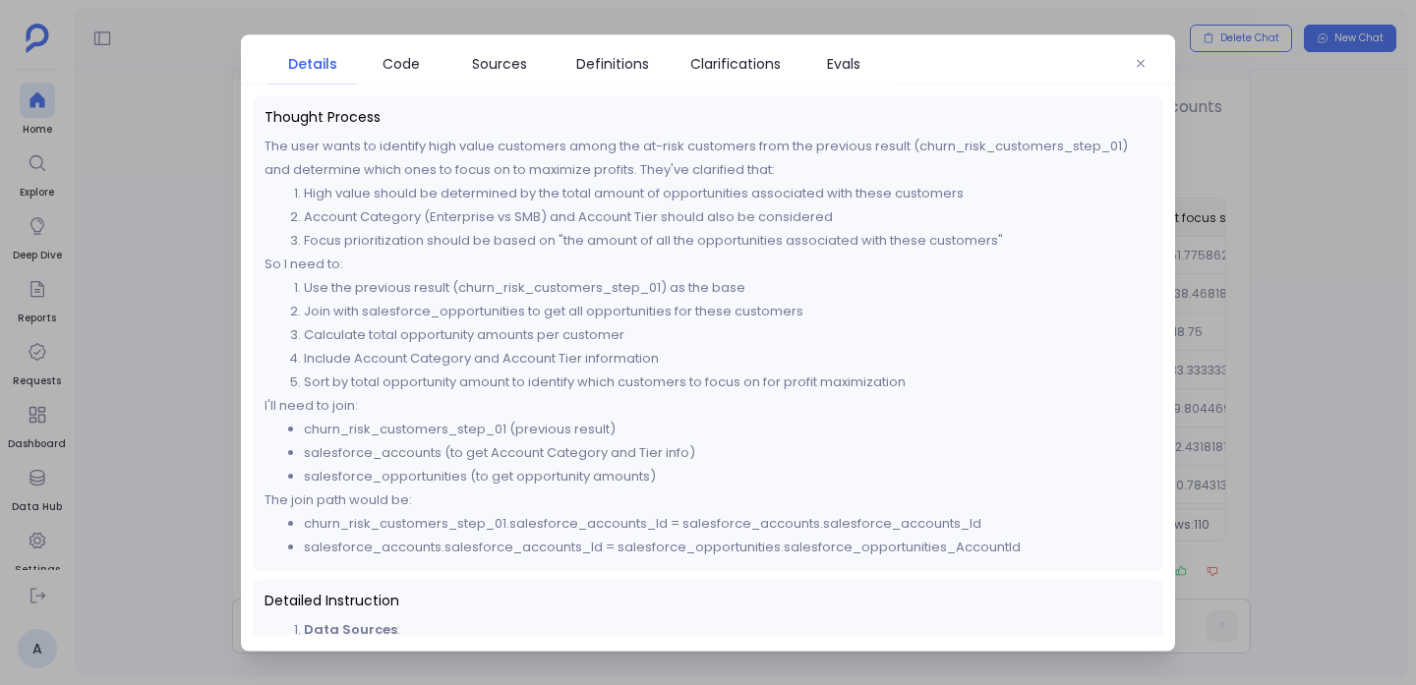
click at [513, 513] on li "churn_risk_customers_step_01.salesforce_accounts_Id = salesforce_accounts.sales…" at bounding box center [728, 523] width 848 height 24
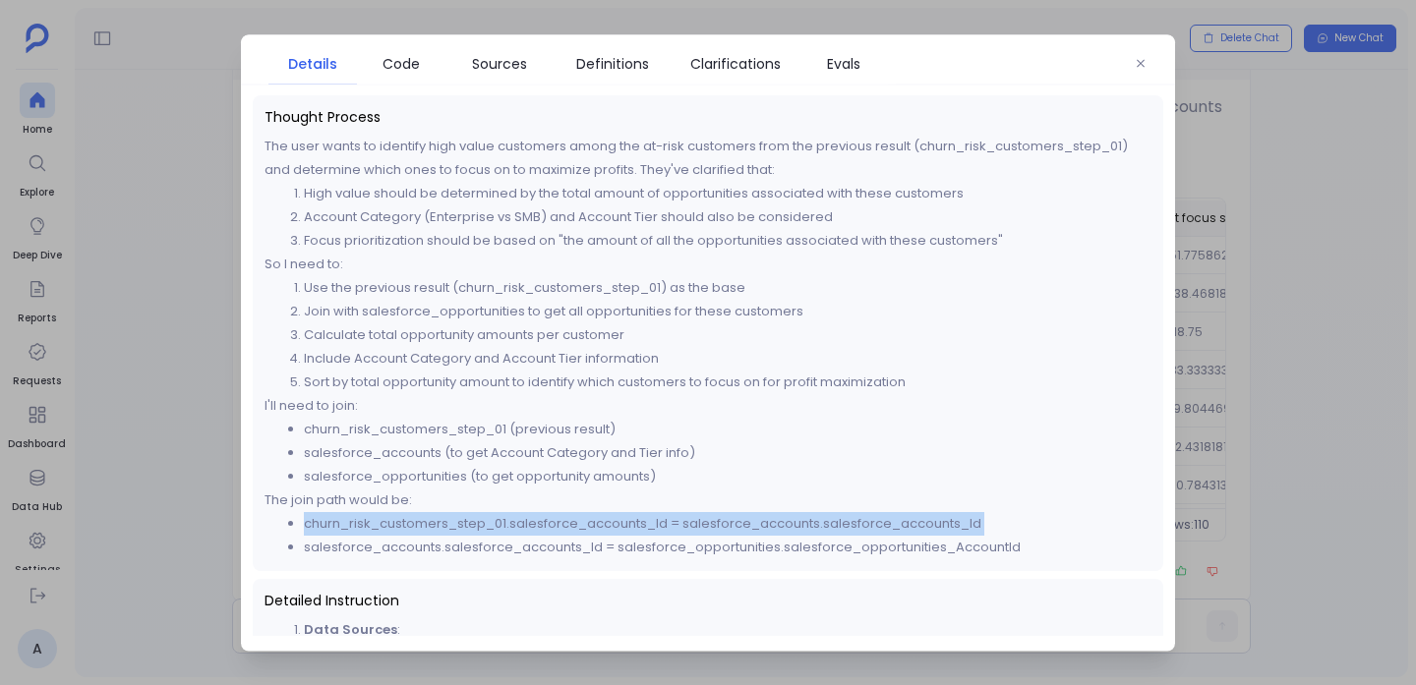
click at [513, 513] on li "churn_risk_customers_step_01.salesforce_accounts_Id = salesforce_accounts.sales…" at bounding box center [728, 523] width 848 height 24
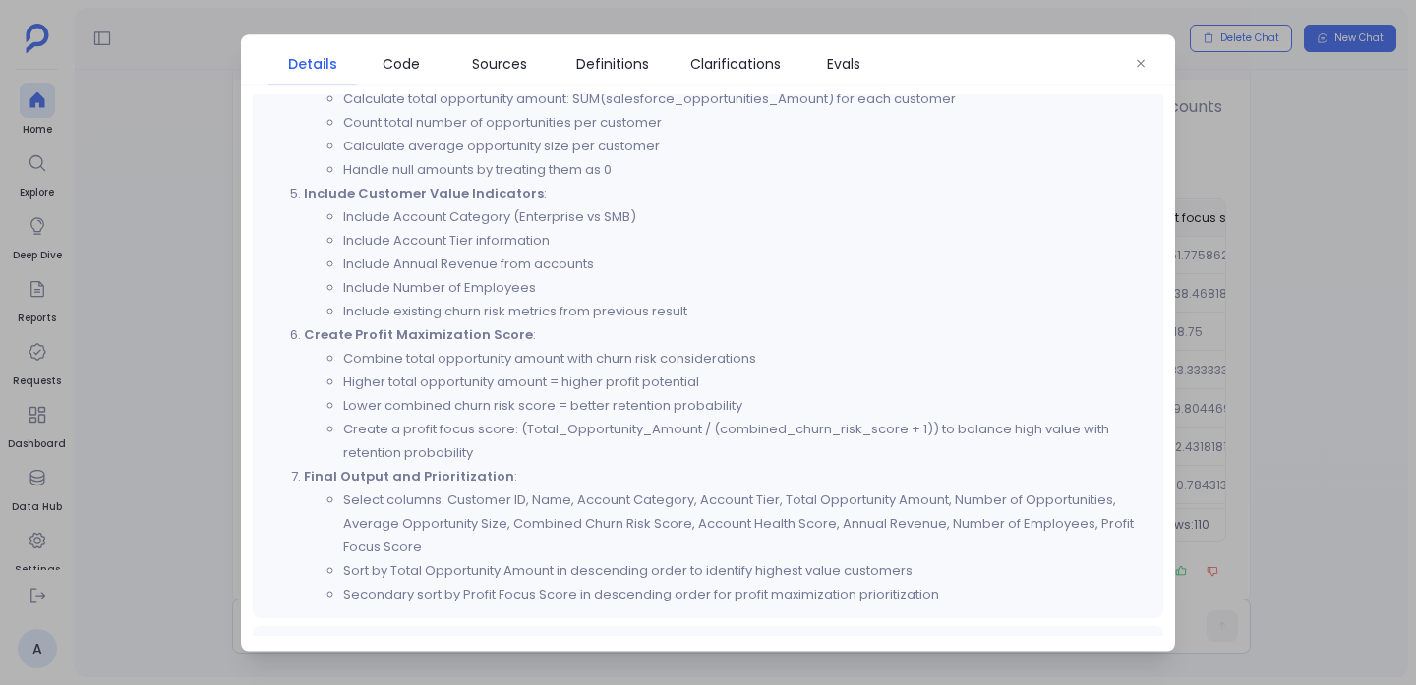
scroll to position [1139, 0]
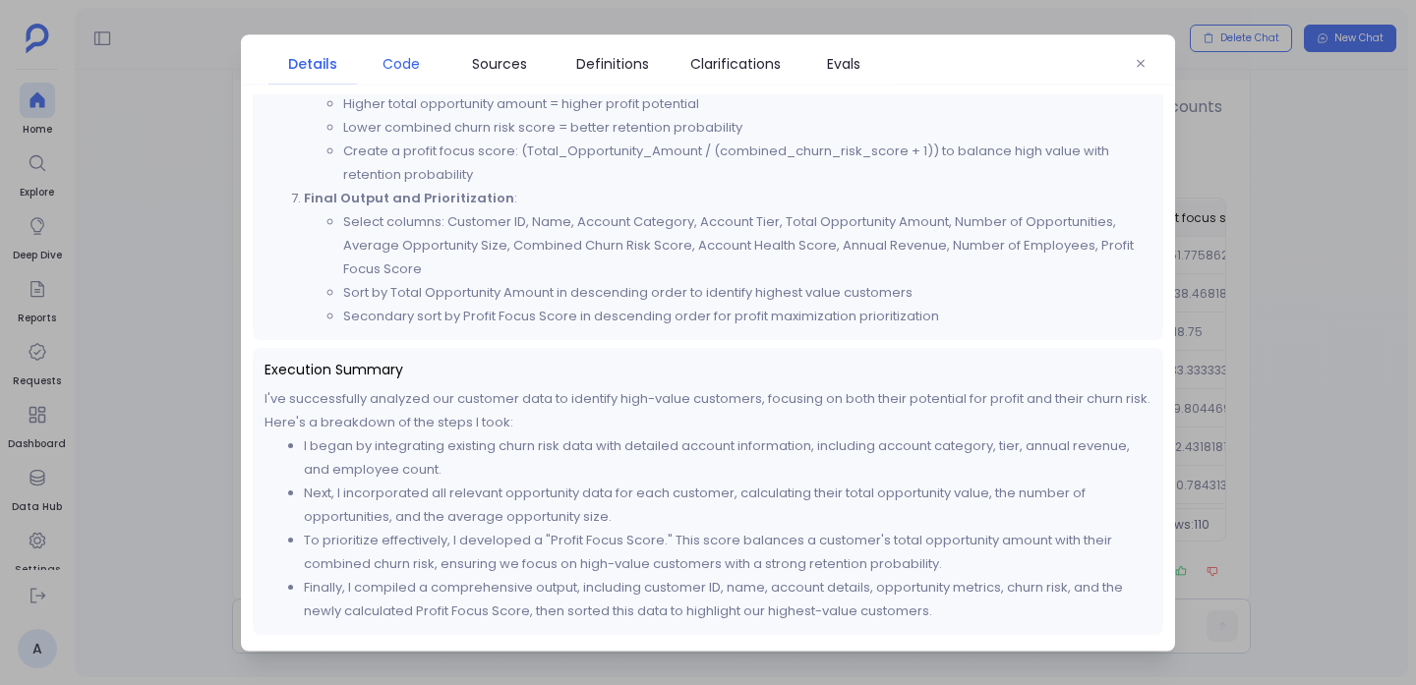
click at [381, 69] on span "Code" at bounding box center [401, 63] width 69 height 22
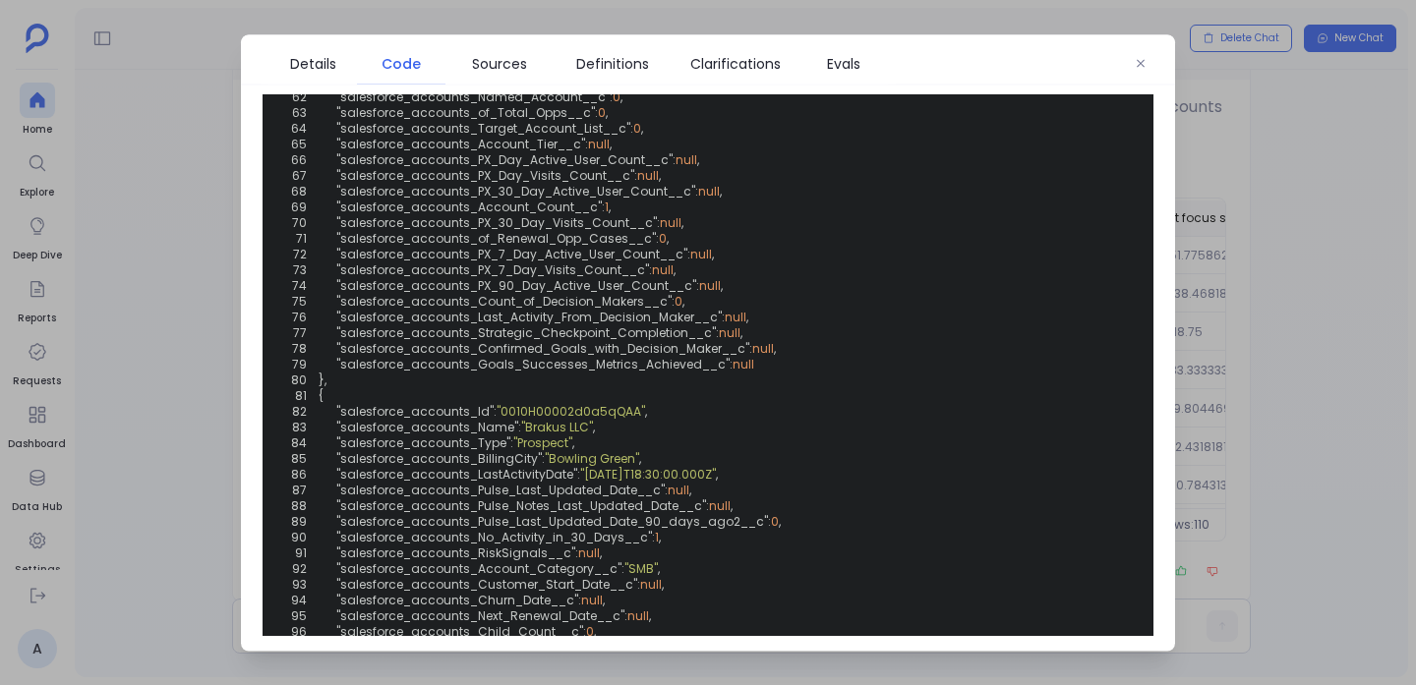
scroll to position [1555, 0]
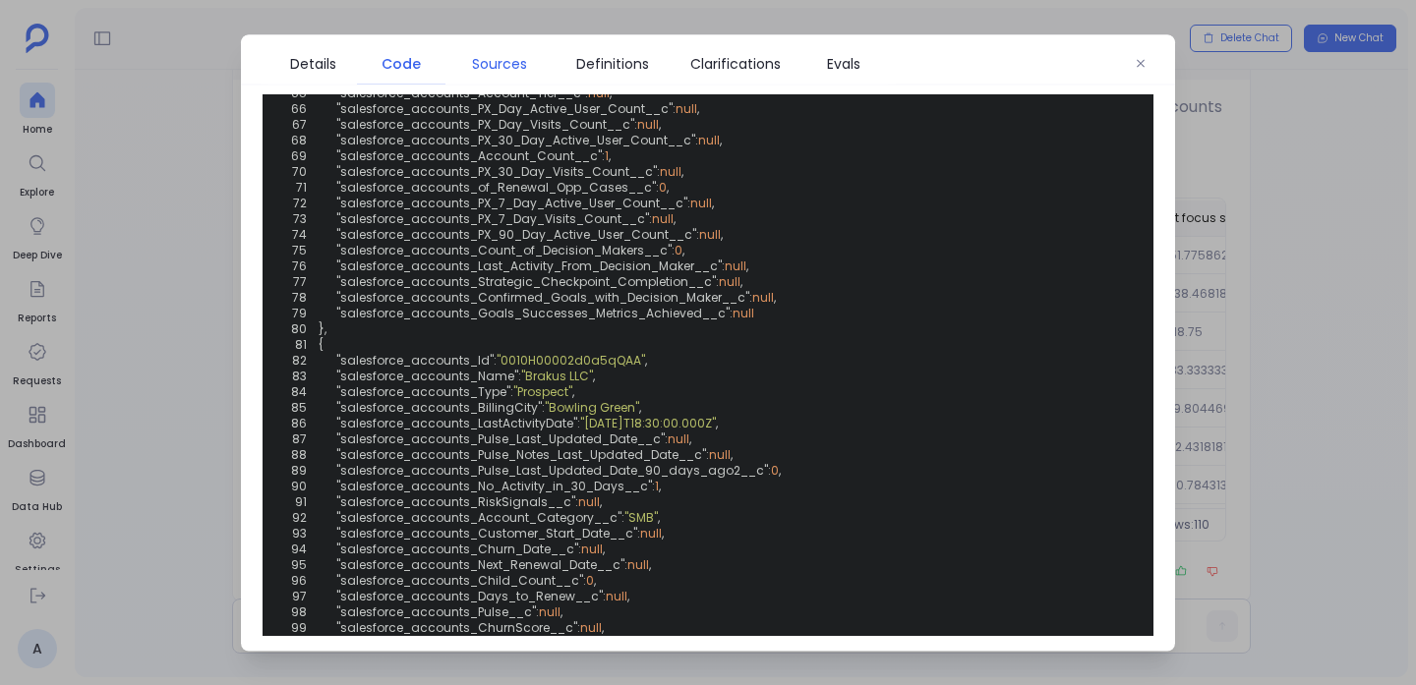
click at [471, 79] on link "Sources" at bounding box center [499, 62] width 108 height 41
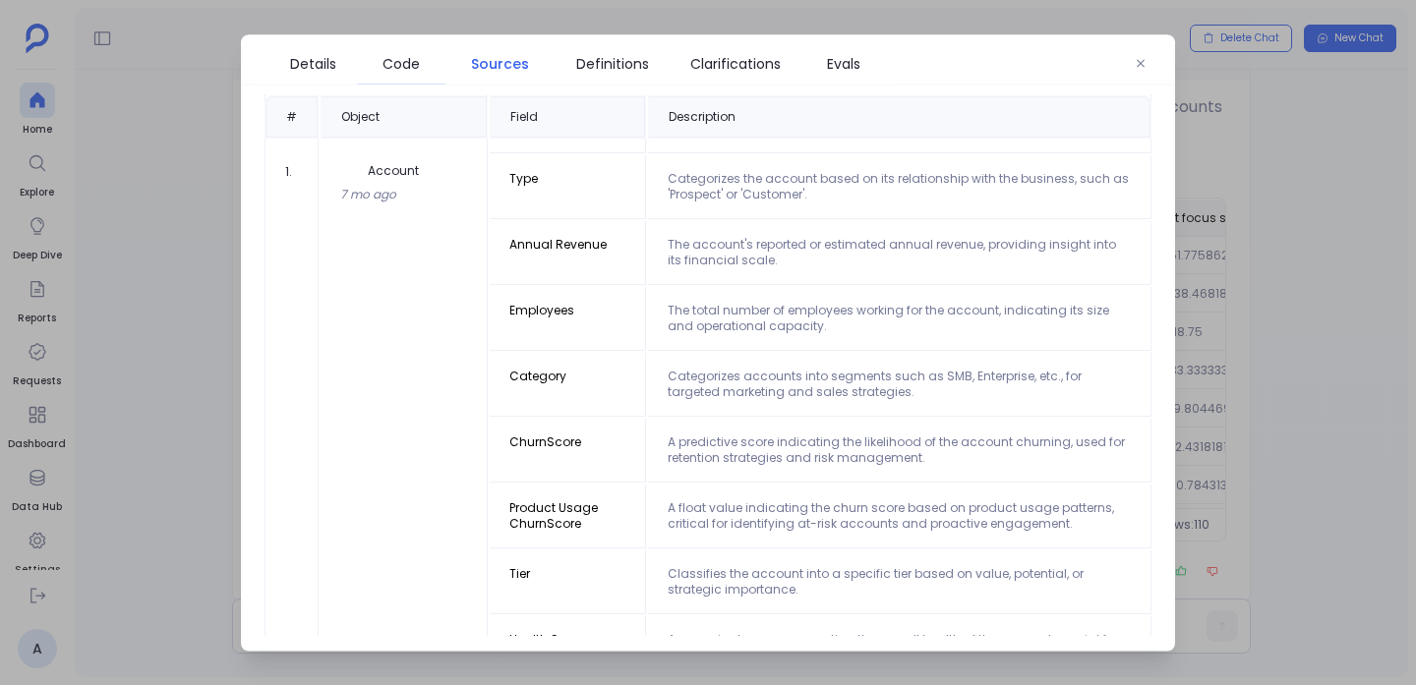
scroll to position [120, 0]
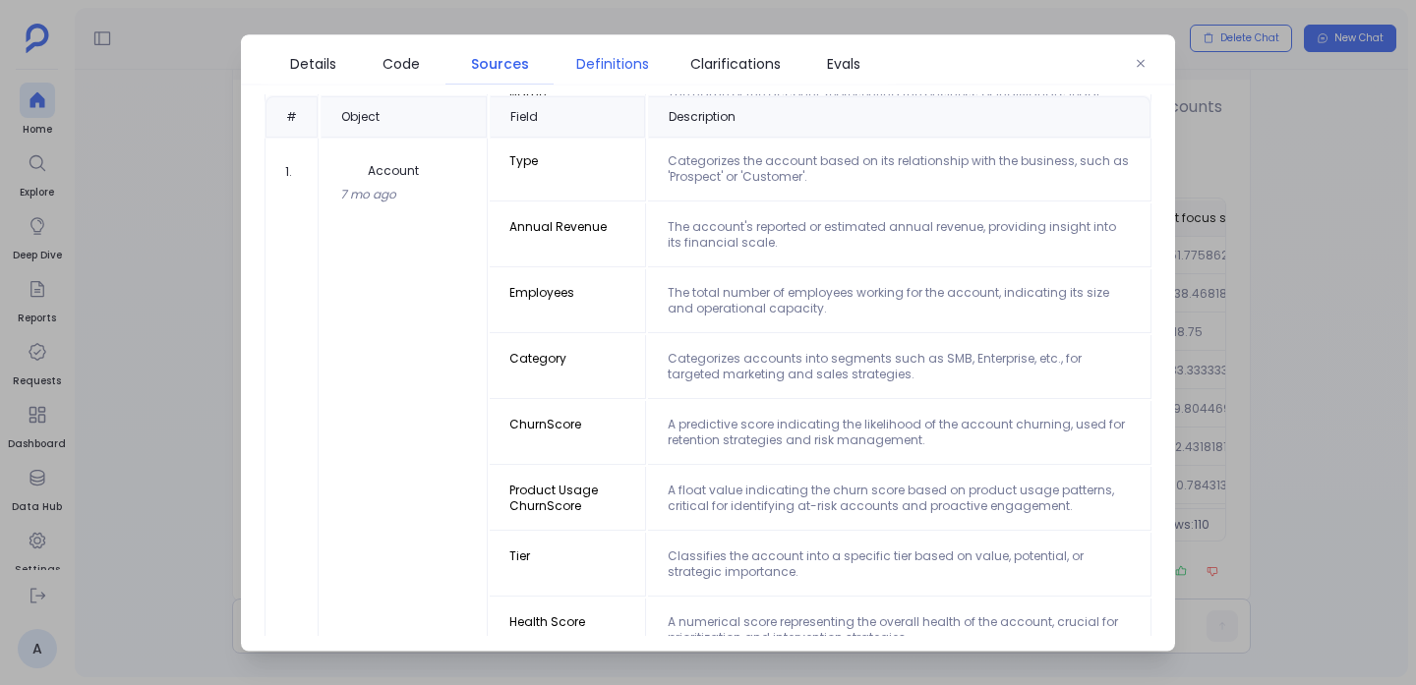
click at [603, 65] on span "Definitions" at bounding box center [612, 63] width 73 height 22
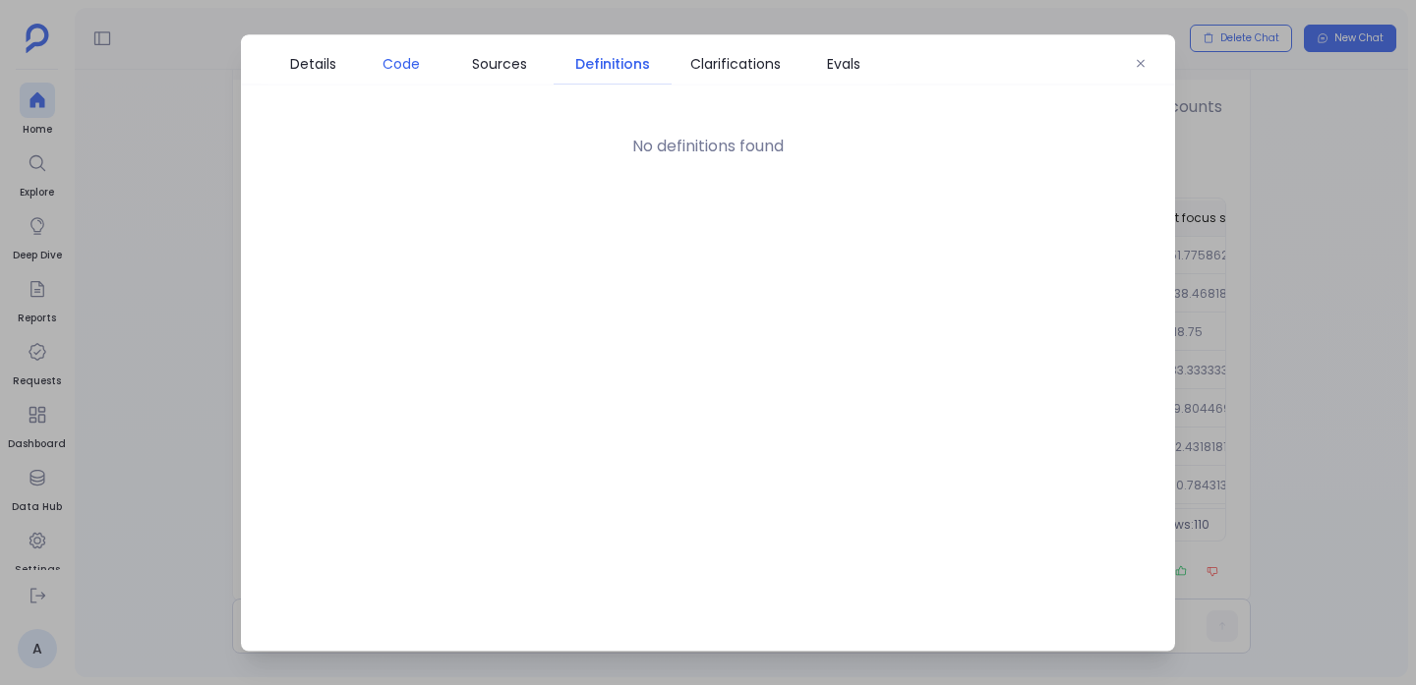
click at [407, 48] on link "Code" at bounding box center [401, 62] width 88 height 41
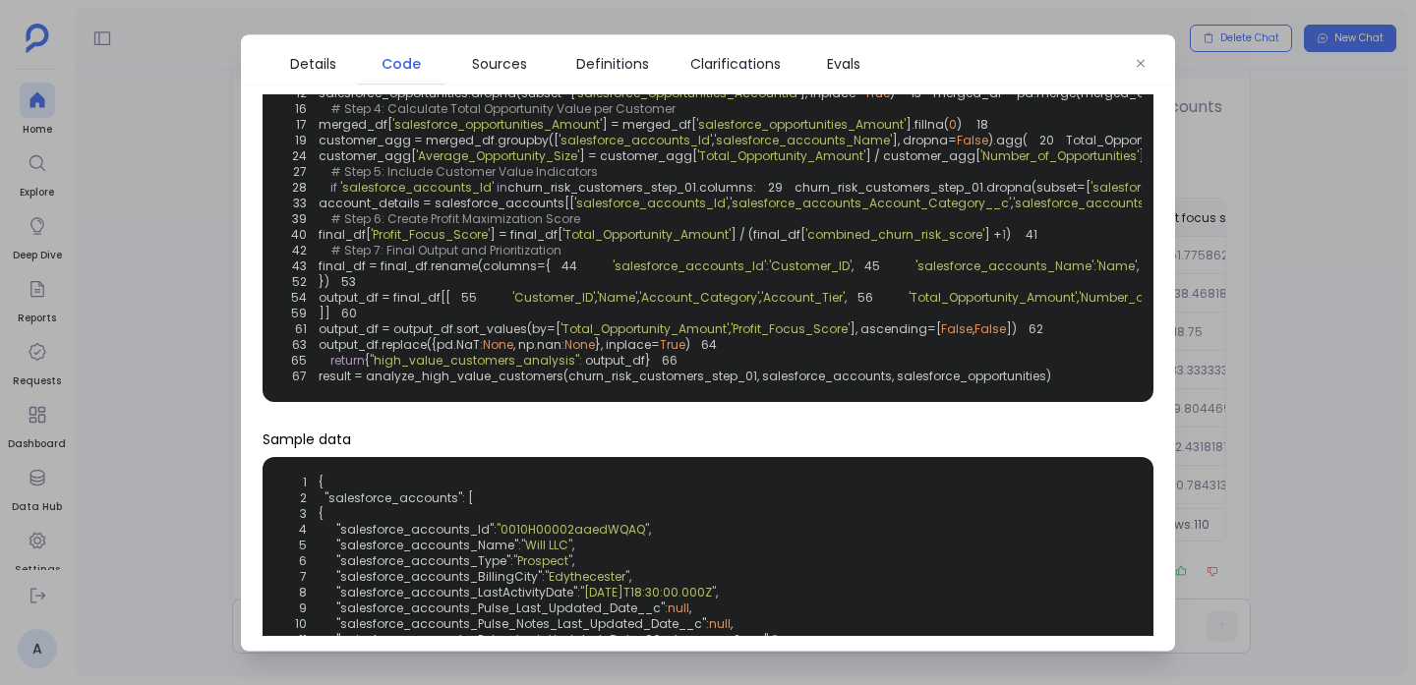
scroll to position [145, 0]
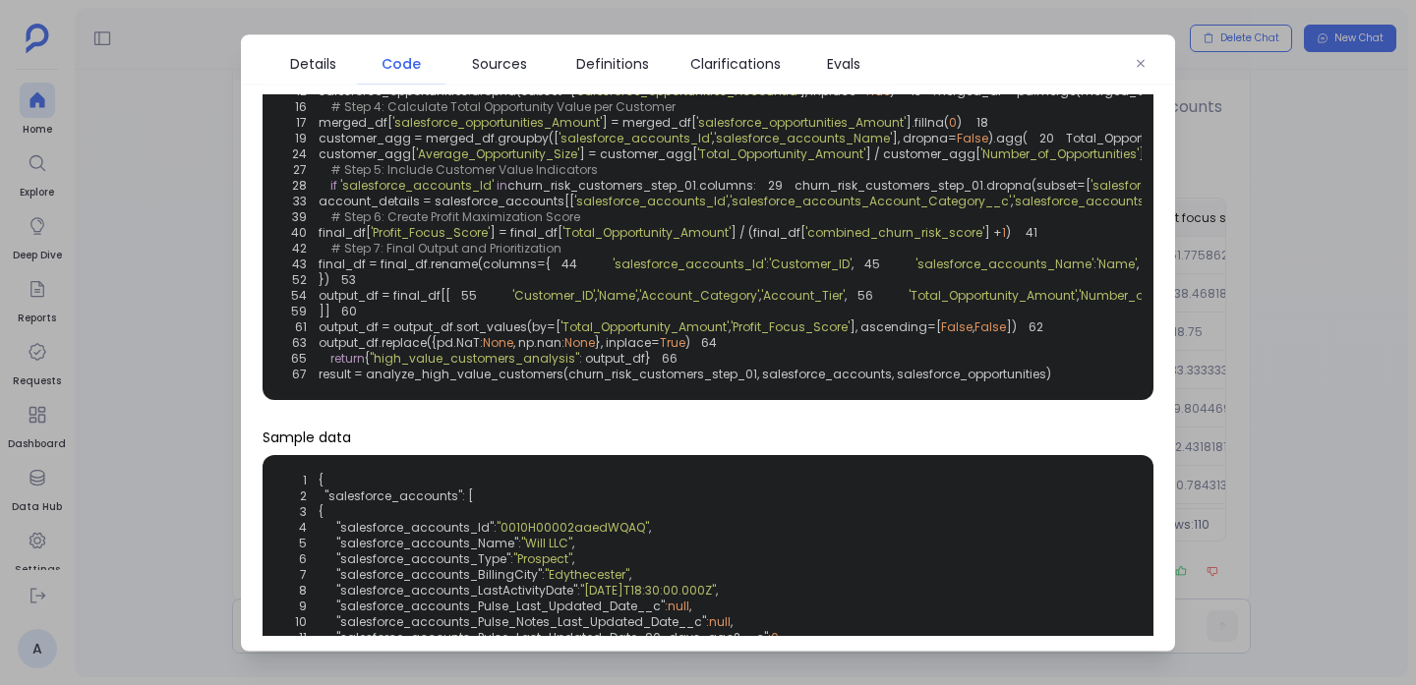
click at [723, 40] on div "Details Code Sources Definitions Clarifications Evals" at bounding box center [708, 59] width 934 height 50
click at [724, 58] on span "Clarifications" at bounding box center [735, 63] width 90 height 22
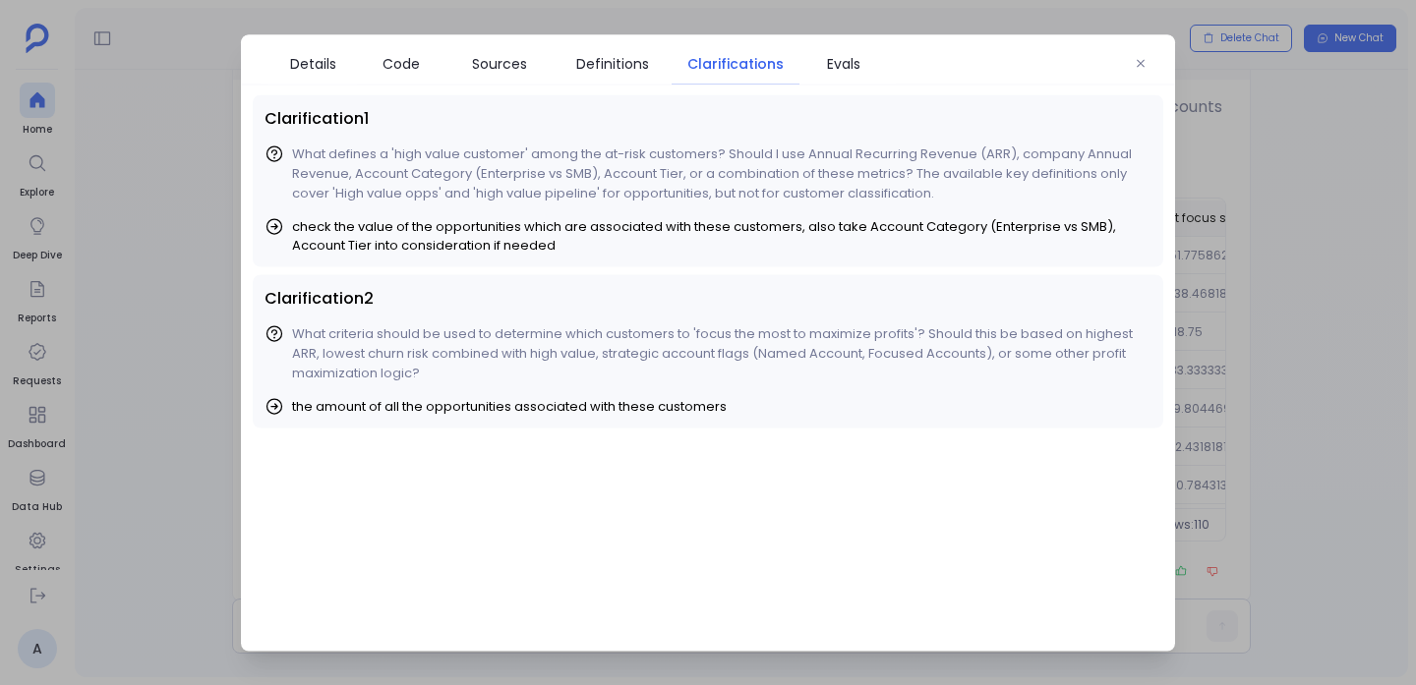
scroll to position [0, 0]
click at [814, 60] on span "Evals" at bounding box center [843, 63] width 69 height 22
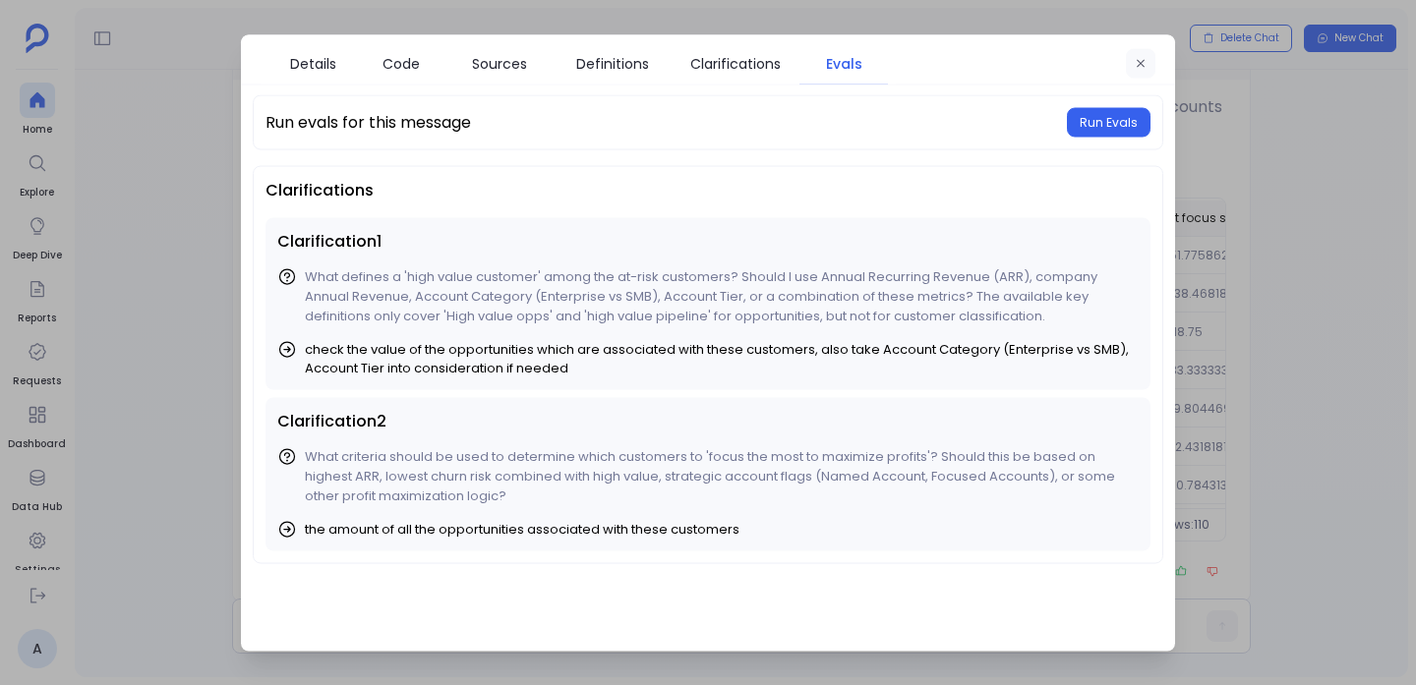
click at [1144, 67] on icon "button" at bounding box center [1141, 63] width 12 height 12
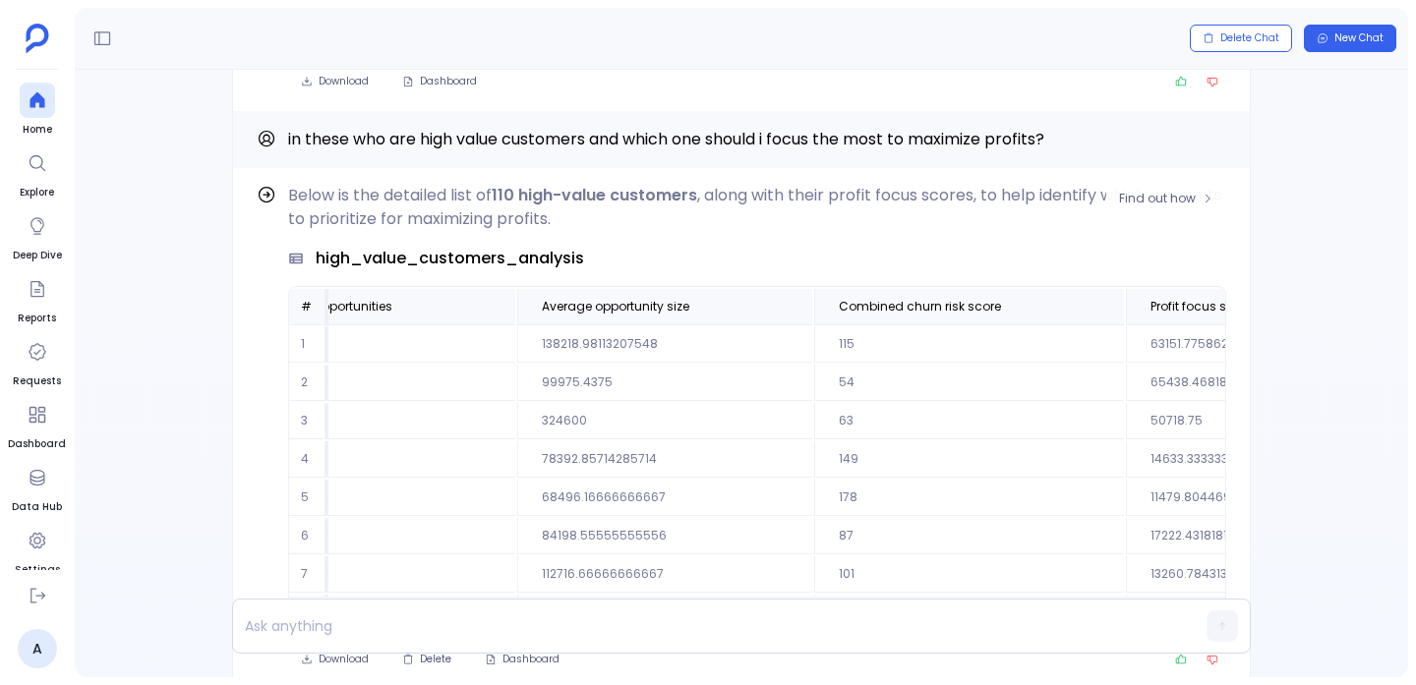
scroll to position [-136, 0]
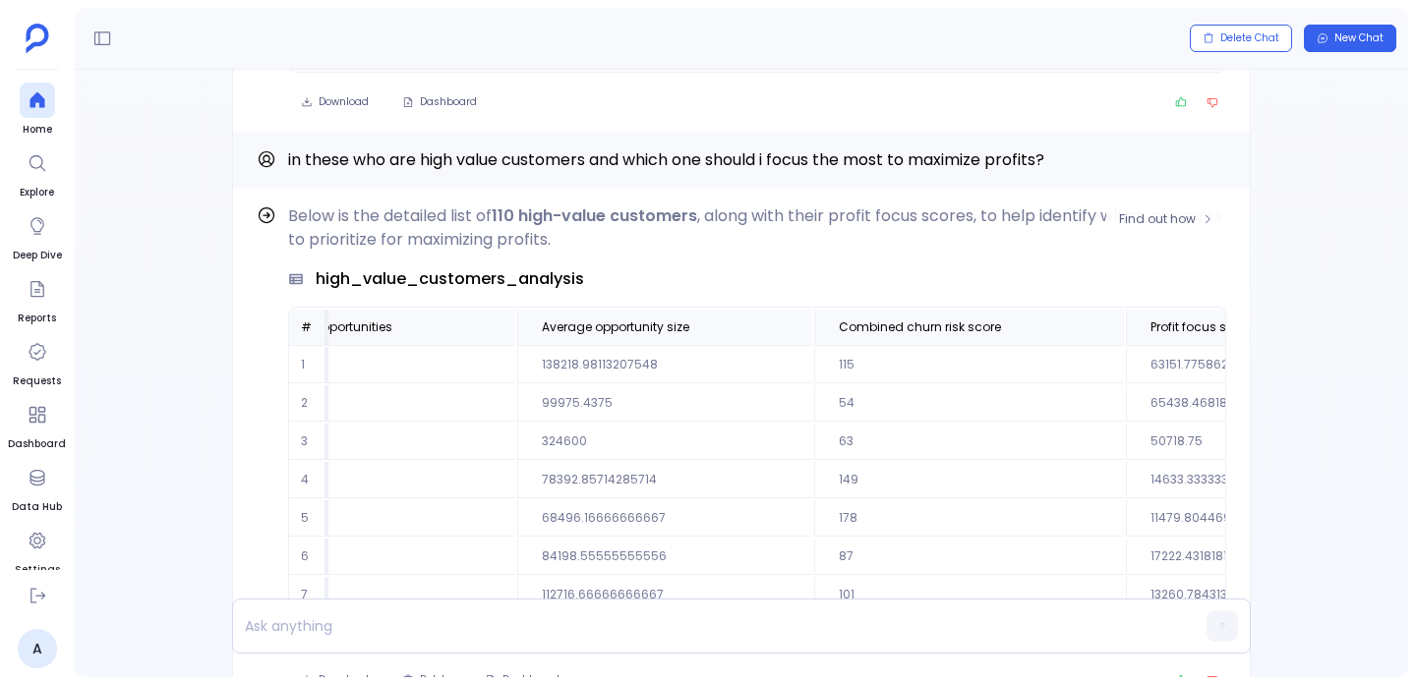
click at [1148, 203] on div "Find out how Below is the detailed list of 110 high-value customers , along wit…" at bounding box center [741, 450] width 1019 height 522
click at [1148, 220] on span "Find out how" at bounding box center [1157, 219] width 77 height 16
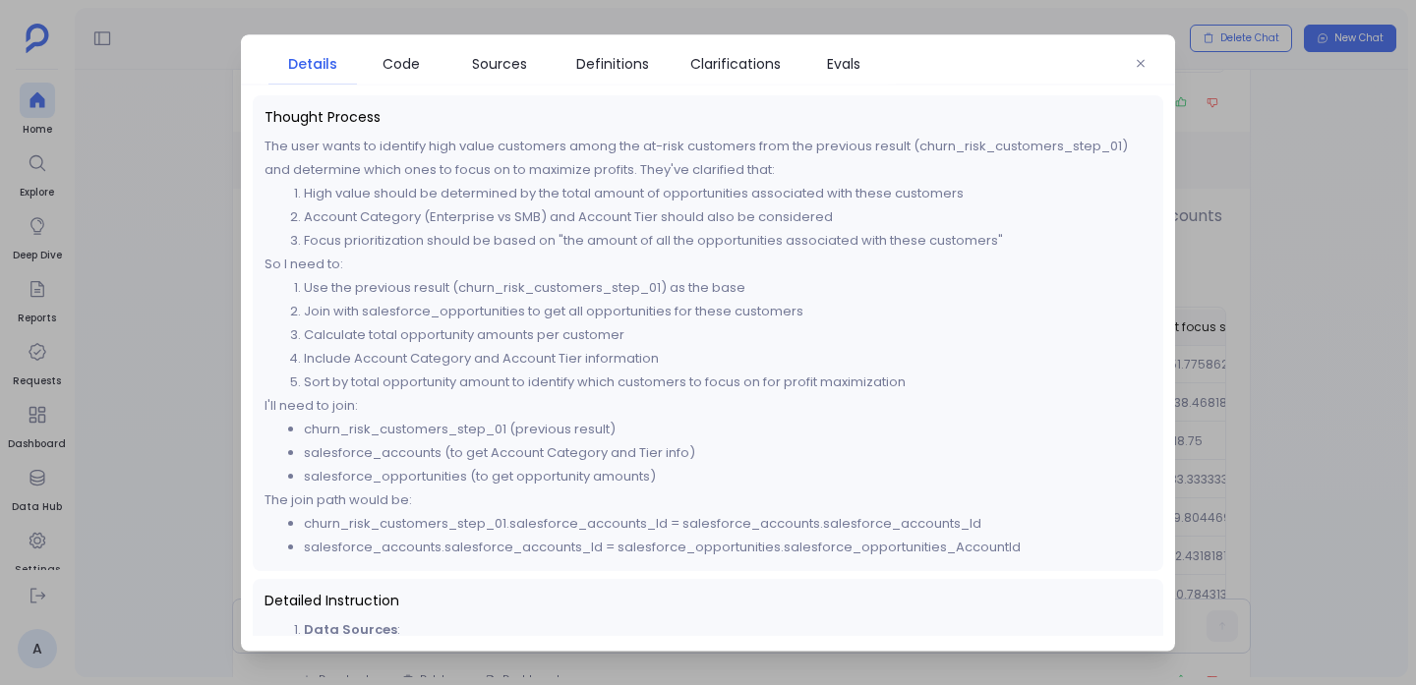
click at [415, 68] on span "Code" at bounding box center [400, 63] width 37 height 22
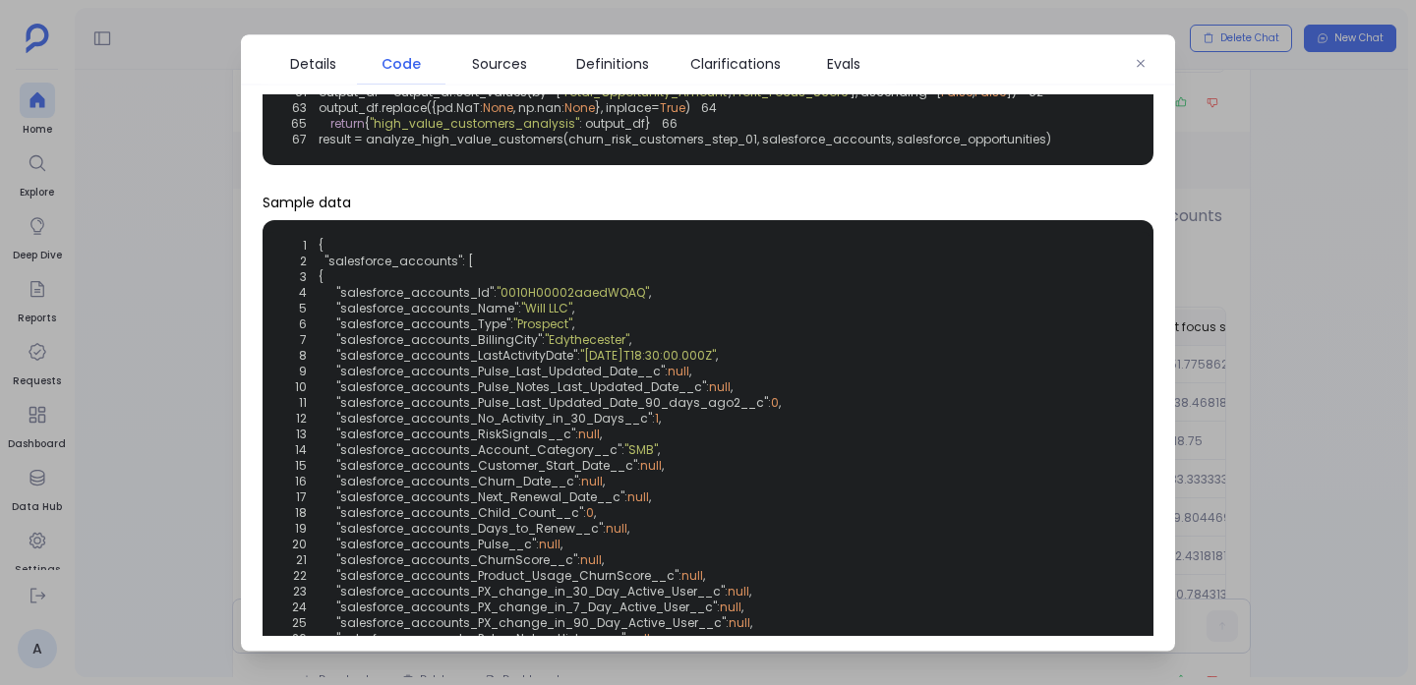
scroll to position [388, 0]
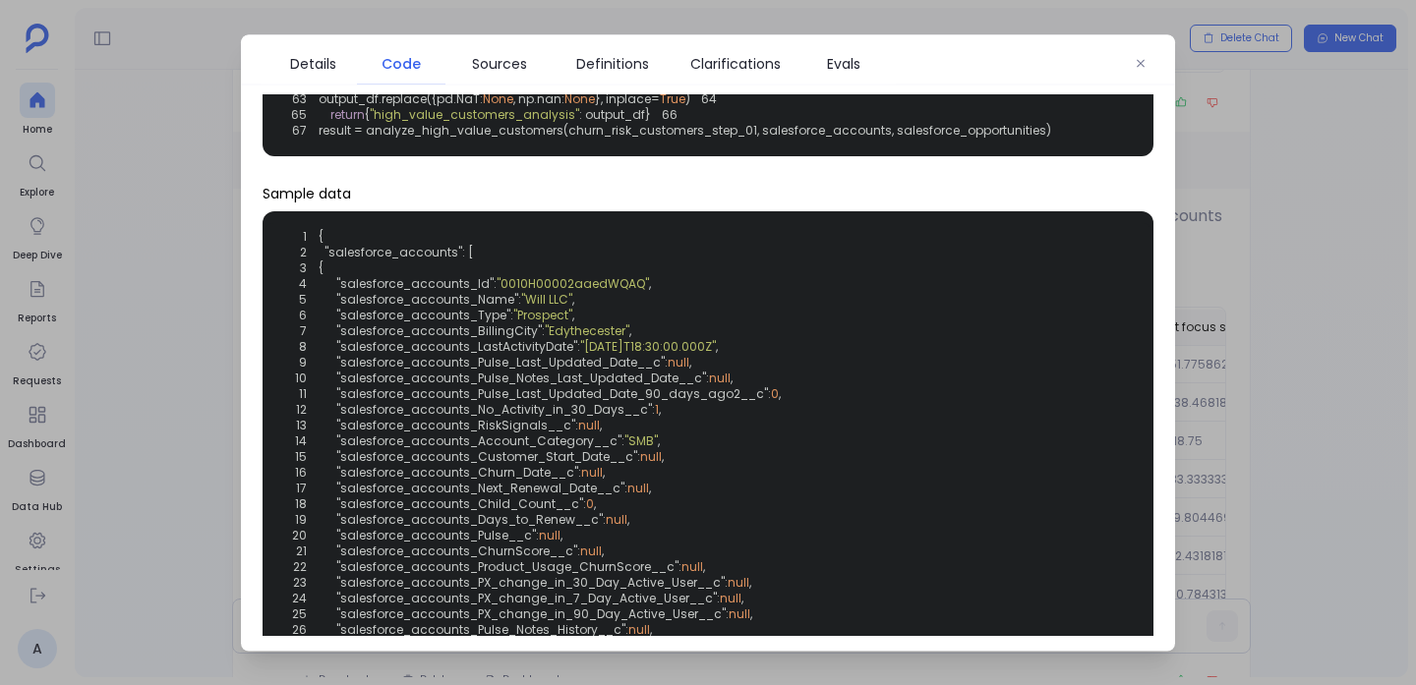
click at [1124, 49] on div "Details Code Sources Definitions Clarifications Evals" at bounding box center [708, 59] width 934 height 50
click at [1142, 58] on icon "button" at bounding box center [1141, 63] width 12 height 12
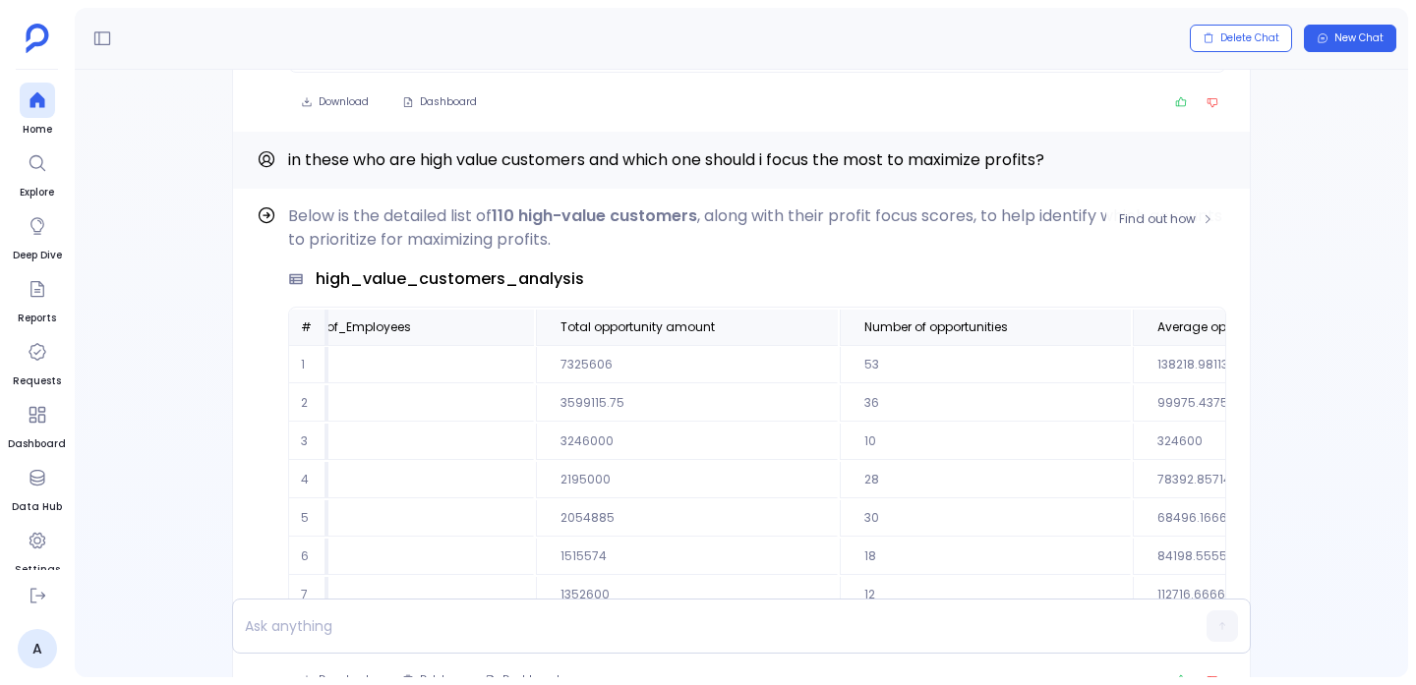
scroll to position [0, 1518]
click at [805, 324] on button at bounding box center [817, 328] width 24 height 24
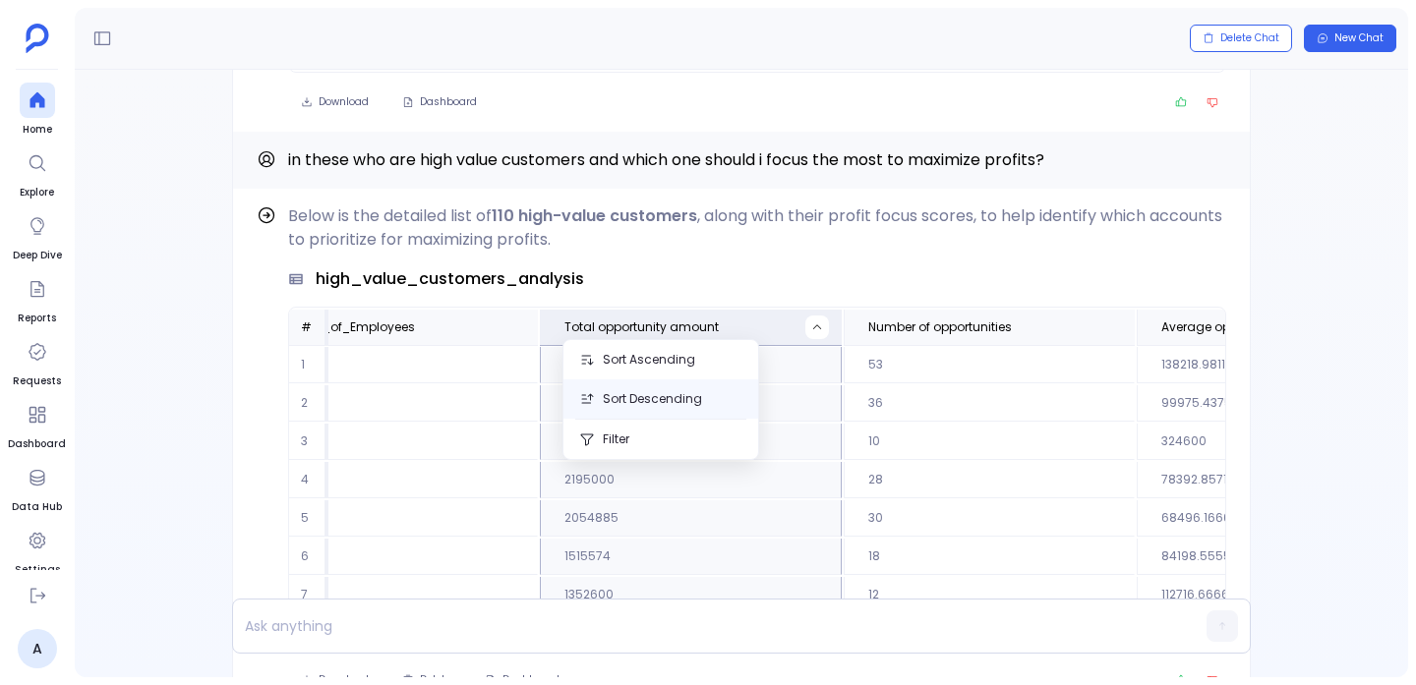
click at [678, 386] on button "Sort Descending" at bounding box center [660, 399] width 195 height 39
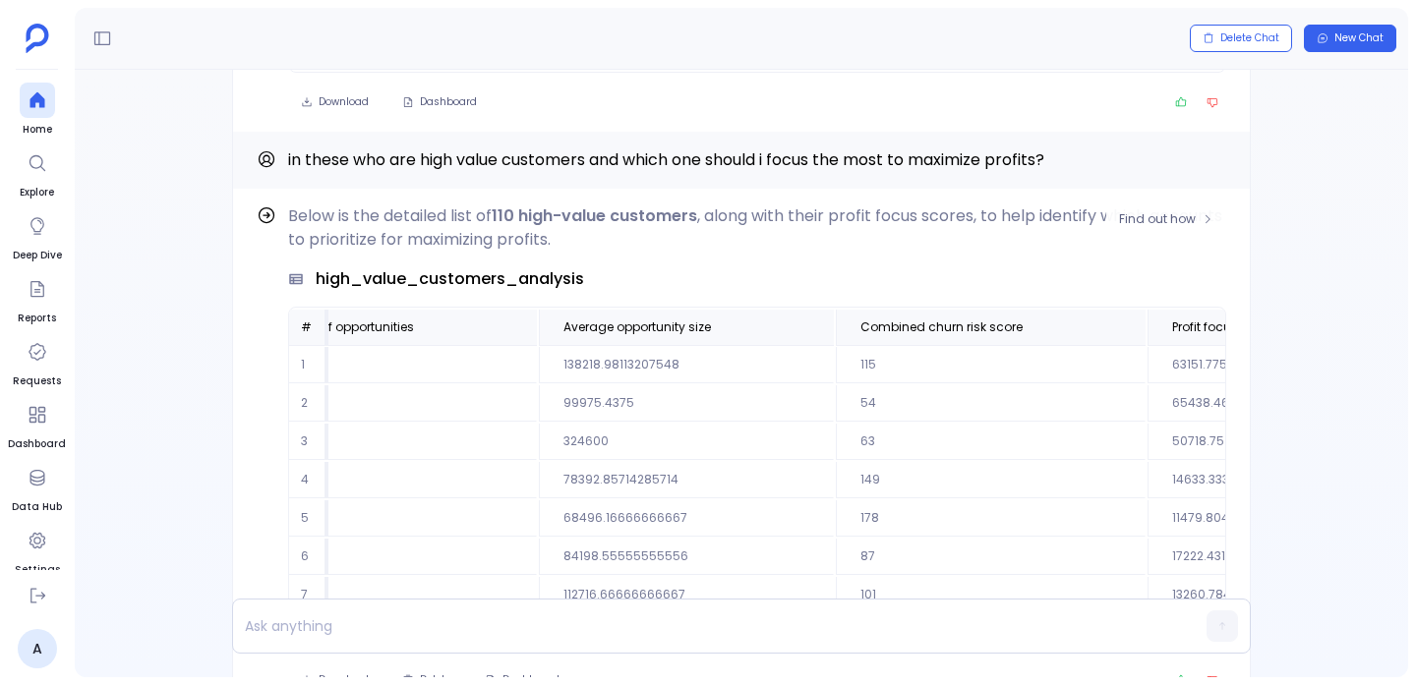
scroll to position [0, 2138]
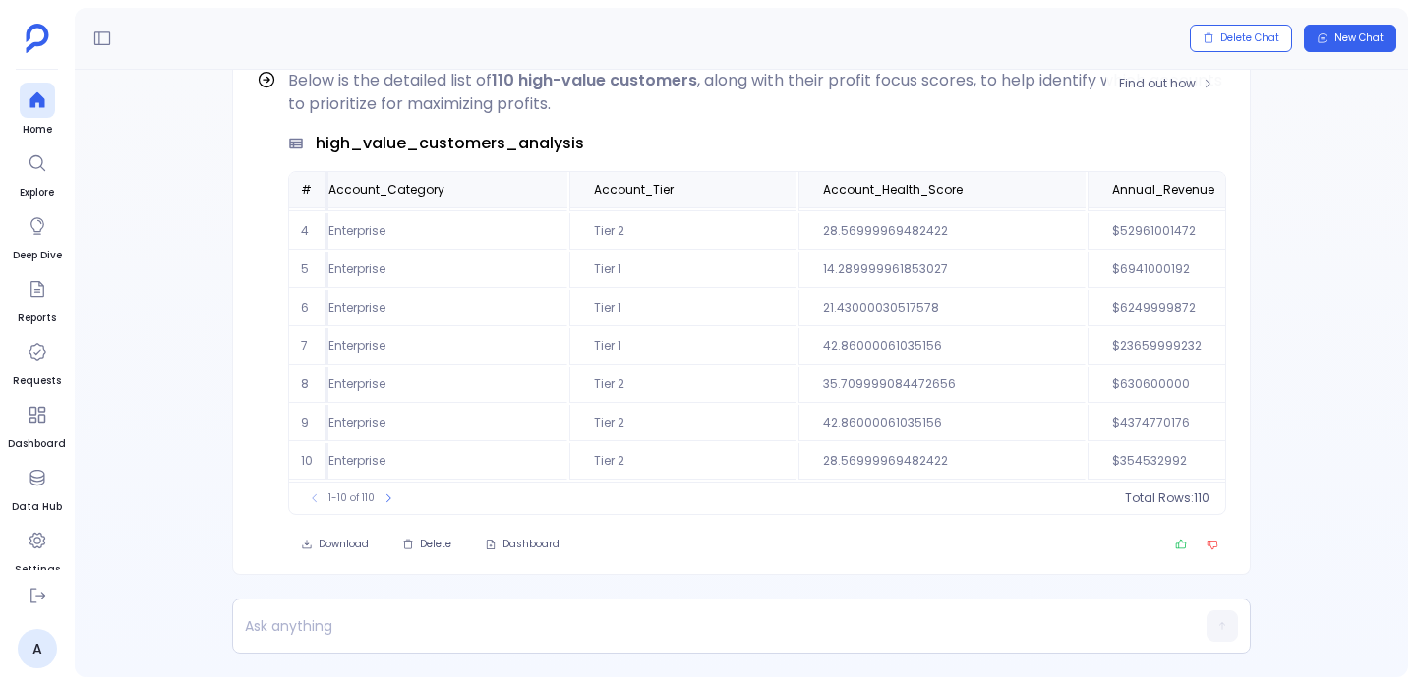
scroll to position [118, 449]
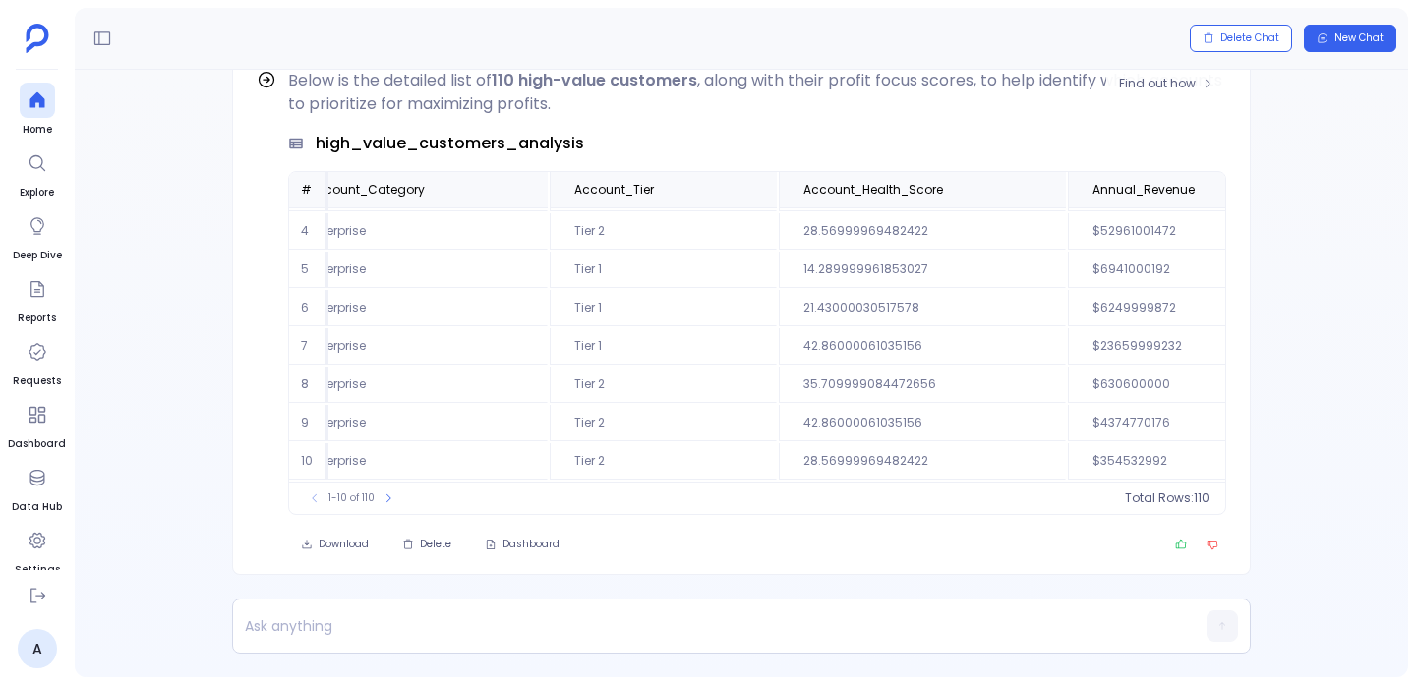
click at [779, 381] on td "35.709999084472656" at bounding box center [922, 385] width 287 height 36
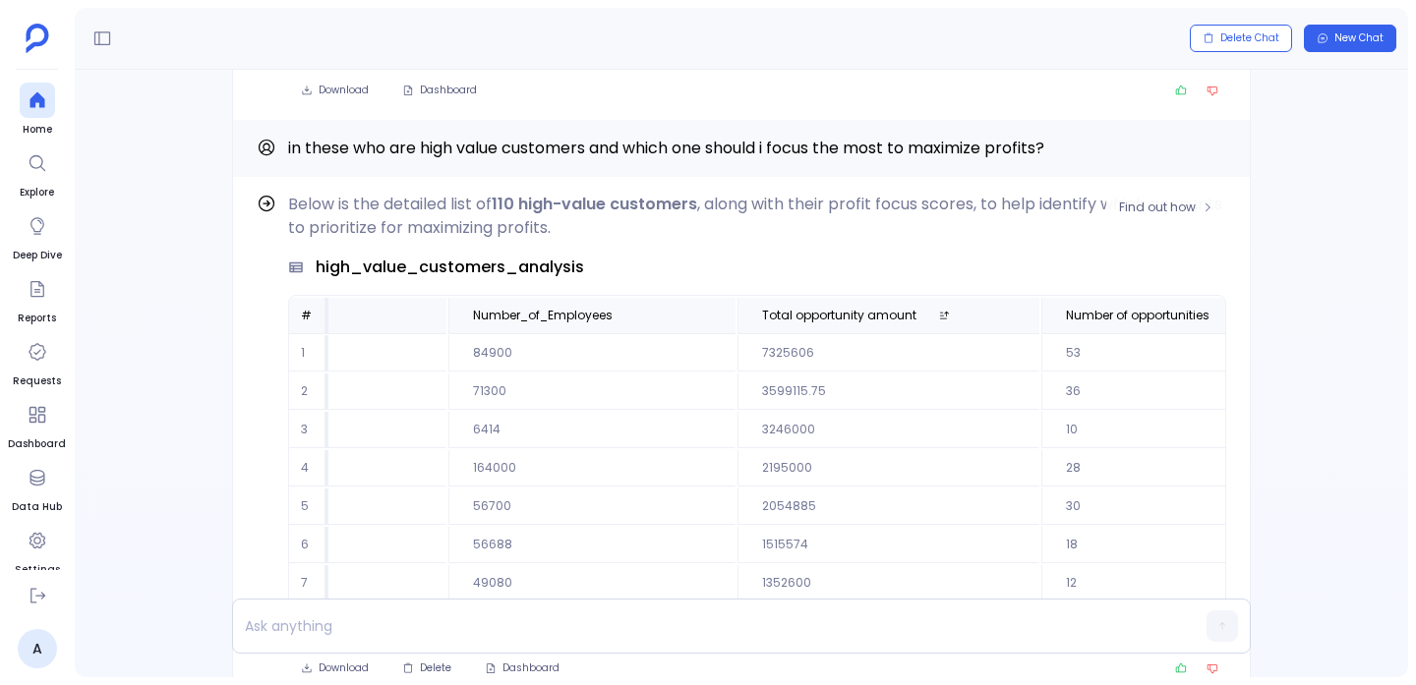
scroll to position [0, 1375]
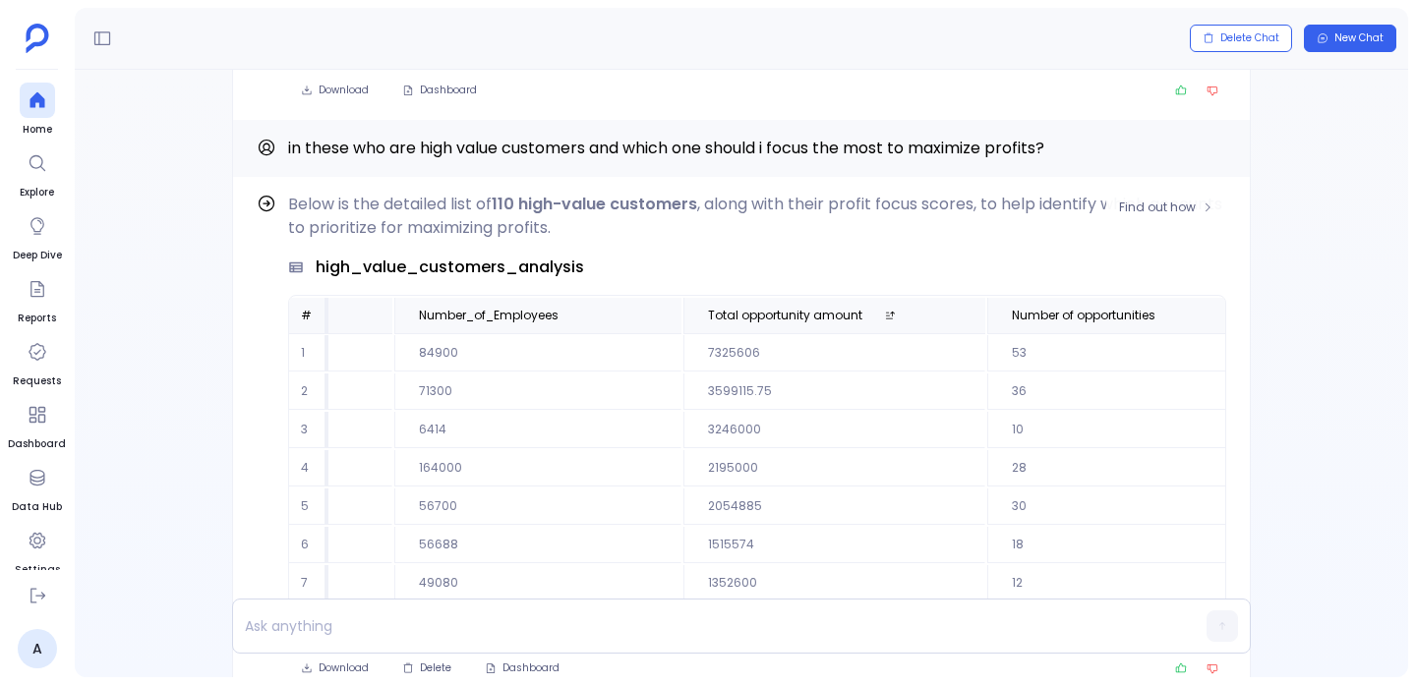
click at [1195, 222] on p "Below is the detailed list of 110 high-value customers , along with their profi…" at bounding box center [757, 216] width 938 height 47
click at [1157, 203] on span "Find out how" at bounding box center [1157, 208] width 77 height 16
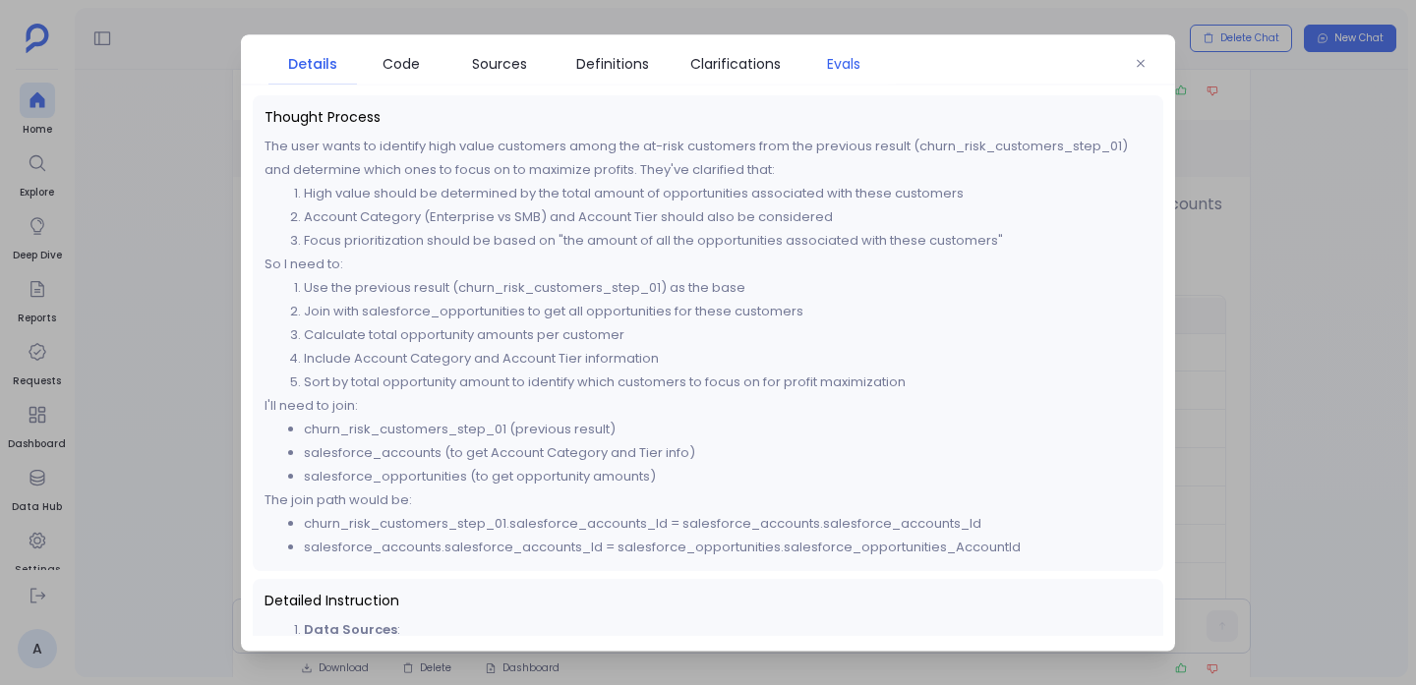
click at [818, 43] on link "Evals" at bounding box center [843, 62] width 88 height 41
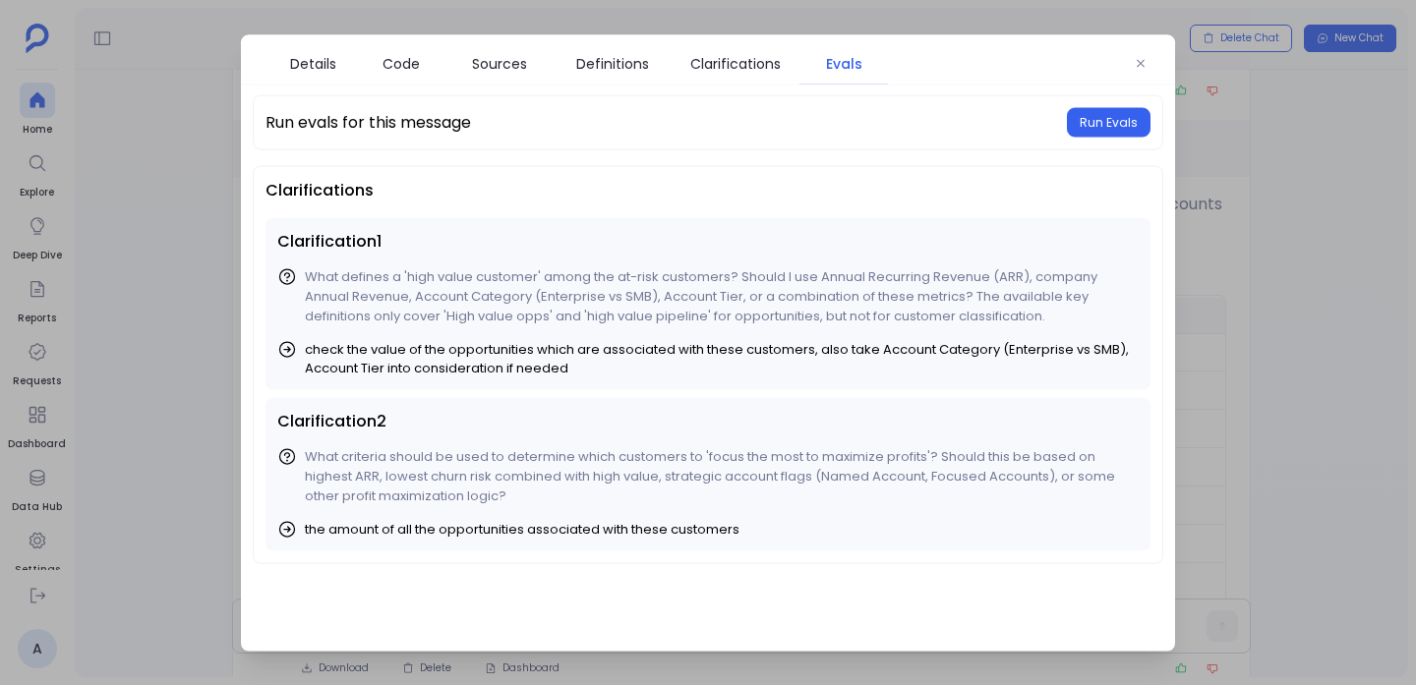
drag, startPoint x: 1089, startPoint y: 114, endPoint x: 1074, endPoint y: 140, distance: 30.0
click at [1089, 114] on span "Run Evals" at bounding box center [1109, 122] width 58 height 16
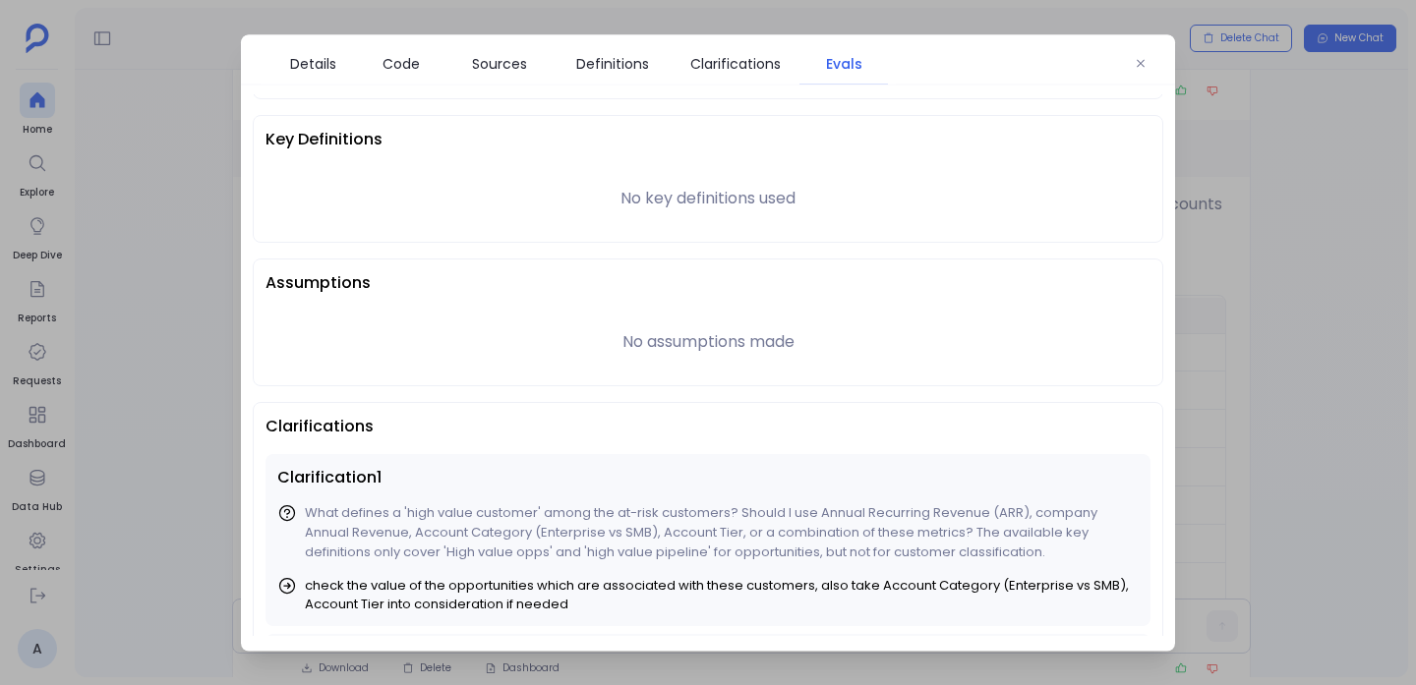
scroll to position [0, 0]
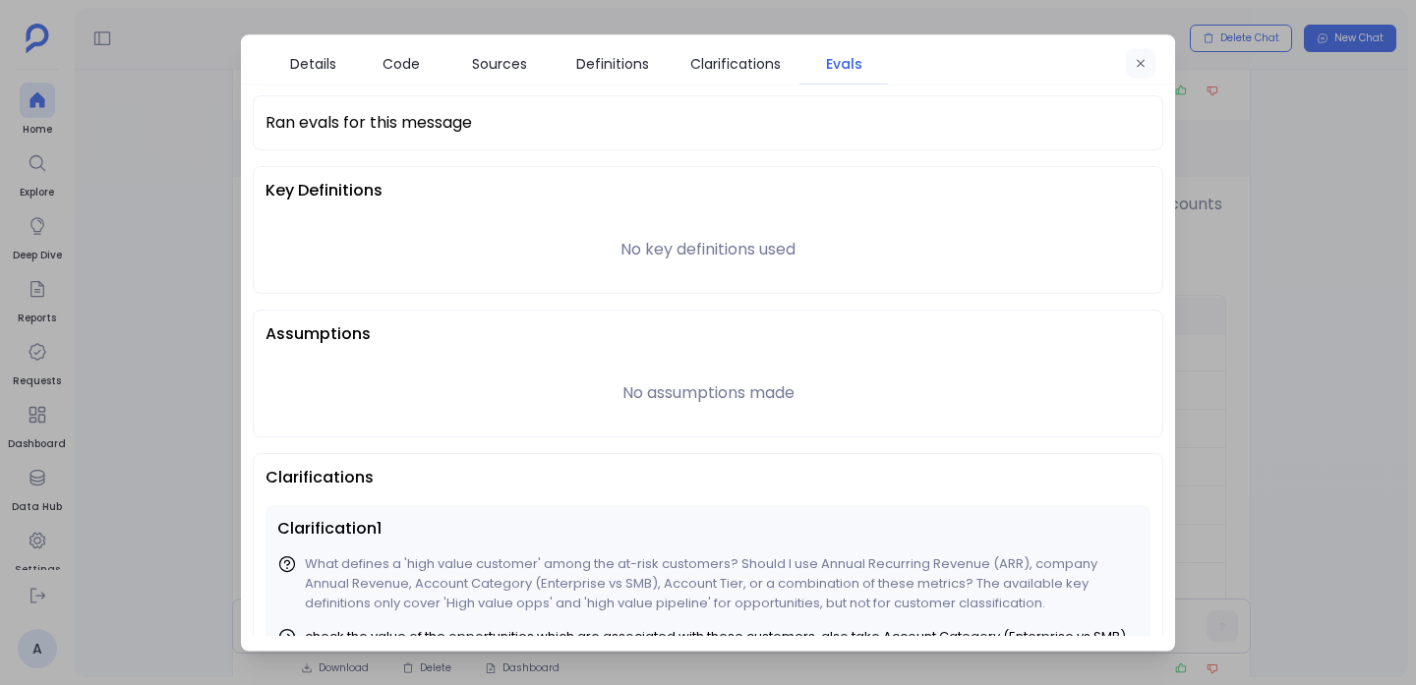
click at [1131, 62] on button "button" at bounding box center [1140, 62] width 29 height 29
